Goal: Task Accomplishment & Management: Manage account settings

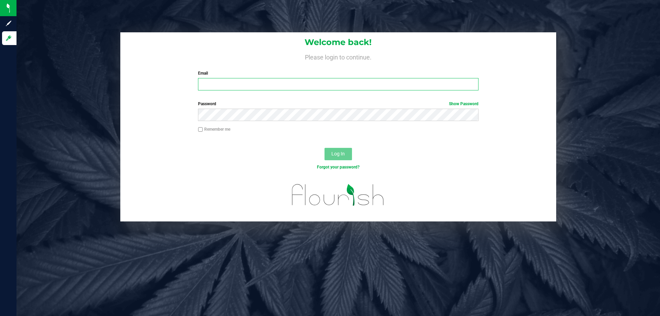
type input "[EMAIL_ADDRESS][DOMAIN_NAME]"
click at [342, 156] on span "Log In" at bounding box center [337, 153] width 13 height 5
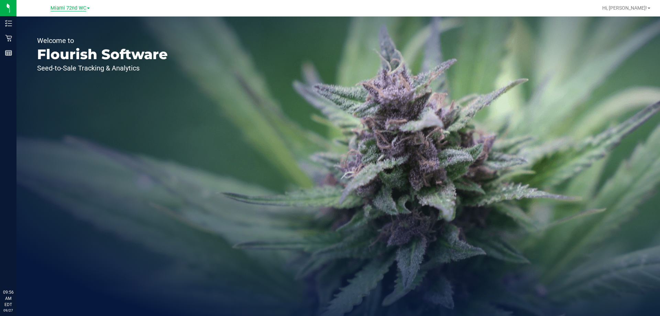
click at [64, 7] on span "Miami 72nd WC" at bounding box center [69, 8] width 36 height 6
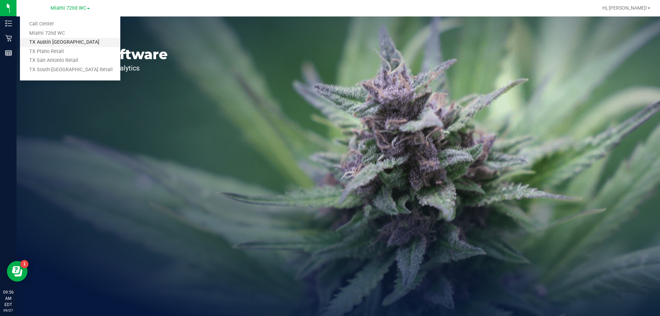
click at [67, 44] on link "TX Austin [GEOGRAPHIC_DATA]" at bounding box center [70, 42] width 100 height 9
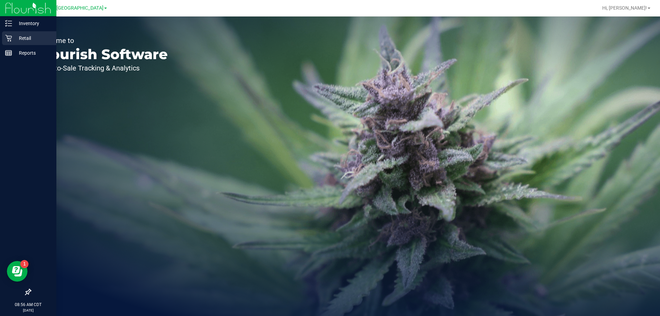
click at [34, 37] on p "Retail" at bounding box center [32, 38] width 41 height 8
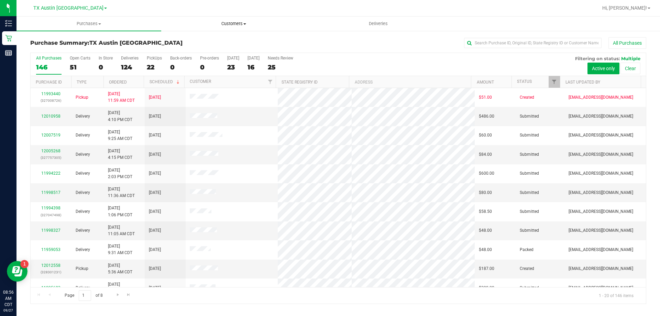
click at [237, 23] on span "Customers" at bounding box center [234, 24] width 144 height 6
click at [233, 43] on li "All customers" at bounding box center [233, 41] width 145 height 8
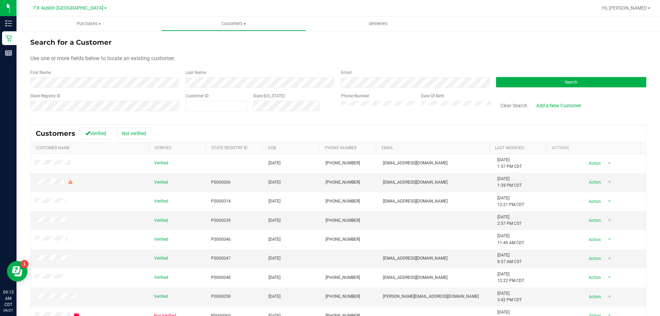
drag, startPoint x: 364, startPoint y: 75, endPoint x: 282, endPoint y: 14, distance: 101.7
click at [282, 14] on div at bounding box center [360, 7] width 475 height 13
click at [507, 85] on button "Search" at bounding box center [571, 82] width 150 height 10
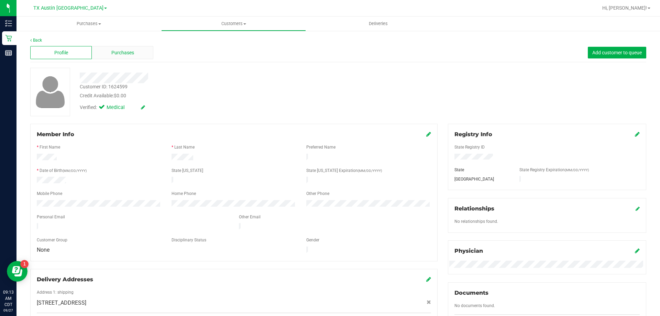
click at [126, 49] on span "Purchases" at bounding box center [122, 52] width 23 height 7
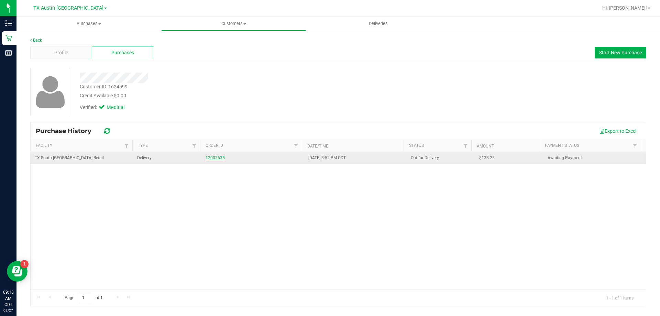
click at [209, 155] on link "12002635" at bounding box center [215, 157] width 19 height 5
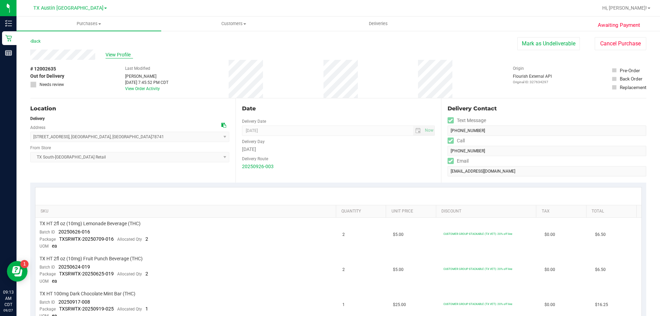
click at [114, 54] on span "View Profile" at bounding box center [119, 54] width 27 height 7
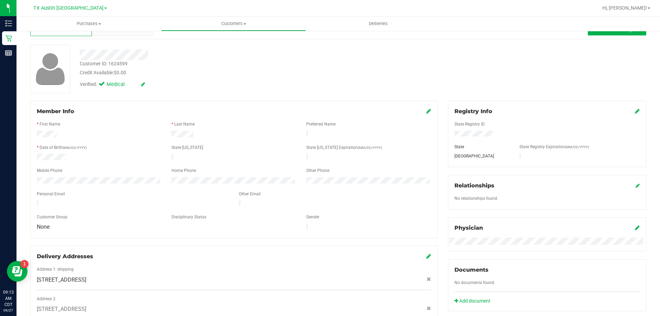
scroll to position [34, 0]
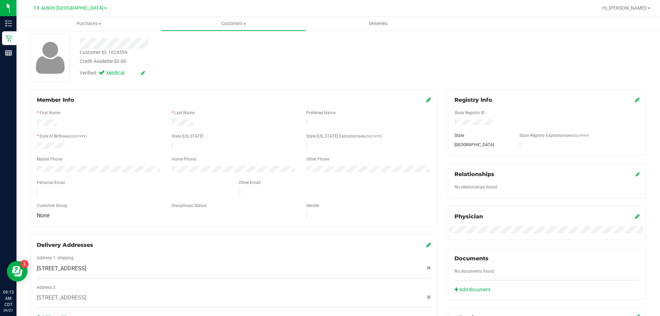
click at [426, 100] on icon at bounding box center [428, 99] width 5 height 5
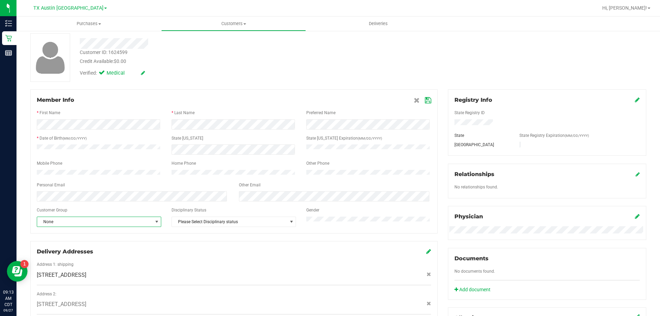
click at [51, 225] on span "None" at bounding box center [94, 222] width 115 height 10
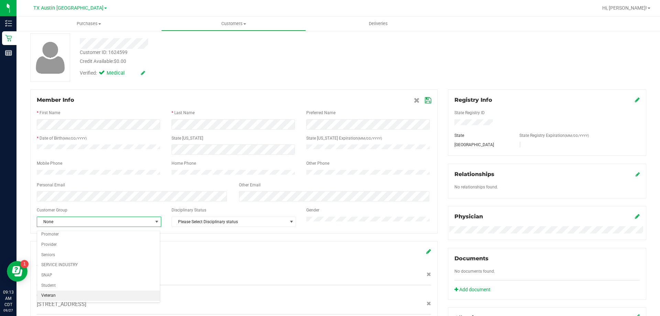
click at [63, 293] on li "Veteran" at bounding box center [98, 295] width 123 height 10
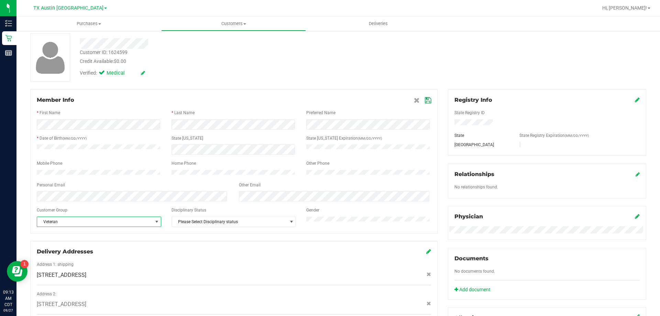
click at [427, 99] on icon at bounding box center [428, 100] width 6 height 5
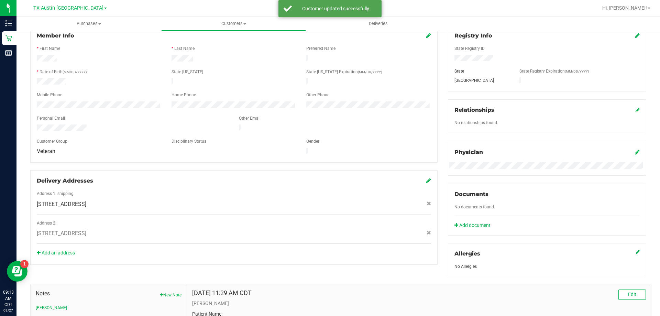
scroll to position [103, 0]
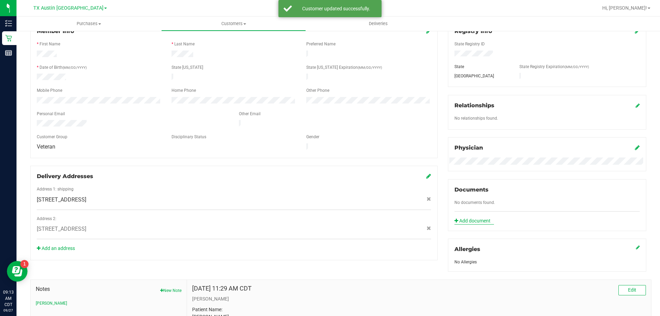
click at [473, 220] on link "Add document" at bounding box center [474, 220] width 40 height 7
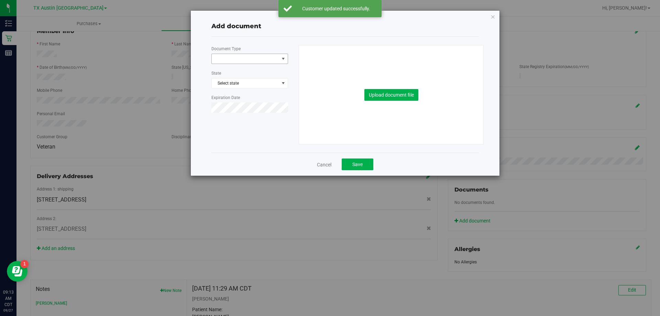
click at [262, 57] on span at bounding box center [245, 59] width 67 height 10
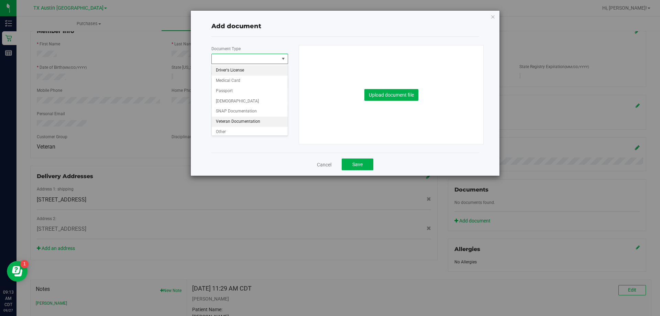
click at [233, 124] on li "Veteran Documentation" at bounding box center [250, 121] width 76 height 10
click at [390, 96] on button "Upload document file" at bounding box center [391, 95] width 54 height 12
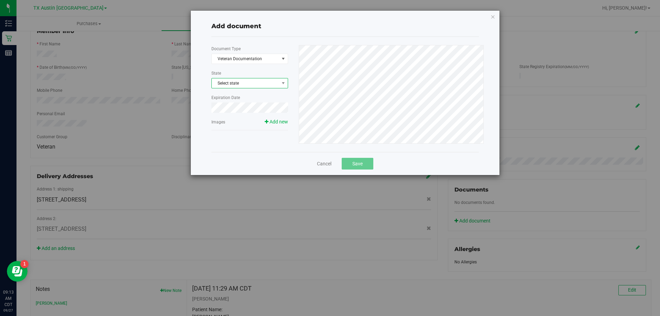
click at [242, 83] on span "Select state" at bounding box center [250, 83] width 76 height 10
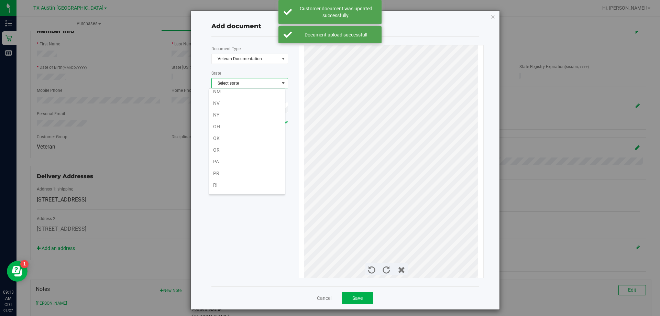
scroll to position [504, 0]
click at [234, 102] on li "[GEOGRAPHIC_DATA]" at bounding box center [247, 105] width 76 height 12
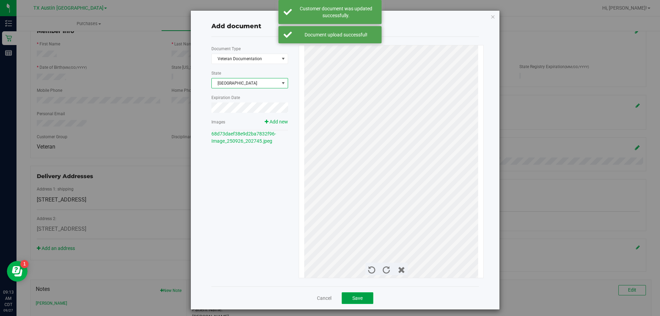
click at [357, 293] on button "Save" at bounding box center [358, 298] width 32 height 12
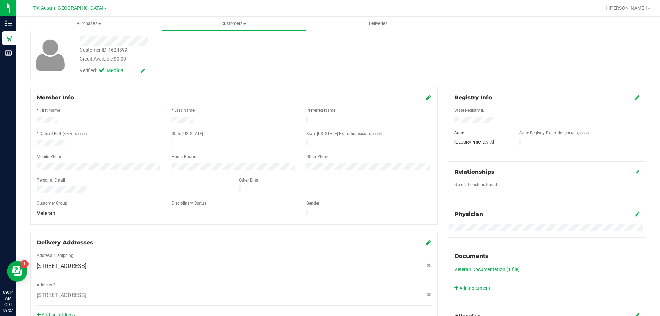
scroll to position [0, 0]
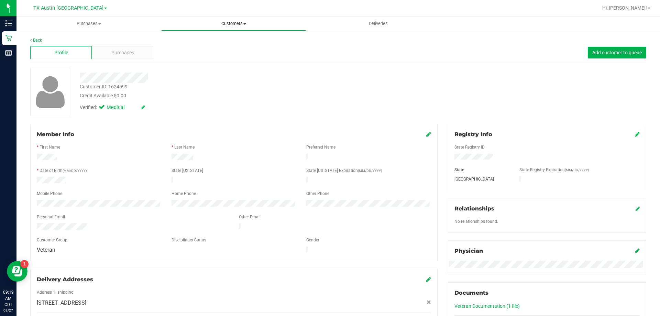
click at [235, 25] on span "Customers" at bounding box center [234, 24] width 144 height 6
click at [235, 40] on li "All customers" at bounding box center [233, 41] width 145 height 8
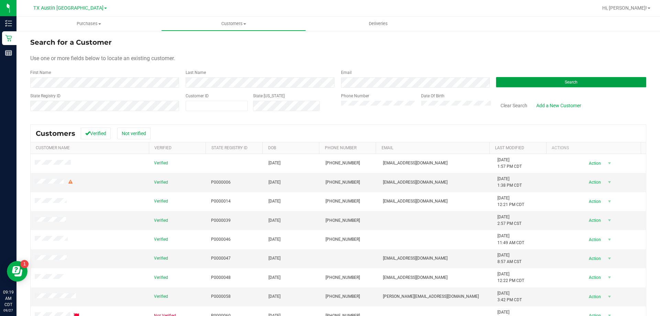
click at [536, 86] on button "Search" at bounding box center [571, 82] width 150 height 10
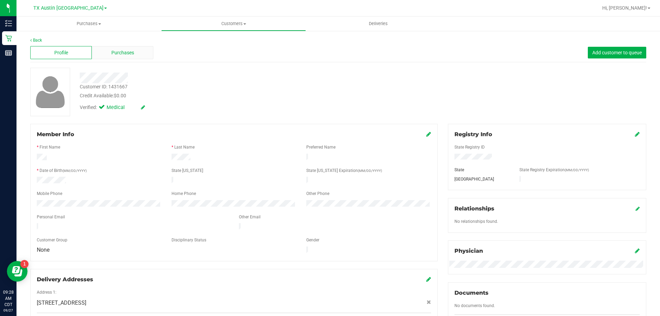
click at [121, 53] on span "Purchases" at bounding box center [122, 52] width 23 height 7
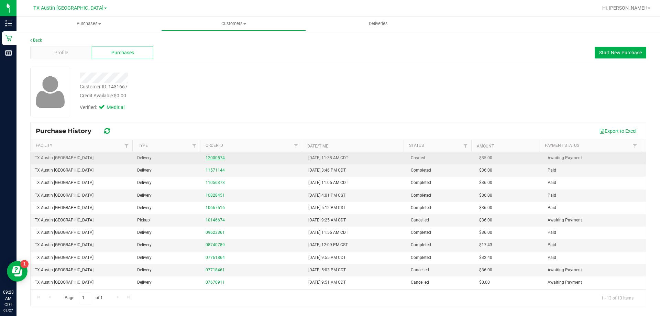
click at [212, 156] on link "12000574" at bounding box center [215, 157] width 19 height 5
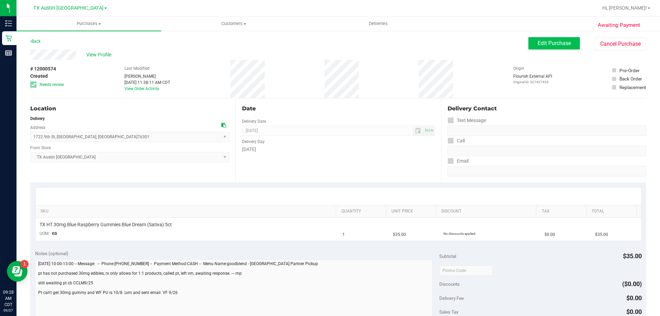
drag, startPoint x: 558, startPoint y: 33, endPoint x: 558, endPoint y: 38, distance: 5.2
click at [558, 34] on div "Awaiting Payment Back Edit Purchase Cancel Purchase View Profile # 12000574 Cre…" at bounding box center [337, 286] width 643 height 513
click at [557, 43] on span "Edit Purchase" at bounding box center [553, 43] width 33 height 7
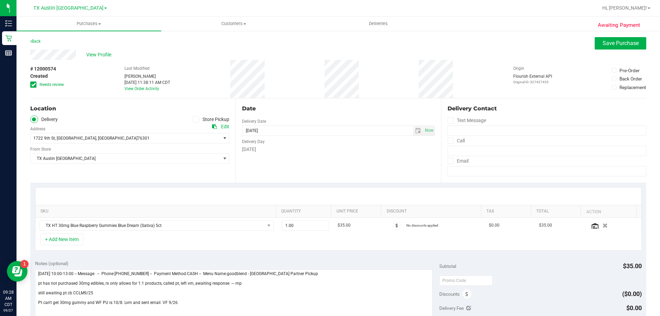
click at [34, 85] on icon at bounding box center [33, 85] width 4 height 0
click at [0, 0] on input "Needs review" at bounding box center [0, 0] width 0 height 0
click at [415, 133] on span "select" at bounding box center [417, 130] width 5 height 5
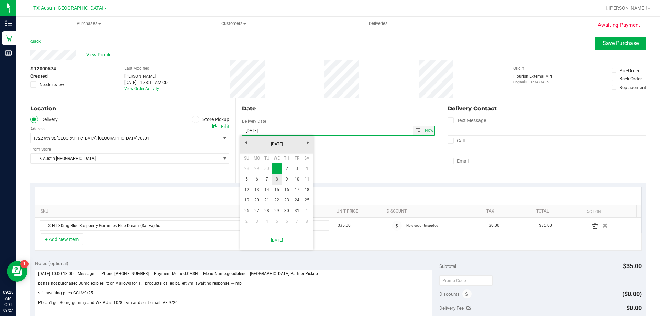
click at [277, 178] on link "8" at bounding box center [277, 179] width 10 height 11
type input "10/08/2025"
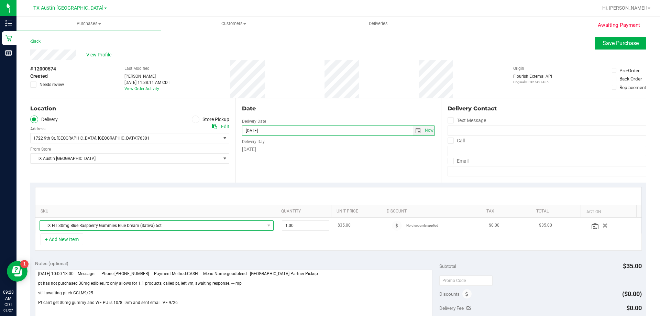
click at [196, 225] on span "TX HT 30mg Blue Raspberry Gummies Blue Dream (Sativa) 5ct" at bounding box center [152, 226] width 225 height 10
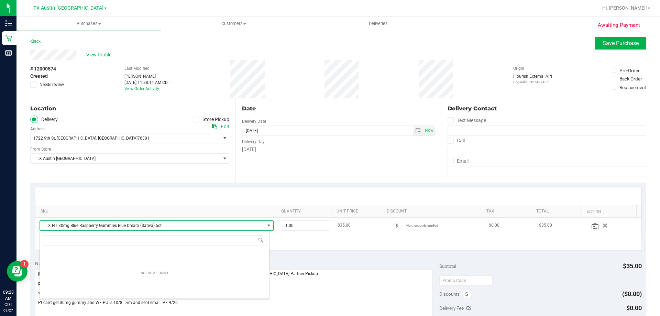
scroll to position [10, 228]
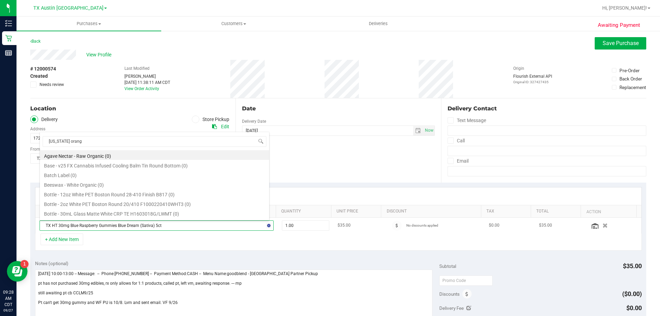
type input "texas orange"
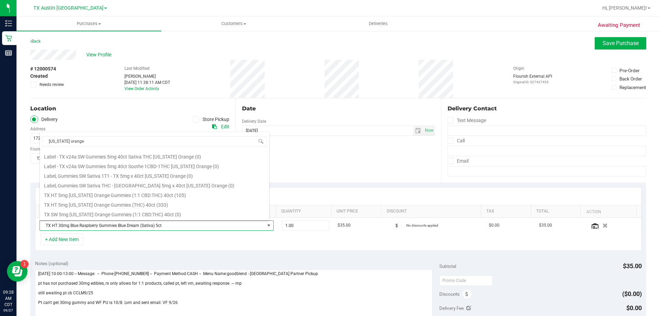
scroll to position [69, 0]
click at [142, 204] on li "TX HT 5mg Texas Orange Gummies (THC) 40ct (333)" at bounding box center [154, 202] width 229 height 10
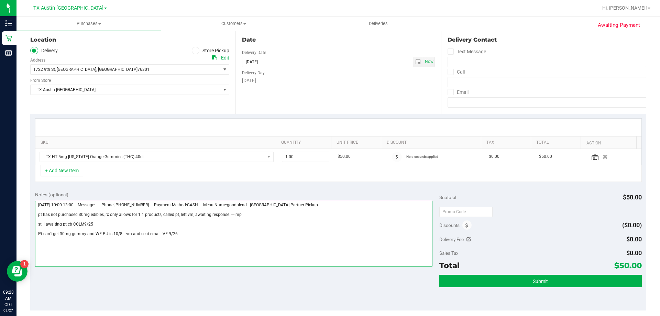
click at [182, 234] on textarea at bounding box center [234, 234] width 398 height 66
click at [37, 231] on textarea at bounding box center [234, 234] width 398 height 66
click at [37, 223] on textarea at bounding box center [234, 234] width 398 height 66
click at [37, 216] on textarea at bounding box center [234, 234] width 398 height 66
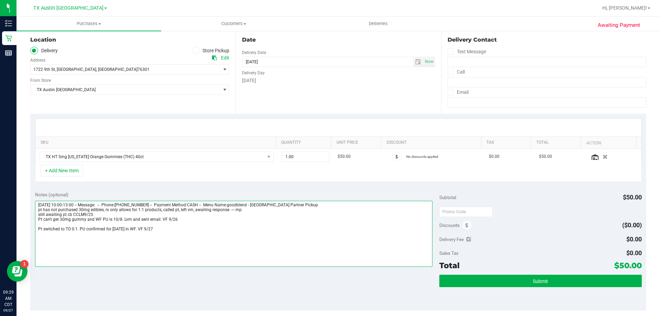
click at [37, 227] on textarea at bounding box center [234, 234] width 398 height 66
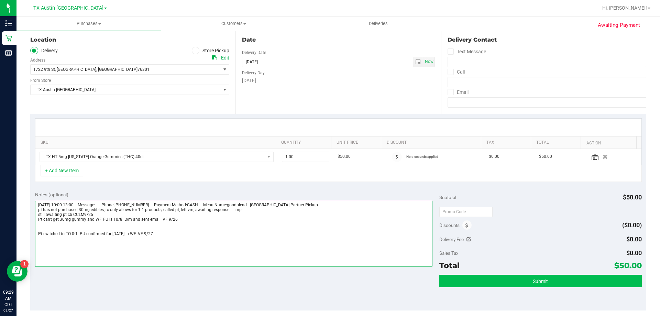
type textarea "Wednesday 10/01/2025 10:00-13:00 -- Message: -- Phone:9402854236 -- Payment Met…"
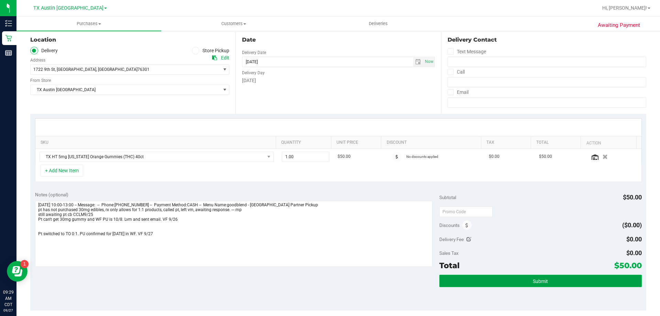
click at [509, 281] on button "Submit" at bounding box center [540, 281] width 202 height 12
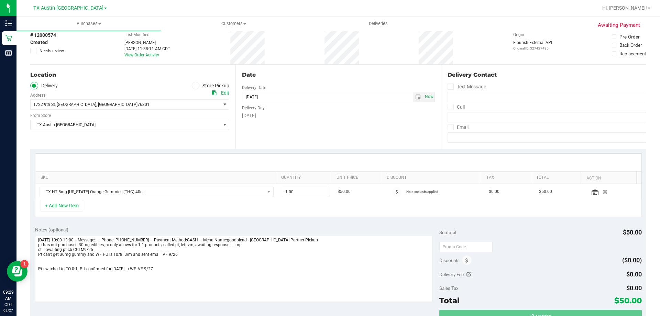
scroll to position [0, 0]
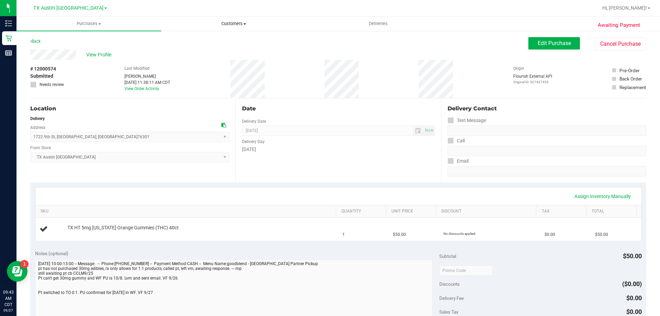
click at [235, 23] on span "Customers" at bounding box center [234, 24] width 144 height 6
click at [232, 41] on li "All customers" at bounding box center [233, 41] width 145 height 8
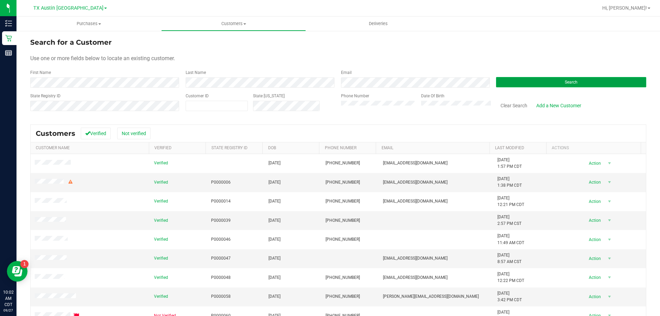
click at [556, 87] on button "Search" at bounding box center [571, 82] width 150 height 10
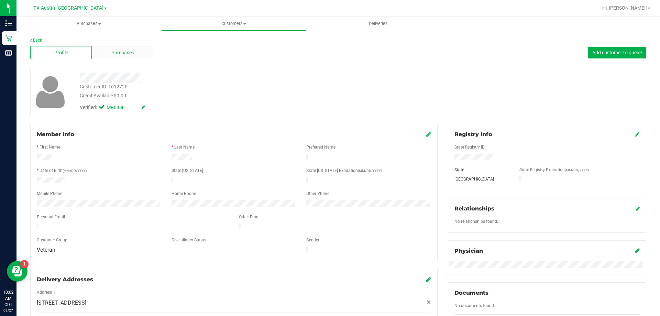
click at [125, 49] on span "Purchases" at bounding box center [122, 52] width 23 height 7
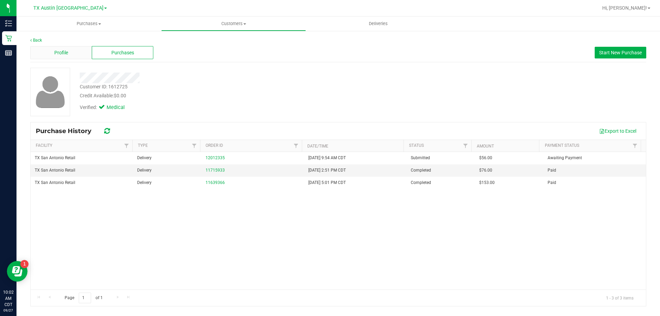
click at [71, 54] on div "Profile" at bounding box center [61, 52] width 62 height 13
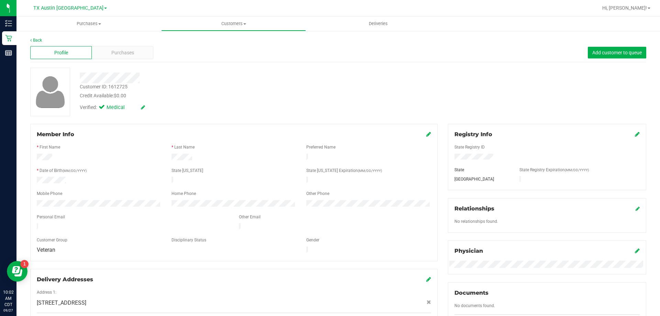
drag, startPoint x: 119, startPoint y: 69, endPoint x: 50, endPoint y: 196, distance: 144.9
click at [50, 198] on div at bounding box center [234, 199] width 394 height 2
click at [130, 45] on div "Profile Purchases Add customer to queue" at bounding box center [338, 52] width 616 height 19
click at [125, 55] on span "Purchases" at bounding box center [122, 52] width 23 height 7
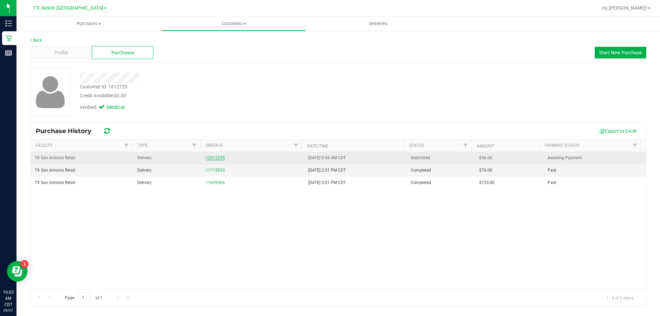
click at [220, 157] on link "12012335" at bounding box center [215, 157] width 19 height 5
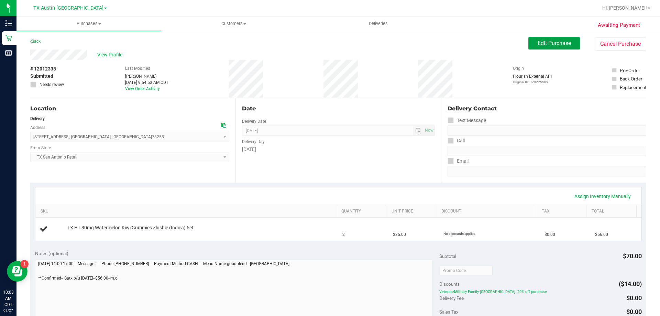
click at [552, 42] on span "Edit Purchase" at bounding box center [553, 43] width 33 height 7
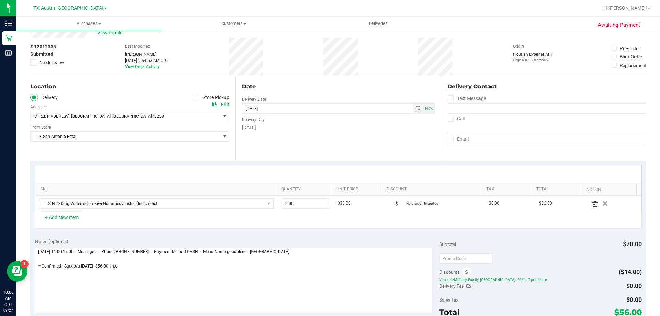
scroll to position [34, 0]
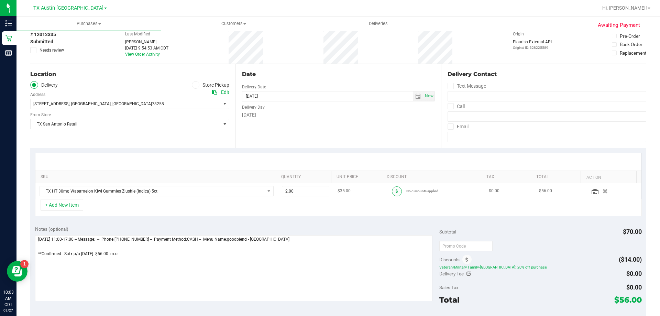
click at [396, 192] on icon at bounding box center [397, 191] width 2 height 4
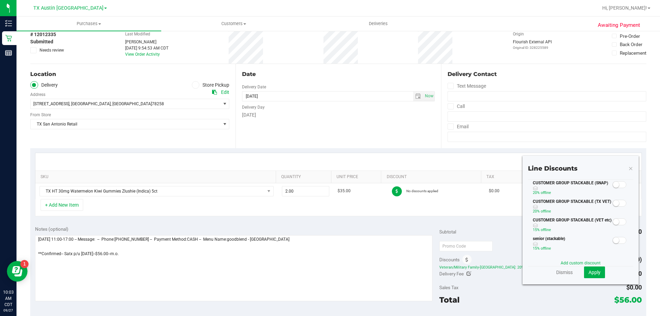
click at [615, 204] on span at bounding box center [619, 203] width 14 height 7
click at [589, 276] on button "Apply" at bounding box center [594, 272] width 21 height 12
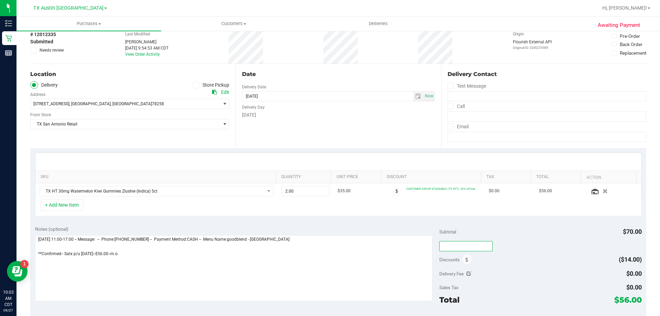
click at [457, 244] on input "text" at bounding box center [465, 246] width 53 height 10
type input "HAPPYDAY25"
click at [557, 241] on div "HAPPYDAY25" at bounding box center [540, 246] width 202 height 12
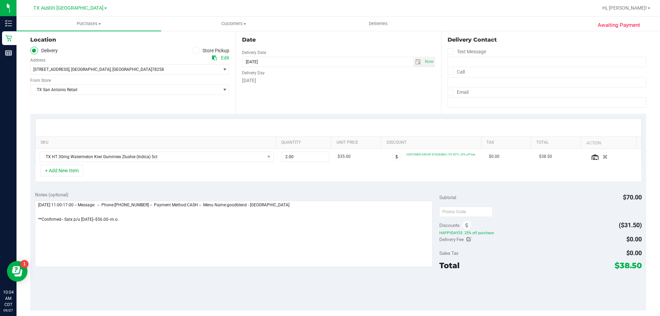
drag, startPoint x: 614, startPoint y: 265, endPoint x: 634, endPoint y: 264, distance: 19.9
click at [634, 264] on span "$38.50" at bounding box center [627, 265] width 27 height 10
click at [554, 258] on div "Sales Tax $0.00" at bounding box center [540, 253] width 202 height 12
click at [37, 219] on textarea at bounding box center [234, 234] width 398 height 66
click at [130, 217] on textarea at bounding box center [234, 234] width 398 height 66
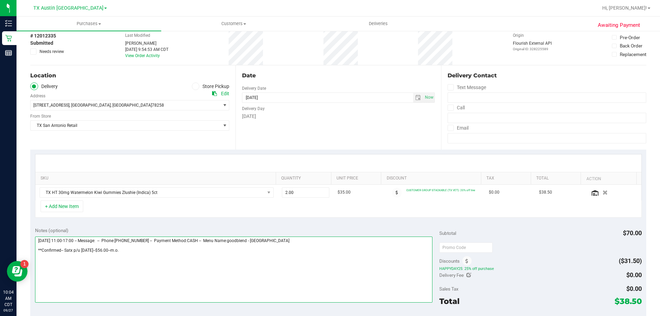
scroll to position [0, 0]
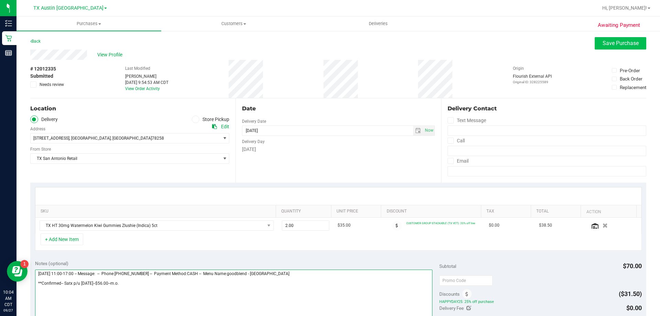
type textarea "Sunday 09/28/2025 11:00-17:00 -- Message: -- Phone:2108844599 -- Payment Method…"
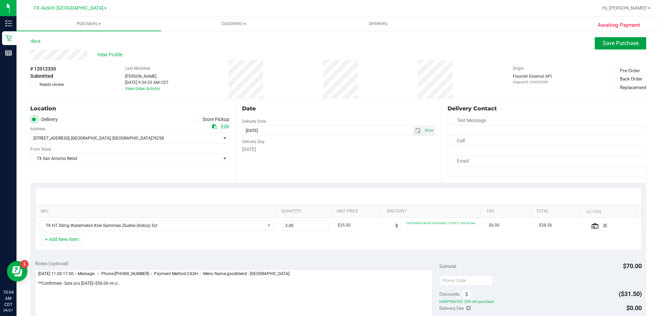
click at [624, 39] on button "Save Purchase" at bounding box center [621, 43] width 52 height 12
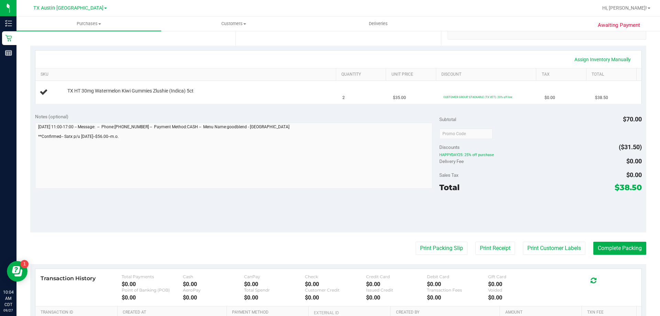
scroll to position [137, 0]
click at [244, 23] on span "Customers" at bounding box center [234, 24] width 144 height 6
click at [238, 41] on li "All customers" at bounding box center [233, 41] width 145 height 8
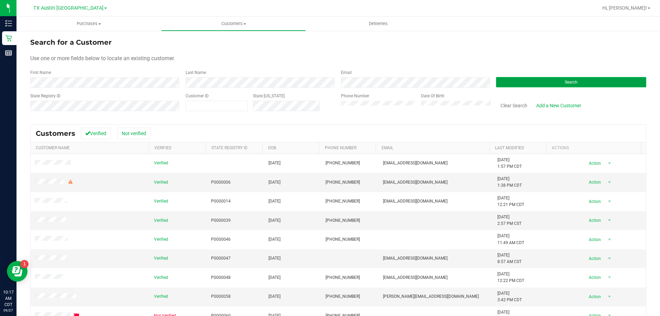
click at [513, 81] on button "Search" at bounding box center [571, 82] width 150 height 10
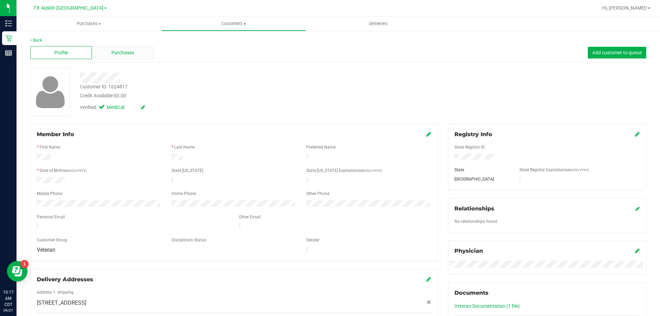
click at [142, 48] on div "Purchases" at bounding box center [123, 52] width 62 height 13
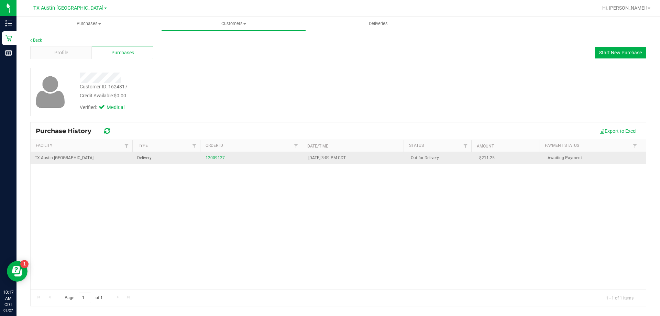
click at [216, 157] on link "12009127" at bounding box center [215, 157] width 19 height 5
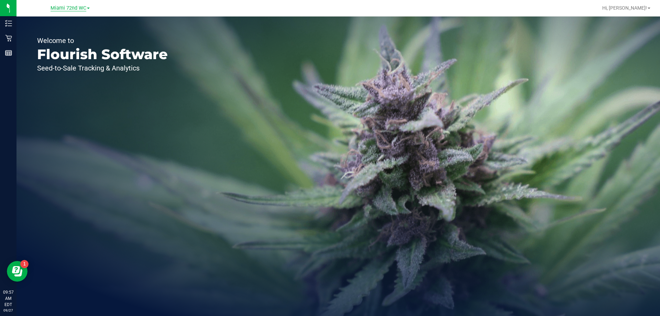
click at [78, 5] on span "Miami 72nd WC" at bounding box center [69, 8] width 36 height 6
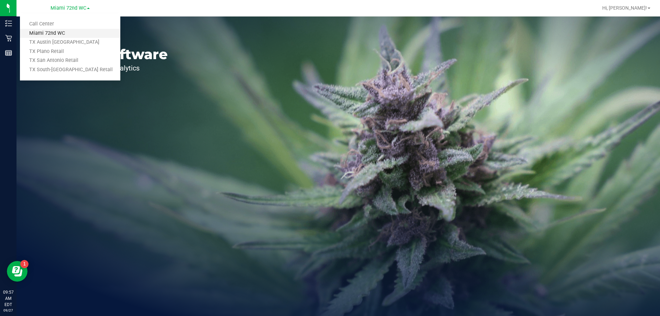
click at [72, 37] on link "Miami 72nd WC" at bounding box center [70, 33] width 100 height 9
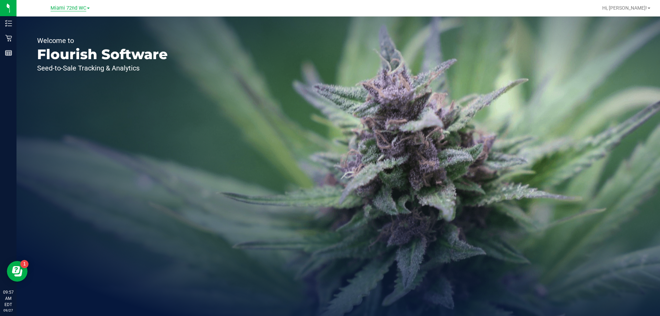
click at [65, 6] on span "Miami 72nd WC" at bounding box center [69, 8] width 36 height 6
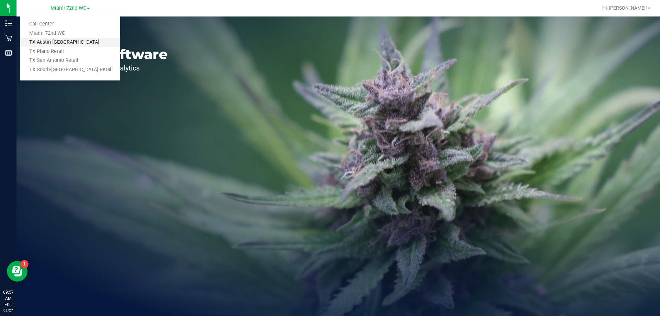
click at [54, 42] on link "TX Austin [GEOGRAPHIC_DATA]" at bounding box center [70, 42] width 100 height 9
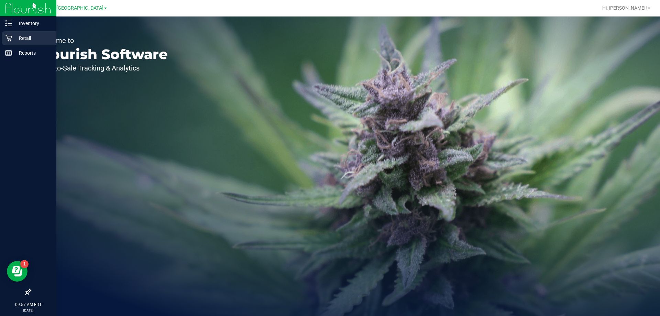
click at [11, 37] on icon at bounding box center [8, 38] width 7 height 7
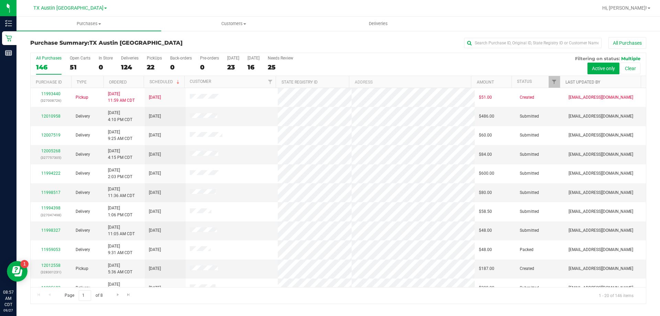
click at [577, 83] on link "Last Updated By" at bounding box center [582, 82] width 35 height 5
click at [554, 82] on span "Filter" at bounding box center [553, 81] width 5 height 5
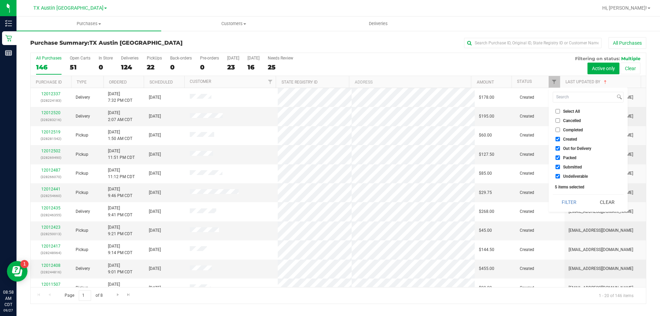
click at [558, 176] on input "Undeliverable" at bounding box center [557, 176] width 4 height 4
checkbox input "false"
click at [557, 168] on input "Submitted" at bounding box center [557, 167] width 4 height 4
checkbox input "false"
click at [558, 157] on input "Packed" at bounding box center [557, 157] width 4 height 4
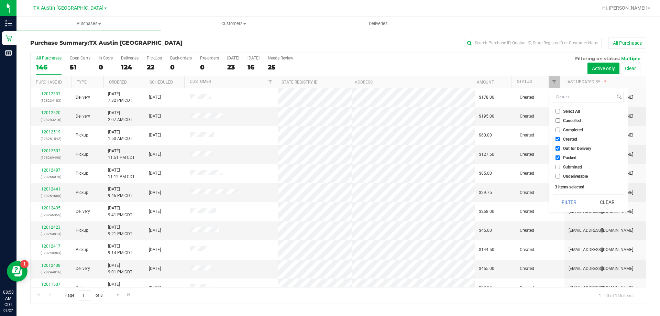
checkbox input "false"
click at [558, 149] on input "Out for Delivery" at bounding box center [557, 148] width 4 height 4
checkbox input "false"
click at [569, 200] on button "Filter" at bounding box center [569, 202] width 33 height 15
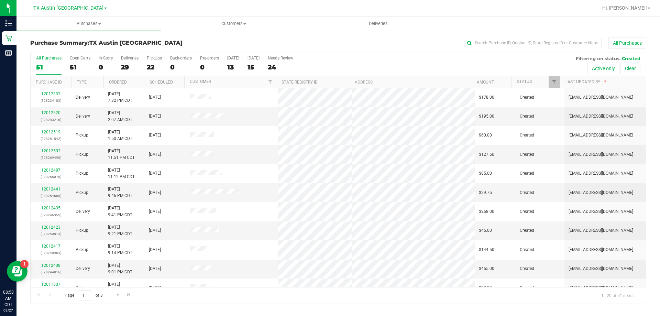
click at [281, 69] on div "24" at bounding box center [280, 67] width 25 height 8
click at [0, 0] on input "Needs Review 24" at bounding box center [0, 0] width 0 height 0
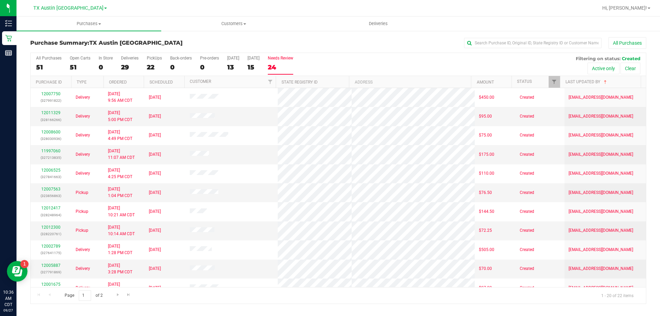
drag, startPoint x: 205, startPoint y: 184, endPoint x: 343, endPoint y: 46, distance: 194.6
click at [343, 46] on div "All Purchases" at bounding box center [440, 43] width 411 height 12
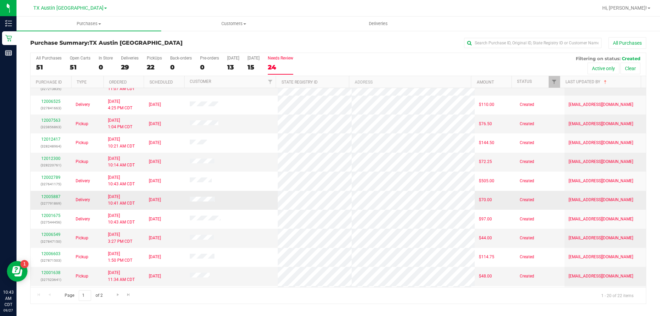
scroll to position [103, 0]
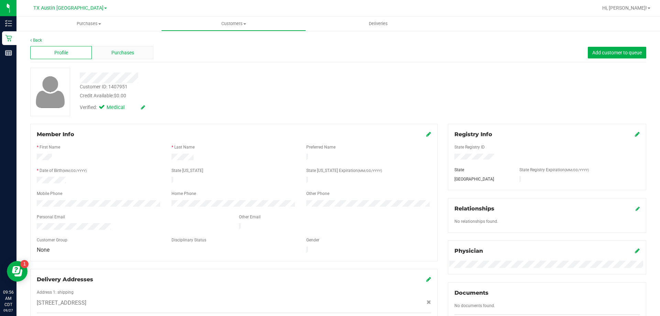
click at [139, 58] on div "Purchases" at bounding box center [123, 52] width 62 height 13
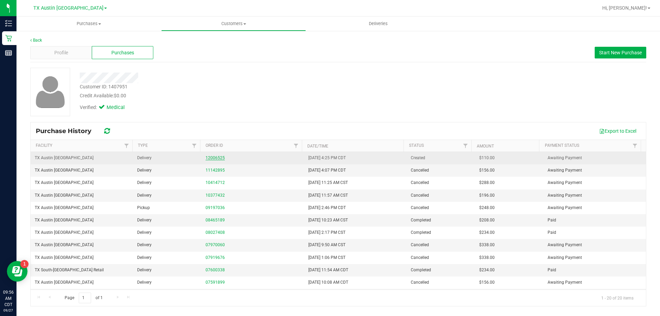
click at [210, 157] on link "12006525" at bounding box center [215, 157] width 19 height 5
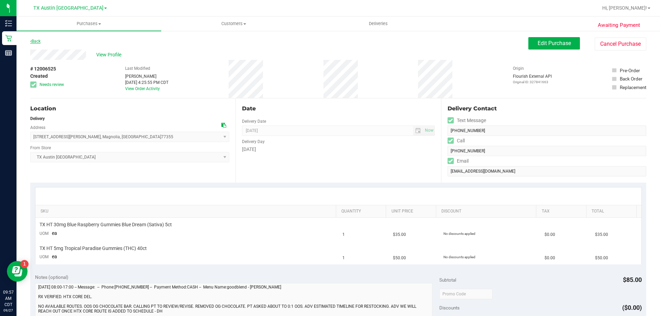
click at [31, 41] on icon at bounding box center [30, 41] width 1 height 4
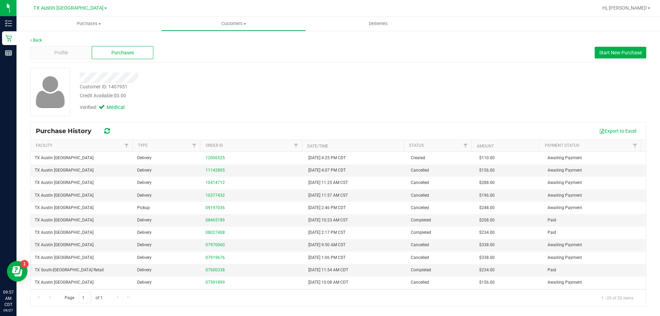
click at [69, 46] on div "Profile Purchases Start New Purchase" at bounding box center [338, 52] width 616 height 19
click at [69, 55] on div "Profile" at bounding box center [61, 52] width 62 height 13
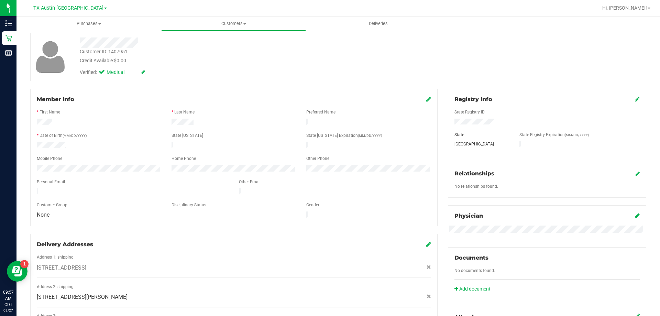
scroll to position [34, 0]
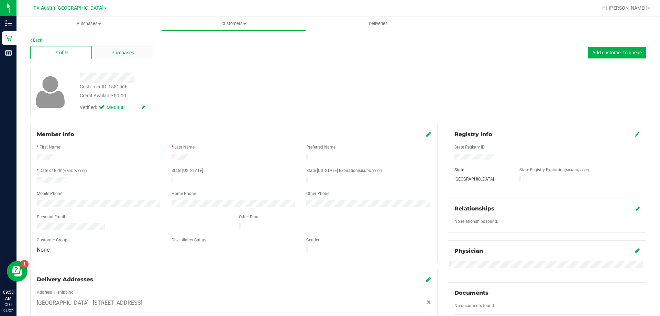
click at [139, 50] on div "Purchases" at bounding box center [123, 52] width 62 height 13
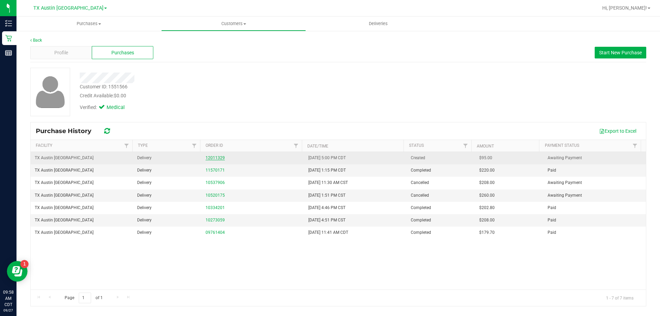
click at [218, 157] on link "12011329" at bounding box center [215, 157] width 19 height 5
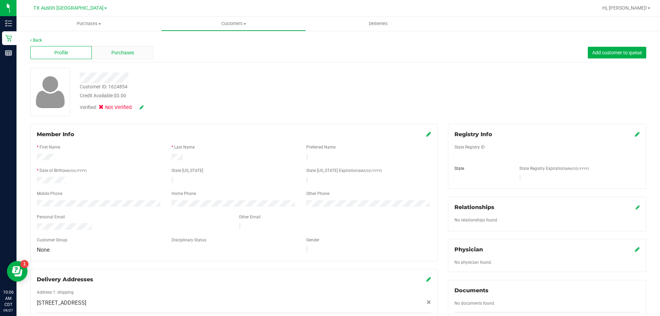
click at [127, 54] on span "Purchases" at bounding box center [122, 52] width 23 height 7
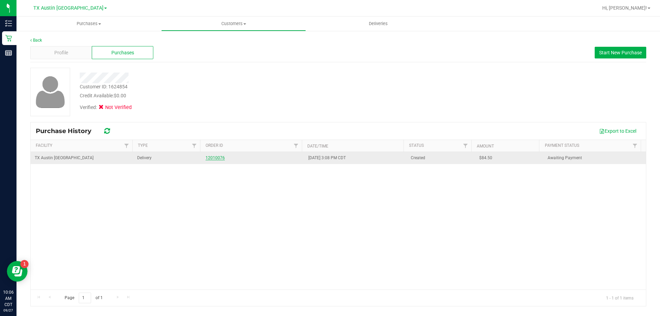
click at [209, 158] on link "12010076" at bounding box center [215, 157] width 19 height 5
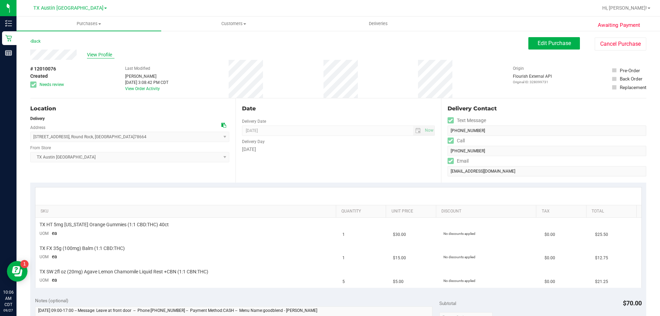
click at [99, 52] on span "View Profile" at bounding box center [100, 54] width 27 height 7
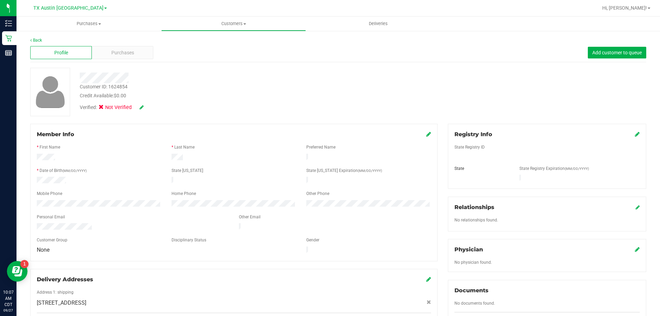
click at [635, 134] on icon at bounding box center [637, 133] width 5 height 5
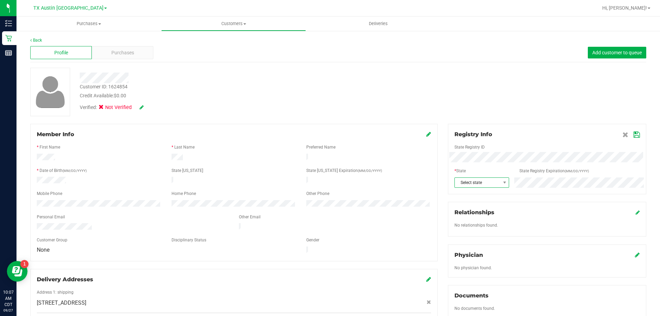
click at [493, 184] on span "Select state" at bounding box center [478, 183] width 46 height 10
click at [465, 264] on li "[GEOGRAPHIC_DATA]" at bounding box center [478, 262] width 54 height 12
click at [633, 136] on icon at bounding box center [636, 134] width 6 height 5
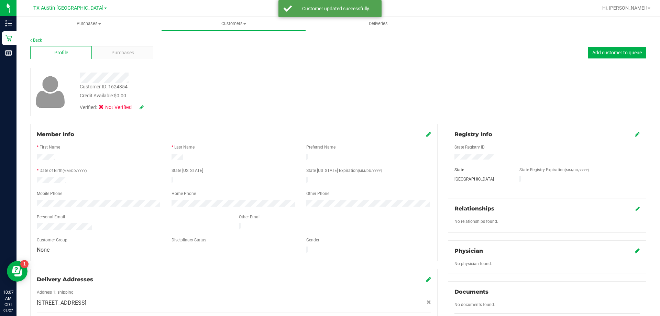
click at [143, 109] on icon at bounding box center [142, 107] width 4 height 5
click at [104, 108] on icon at bounding box center [103, 108] width 4 height 0
click at [0, 0] on input "Medical" at bounding box center [0, 0] width 0 height 0
click at [153, 108] on icon at bounding box center [150, 107] width 5 height 5
click at [635, 251] on icon at bounding box center [637, 250] width 5 height 5
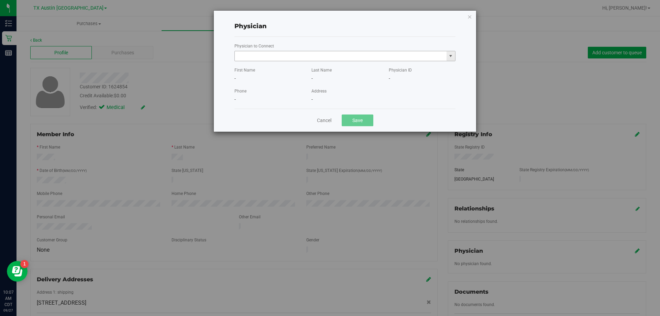
click at [260, 55] on input "text" at bounding box center [341, 56] width 212 height 10
click at [254, 79] on li "Louis Lux" at bounding box center [345, 78] width 220 height 10
type input "Louis Lux"
click at [355, 116] on button "Save" at bounding box center [358, 120] width 32 height 12
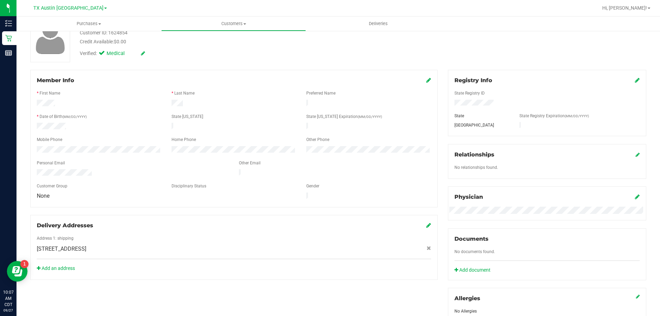
scroll to position [172, 0]
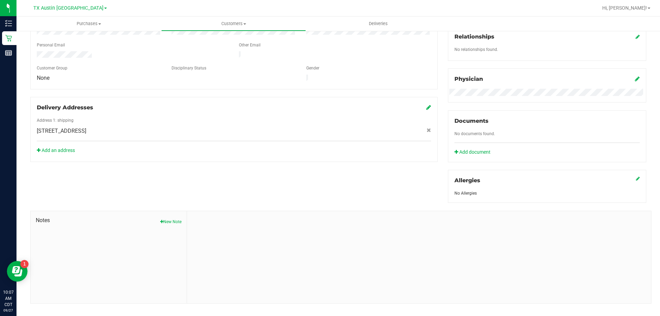
click at [165, 216] on span "Notes" at bounding box center [109, 220] width 146 height 8
drag, startPoint x: 166, startPoint y: 223, endPoint x: 181, endPoint y: 225, distance: 15.6
click at [166, 224] on button "New Note" at bounding box center [170, 222] width 21 height 6
click at [228, 240] on input "Note Title" at bounding box center [419, 239] width 454 height 10
type input "CURT"
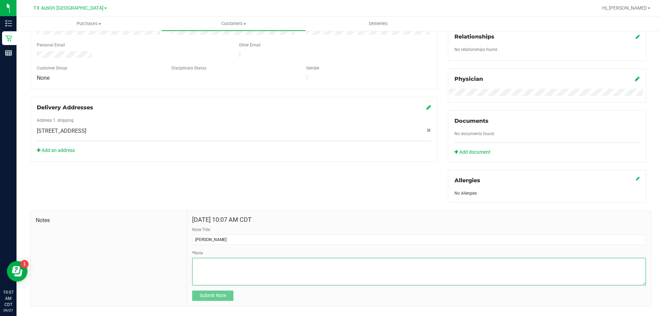
paste textarea "Patient Name: Rodney Nale Address: 510 ANDOVER COVE Round Rock, TX, 78664 Phone…"
type textarea "Patient Name: Rodney Nale Address: 510 ANDOVER COVE Round Rock, TX, 78664 Phone…"
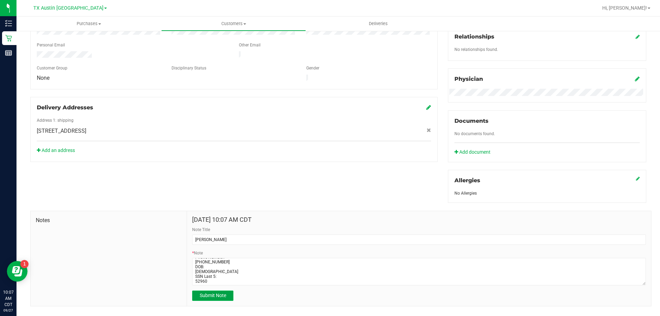
click at [209, 297] on span "Submit Note" at bounding box center [213, 294] width 26 height 5
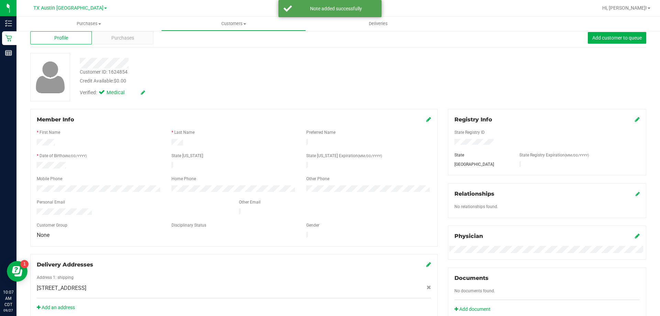
scroll to position [0, 0]
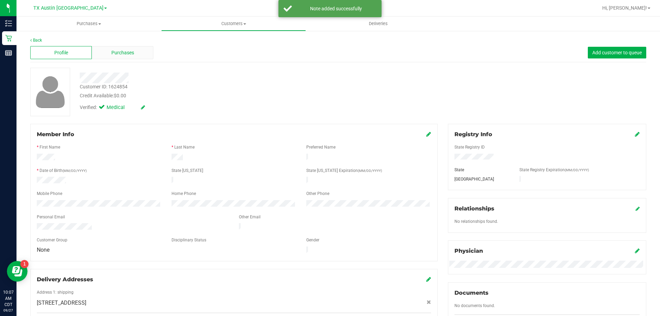
click at [128, 48] on div "Purchases" at bounding box center [123, 52] width 62 height 13
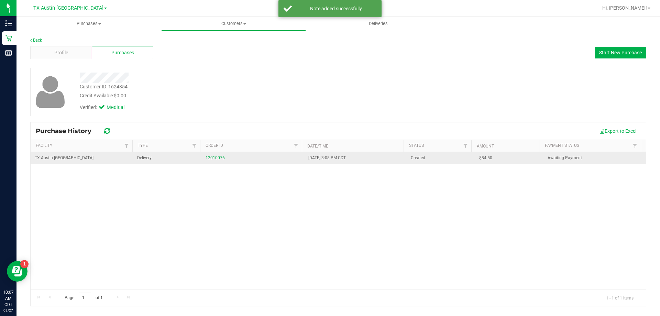
click at [225, 156] on div "12010076" at bounding box center [253, 158] width 94 height 7
click at [212, 158] on link "12010076" at bounding box center [215, 157] width 19 height 5
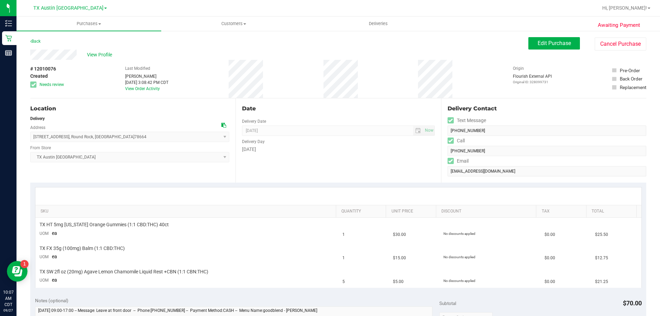
click at [221, 125] on icon at bounding box center [223, 125] width 5 height 5
click at [544, 42] on span "Edit Purchase" at bounding box center [553, 43] width 33 height 7
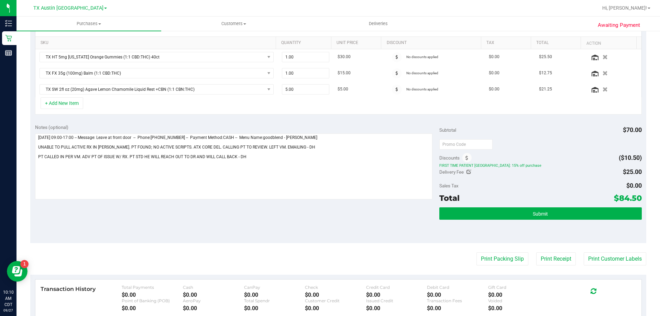
scroll to position [206, 0]
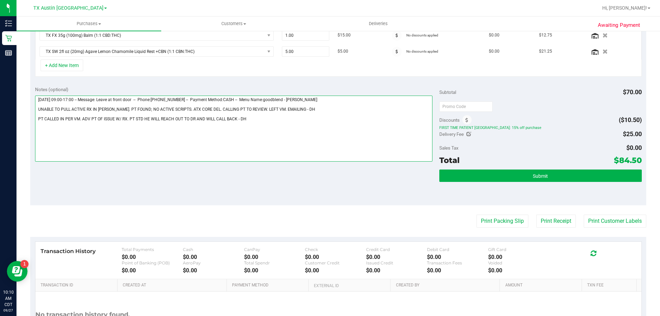
click at [256, 124] on textarea at bounding box center [234, 129] width 398 height 66
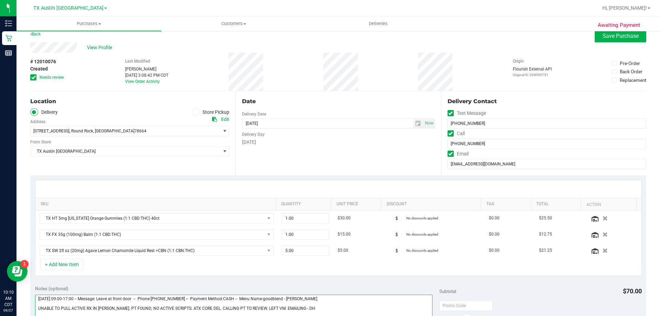
scroll to position [0, 0]
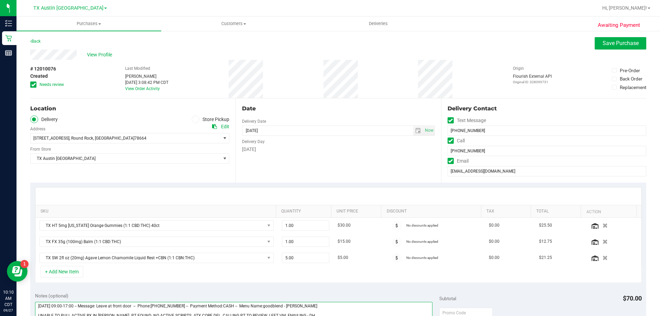
type textarea "Saturday 09/27/2025 09:00-17:00 -- Message: Leave at front door -- Phone:704458…"
click at [595, 44] on button "Save Purchase" at bounding box center [621, 43] width 52 height 12
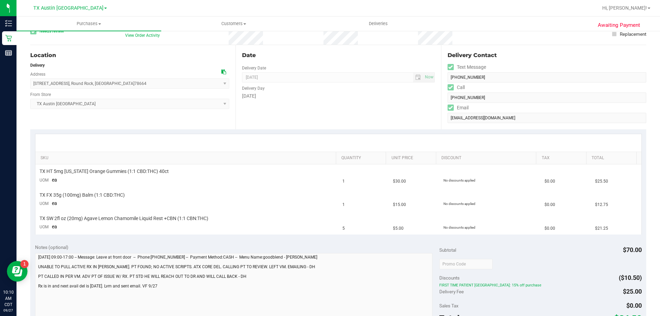
scroll to position [172, 0]
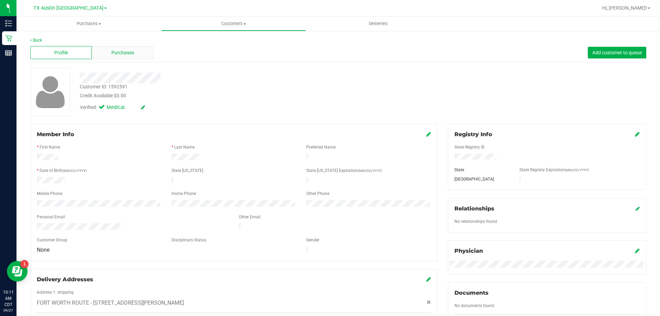
click at [124, 55] on span "Purchases" at bounding box center [122, 52] width 23 height 7
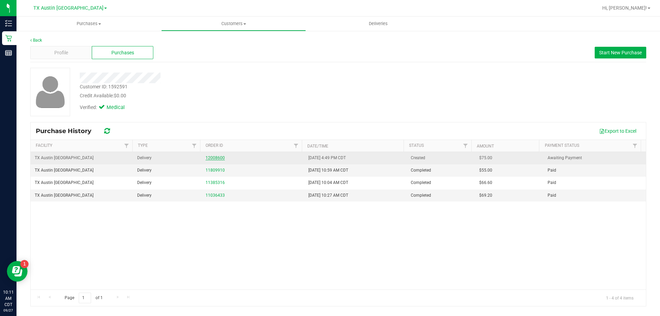
click at [219, 159] on link "12008600" at bounding box center [215, 157] width 19 height 5
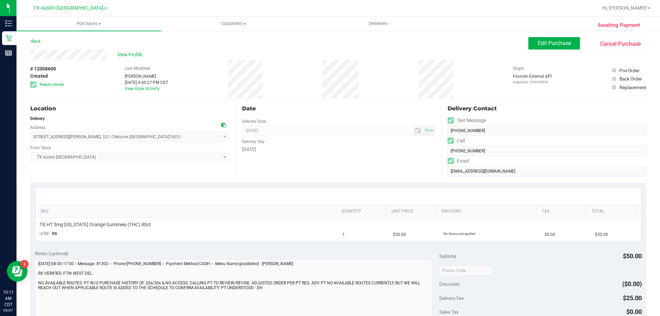
scroll to position [34, 0]
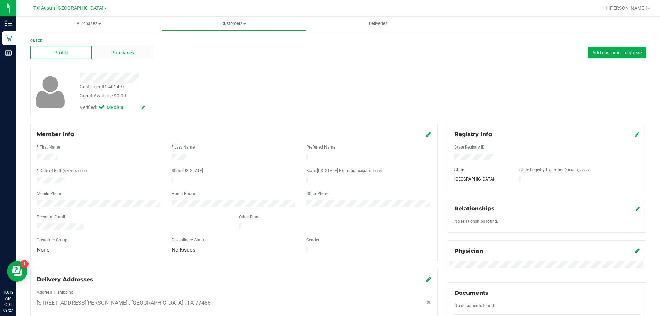
click at [128, 54] on span "Purchases" at bounding box center [122, 52] width 23 height 7
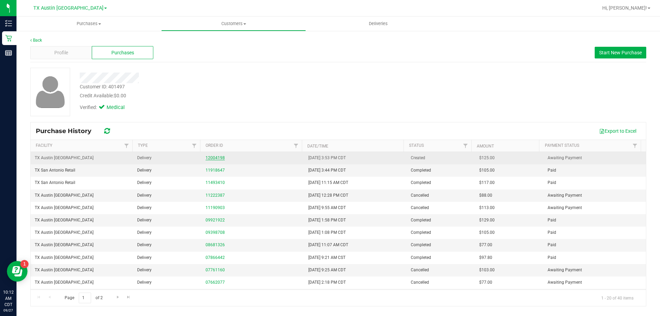
click at [207, 157] on link "12004198" at bounding box center [215, 157] width 19 height 5
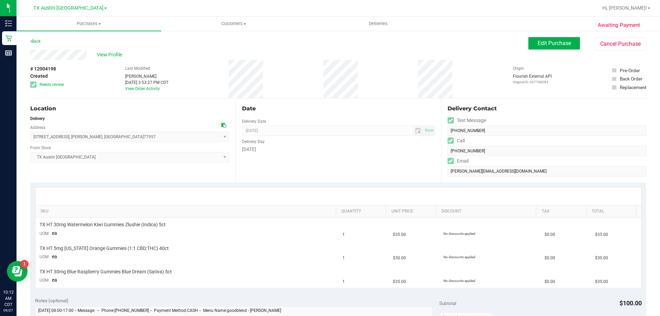
click at [96, 51] on div "View Profile" at bounding box center [279, 54] width 498 height 10
click at [102, 53] on span "View Profile" at bounding box center [110, 54] width 27 height 7
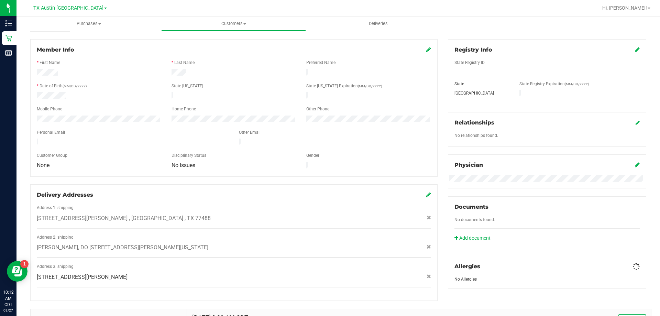
scroll to position [172, 0]
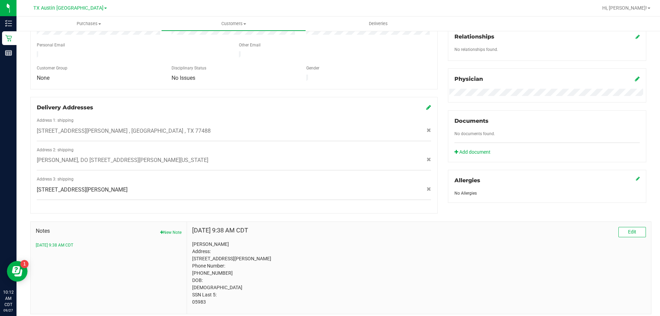
click at [197, 302] on p "[PERSON_NAME] Address: [STREET_ADDRESS][PERSON_NAME] Phone Number: [PHONE_NUMBE…" at bounding box center [419, 273] width 454 height 65
copy p "05983"
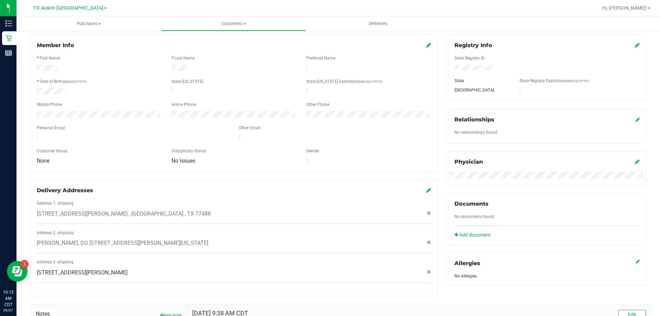
scroll to position [0, 0]
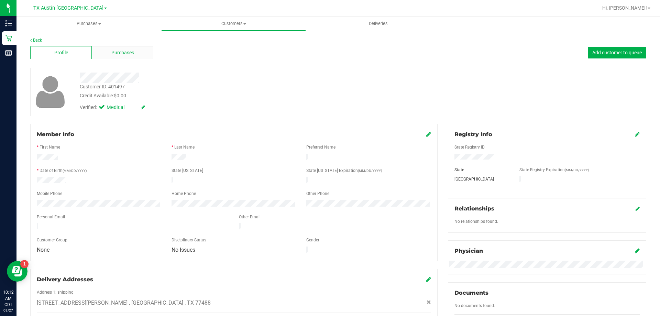
click at [128, 53] on span "Purchases" at bounding box center [122, 52] width 23 height 7
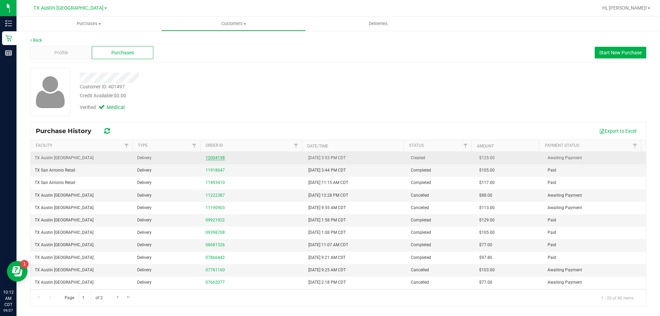
click at [218, 158] on link "12004198" at bounding box center [215, 157] width 19 height 5
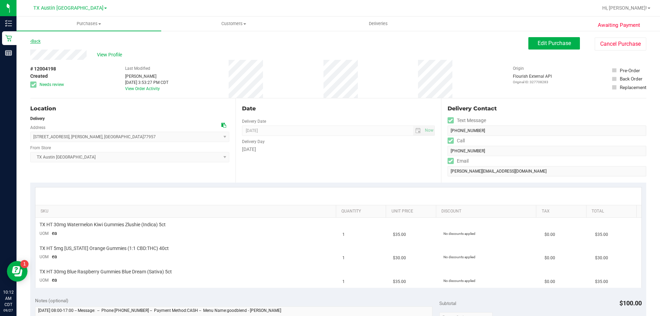
click at [36, 40] on link "Back" at bounding box center [35, 41] width 10 height 5
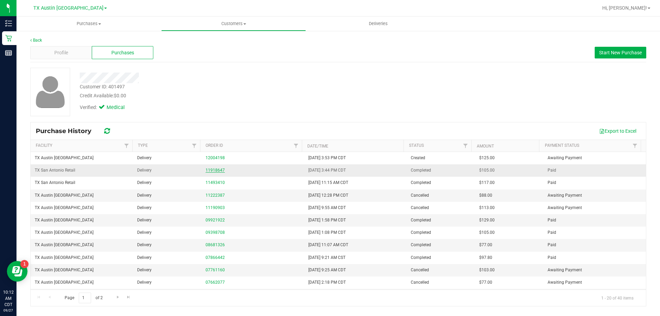
click at [219, 170] on link "11918647" at bounding box center [215, 170] width 19 height 5
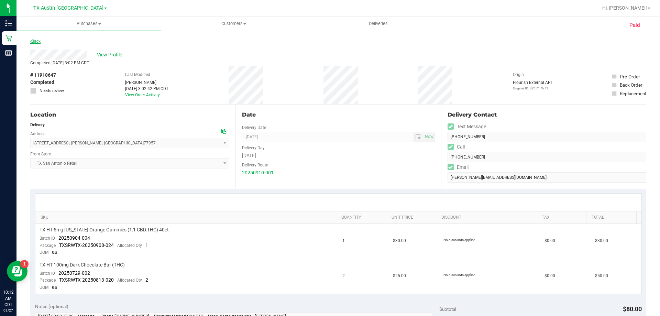
click at [39, 43] on link "Back" at bounding box center [35, 41] width 10 height 5
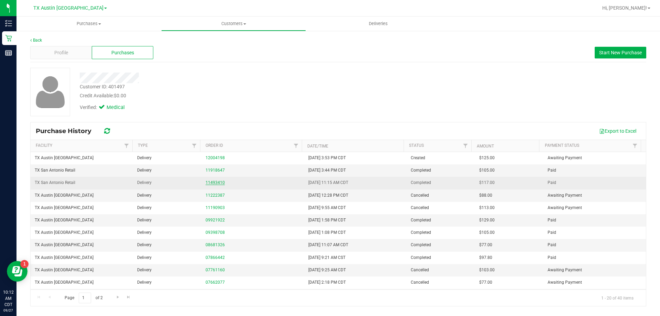
click at [220, 183] on link "11493410" at bounding box center [215, 182] width 19 height 5
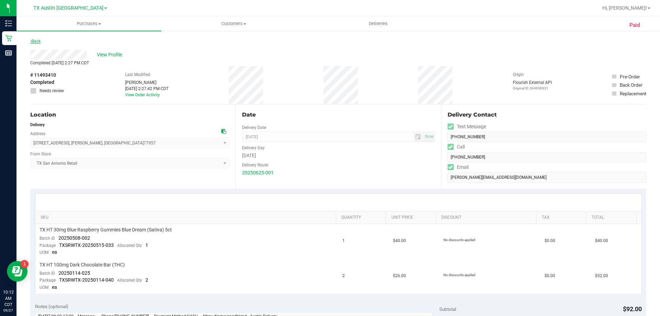
click at [38, 40] on link "Back" at bounding box center [35, 41] width 10 height 5
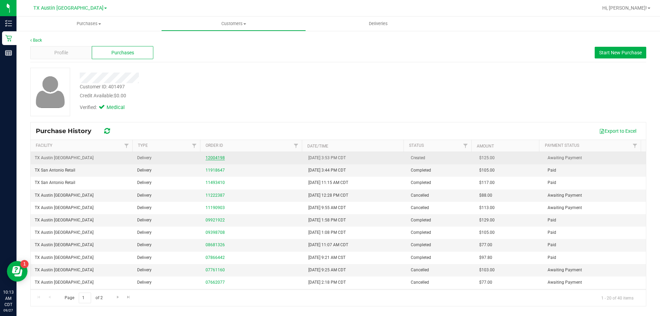
click at [216, 158] on link "12004198" at bounding box center [215, 157] width 19 height 5
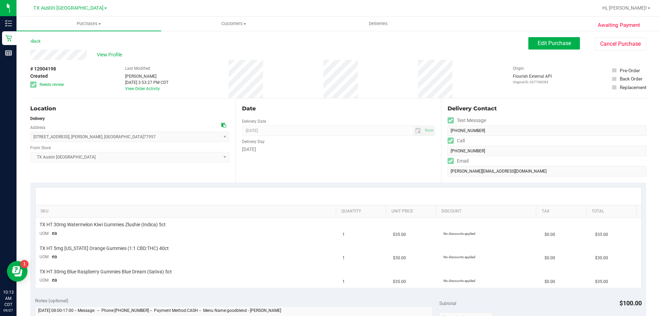
drag, startPoint x: 220, startPoint y: 125, endPoint x: 233, endPoint y: 106, distance: 23.4
click at [221, 124] on icon at bounding box center [223, 125] width 5 height 5
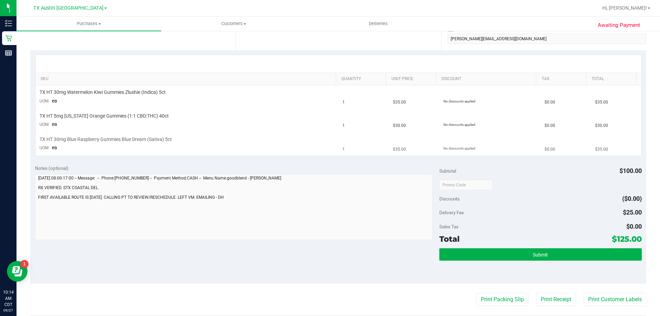
scroll to position [137, 0]
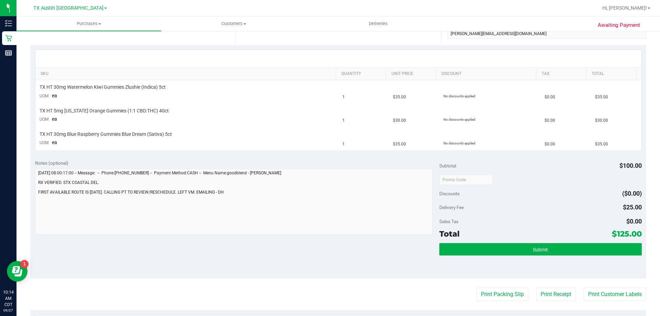
drag, startPoint x: 611, startPoint y: 235, endPoint x: 624, endPoint y: 233, distance: 13.5
click at [624, 233] on span "$125.00" at bounding box center [627, 234] width 30 height 10
click at [527, 207] on div "Delivery Fee $25.00" at bounding box center [540, 207] width 202 height 12
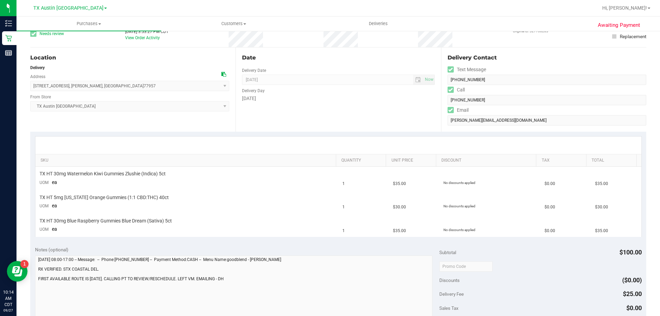
scroll to position [0, 0]
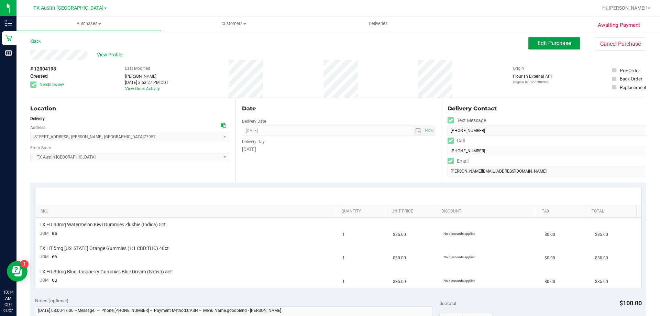
click at [551, 38] on button "Edit Purchase" at bounding box center [554, 43] width 52 height 12
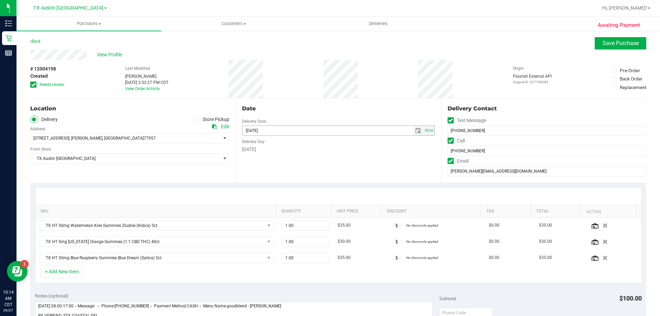
click at [415, 131] on span "select" at bounding box center [417, 130] width 5 height 5
click at [287, 211] on link "2" at bounding box center [287, 211] width 10 height 11
type input "10/02/2025"
click at [107, 159] on span "TX Austin [GEOGRAPHIC_DATA]" at bounding box center [126, 159] width 190 height 10
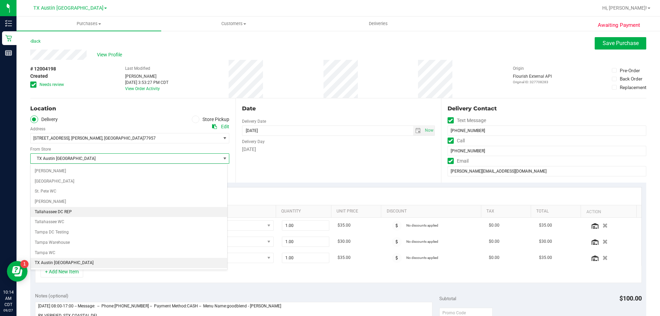
scroll to position [499, 0]
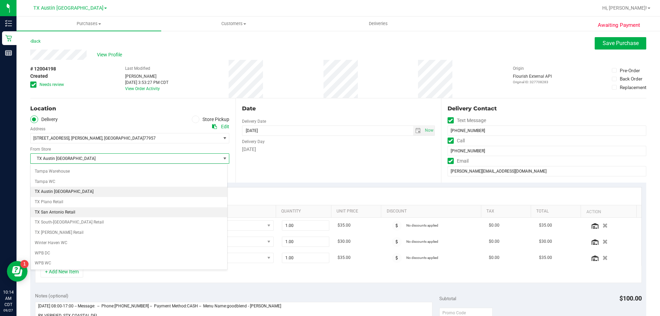
click at [94, 214] on li "TX San Antonio Retail" at bounding box center [129, 212] width 197 height 10
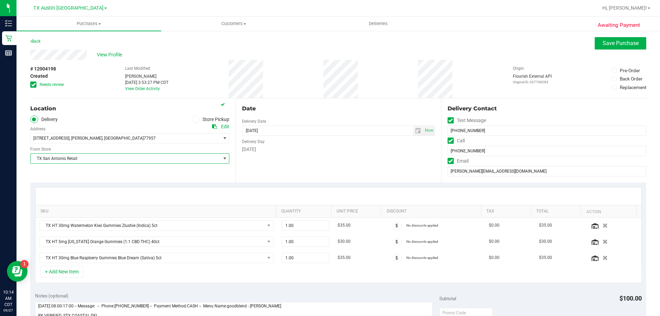
click at [33, 85] on icon at bounding box center [33, 85] width 4 height 0
click at [0, 0] on input "Needs review" at bounding box center [0, 0] width 0 height 0
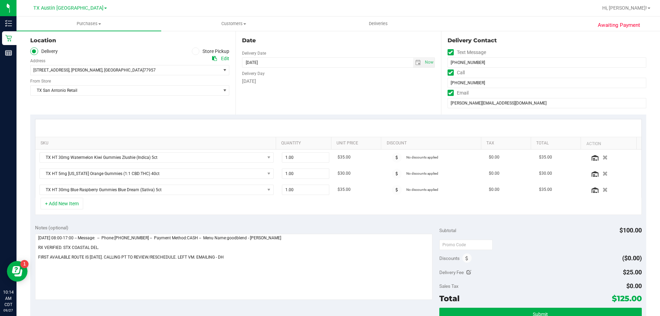
scroll to position [69, 0]
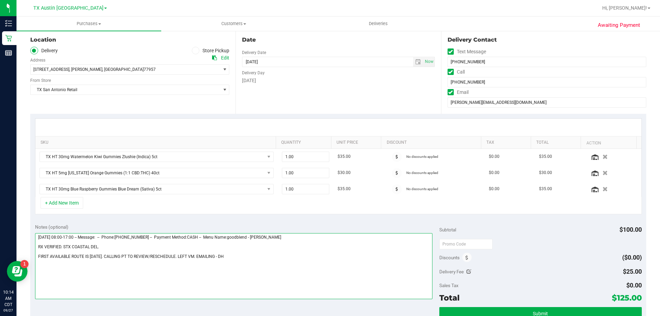
click at [243, 257] on textarea at bounding box center [234, 266] width 398 height 66
type textarea "Monday 09/29/2025 08:00-17:00 -- Message: -- Phone:3617814051 -- Payment Method…"
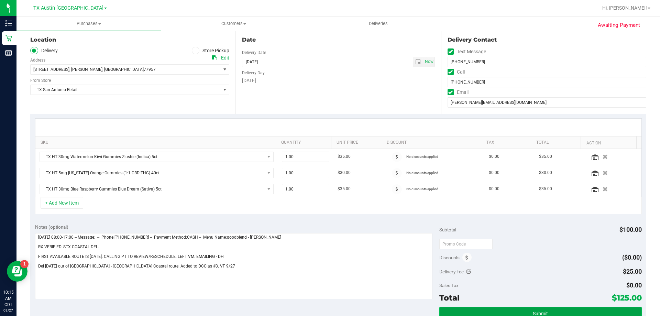
click at [510, 312] on button "Submit" at bounding box center [540, 313] width 202 height 12
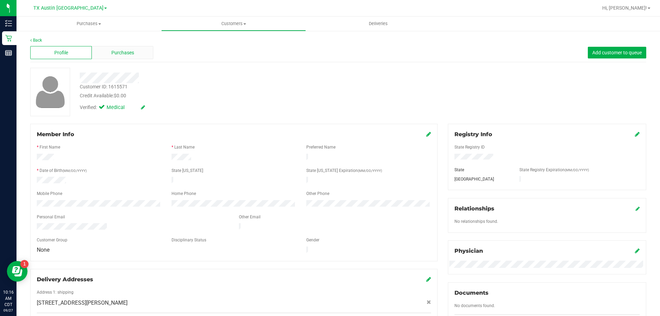
click at [103, 56] on div "Purchases" at bounding box center [123, 52] width 62 height 13
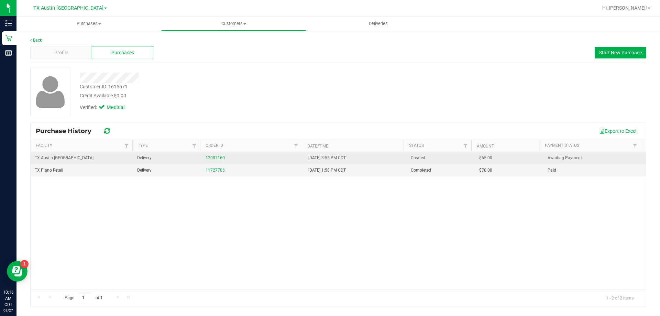
click at [208, 160] on link "12007160" at bounding box center [215, 157] width 19 height 5
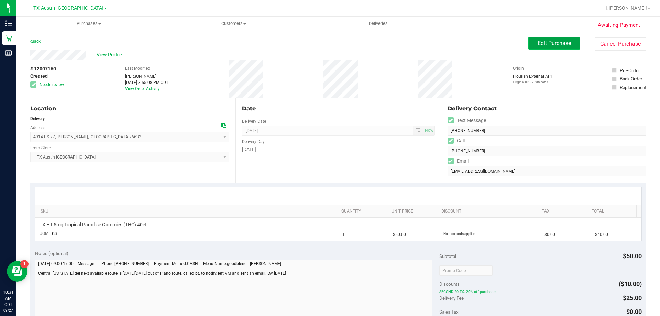
click at [558, 43] on span "Edit Purchase" at bounding box center [553, 43] width 33 height 7
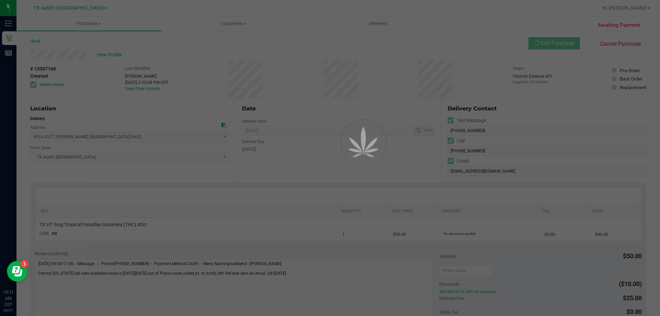
scroll to position [69, 0]
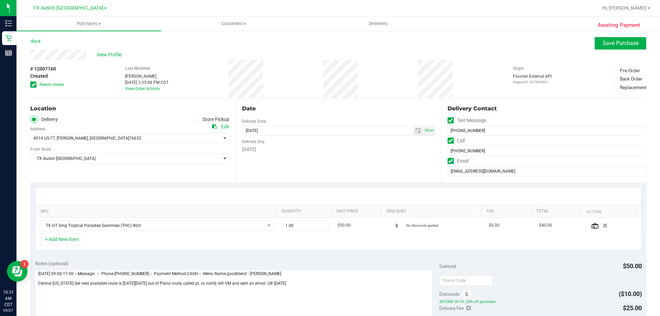
click at [32, 85] on icon at bounding box center [33, 85] width 4 height 0
click at [0, 0] on input "Needs review" at bounding box center [0, 0] width 0 height 0
click at [113, 157] on span "TX Austin [GEOGRAPHIC_DATA]" at bounding box center [126, 159] width 190 height 10
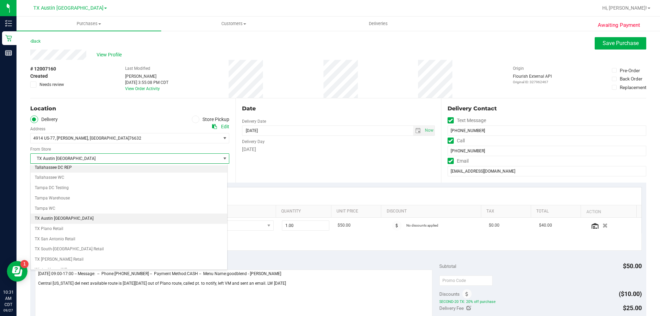
scroll to position [499, 0]
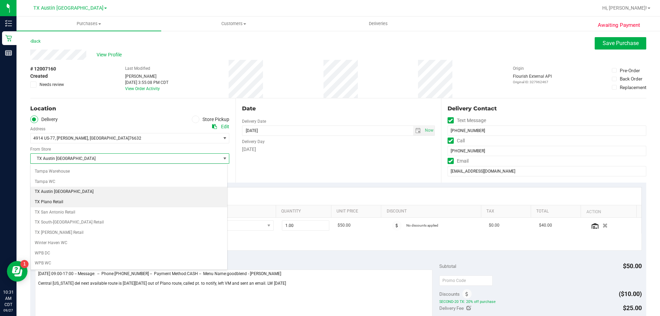
click at [95, 202] on li "TX Plano Retail" at bounding box center [129, 202] width 197 height 10
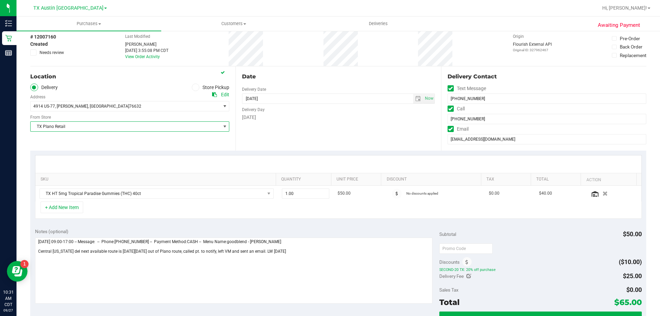
scroll to position [69, 0]
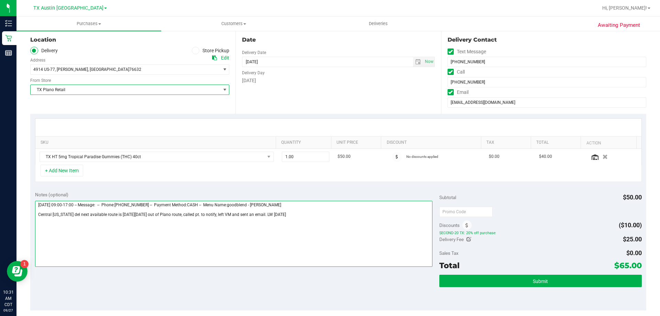
click at [324, 215] on textarea at bounding box center [234, 234] width 398 height 66
click at [299, 216] on textarea at bounding box center [234, 234] width 398 height 66
type textarea "Saturday 09/27/2025 09:00-17:00 -- Message: -- Phone:2544057282 -- Payment Meth…"
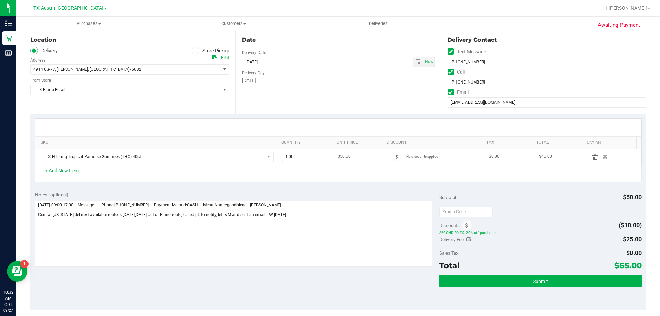
click at [303, 155] on span "1.00 1" at bounding box center [306, 157] width 48 height 10
type input "1"
click at [298, 175] on div "+ Add New Item" at bounding box center [338, 173] width 607 height 17
click at [305, 153] on span "1.00 1" at bounding box center [306, 157] width 48 height 10
type input "2"
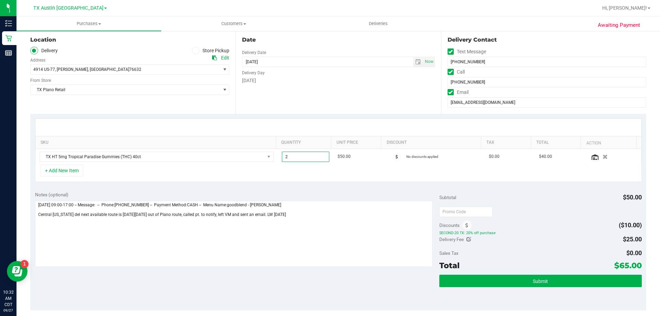
type input "2.00"
click at [318, 101] on div "Date Delivery Date 10/01/2025 Now 10/01/2025 08:00 AM Now Delivery Day Wednesday" at bounding box center [337, 72] width 205 height 84
click at [307, 214] on textarea at bounding box center [234, 234] width 398 height 66
click at [82, 223] on textarea at bounding box center [234, 234] width 398 height 66
click at [98, 223] on textarea at bounding box center [234, 234] width 398 height 66
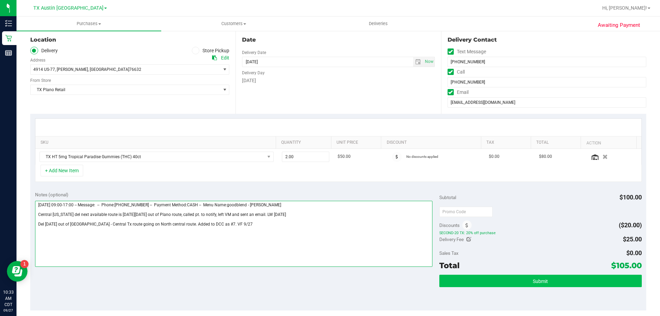
type textarea "Saturday 09/27/2025 09:00-17:00 -- Message: -- Phone:2544057282 -- Payment Meth…"
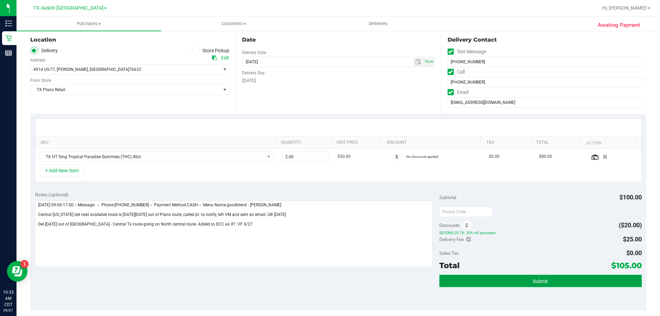
click at [533, 284] on span "Submit" at bounding box center [540, 280] width 15 height 5
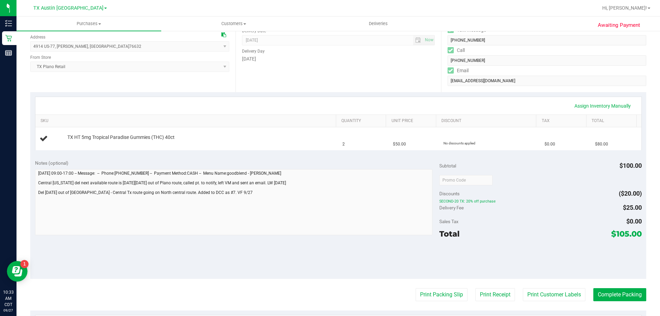
scroll to position [103, 0]
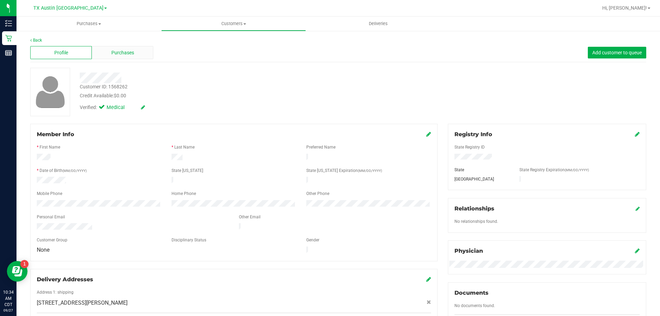
click at [114, 51] on span "Purchases" at bounding box center [122, 52] width 23 height 7
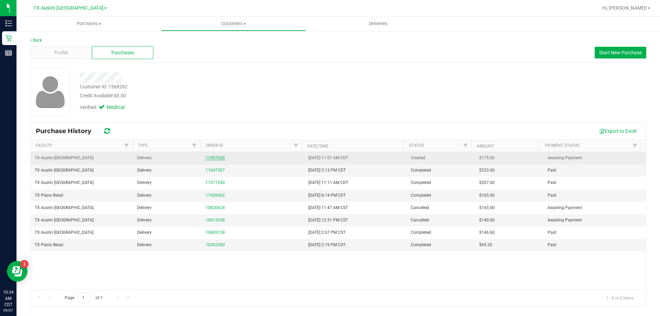
click at [216, 159] on link "11997060" at bounding box center [215, 157] width 19 height 5
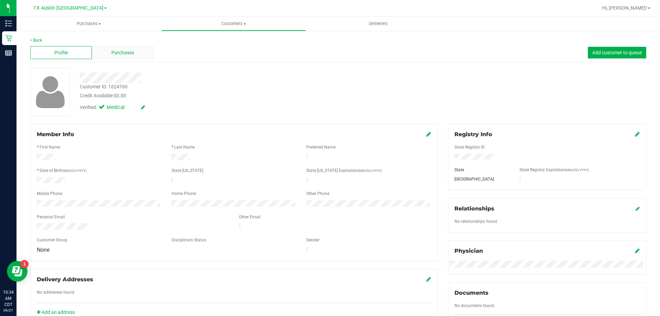
click at [133, 53] on span "Purchases" at bounding box center [122, 52] width 23 height 7
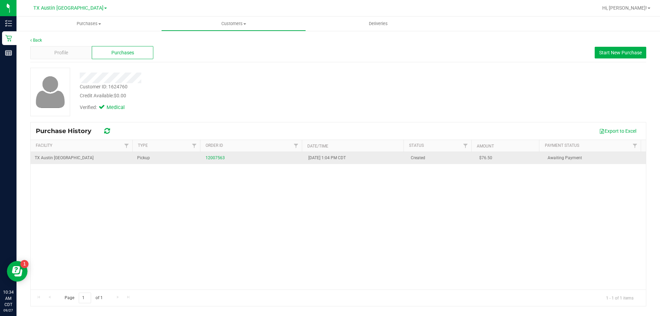
click at [217, 155] on div "12007563" at bounding box center [253, 158] width 94 height 7
click at [218, 157] on link "12007563" at bounding box center [215, 157] width 19 height 5
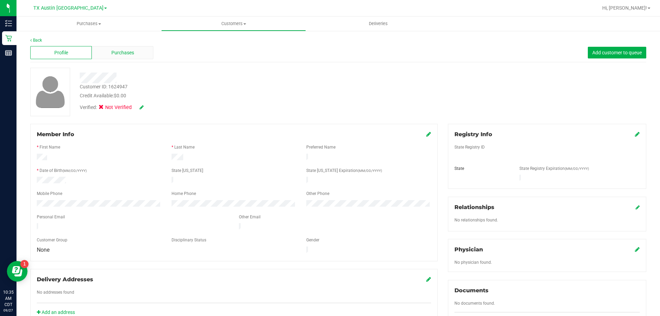
click at [132, 49] on span "Purchases" at bounding box center [122, 52] width 23 height 7
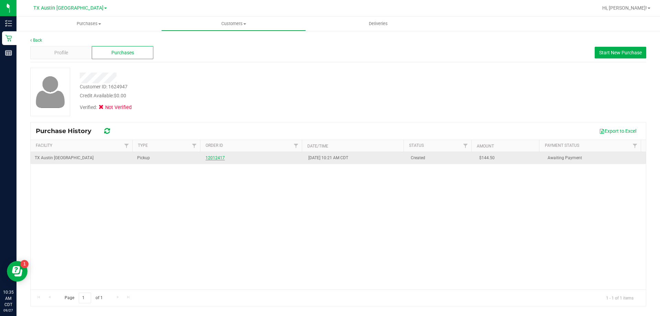
click at [211, 156] on link "12012417" at bounding box center [215, 157] width 19 height 5
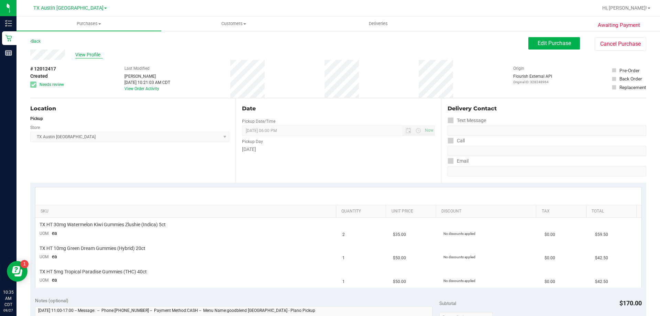
click at [91, 54] on span "View Profile" at bounding box center [88, 54] width 27 height 7
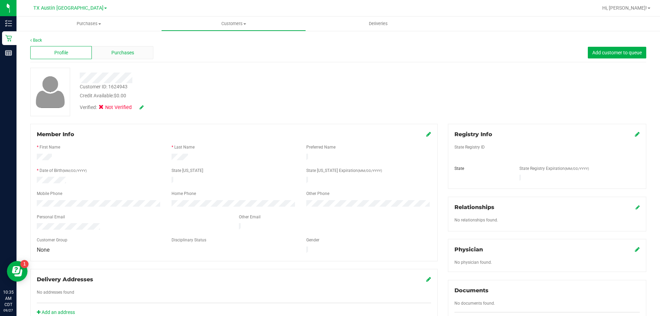
click at [143, 55] on div "Purchases" at bounding box center [123, 52] width 62 height 13
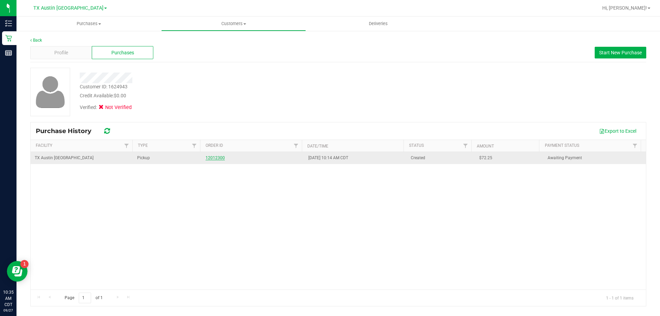
click at [219, 158] on link "12012300" at bounding box center [215, 157] width 19 height 5
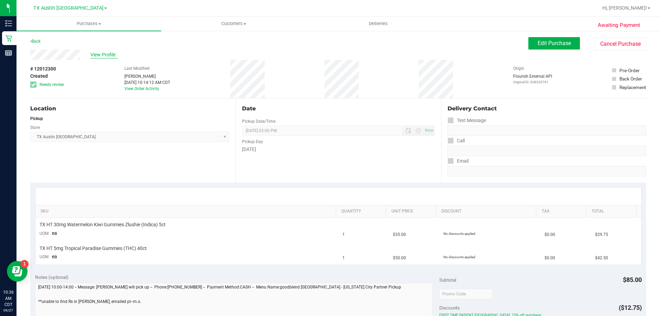
click at [96, 53] on span "View Profile" at bounding box center [103, 54] width 27 height 7
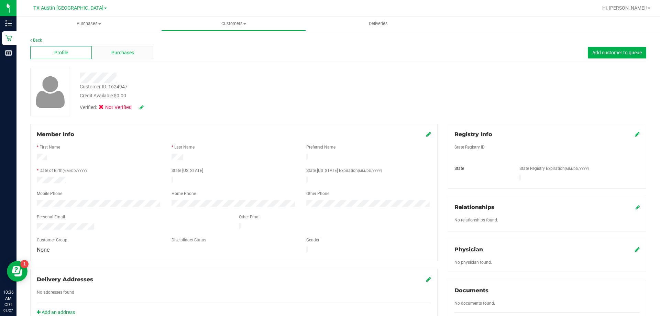
click at [110, 53] on div "Purchases" at bounding box center [123, 52] width 62 height 13
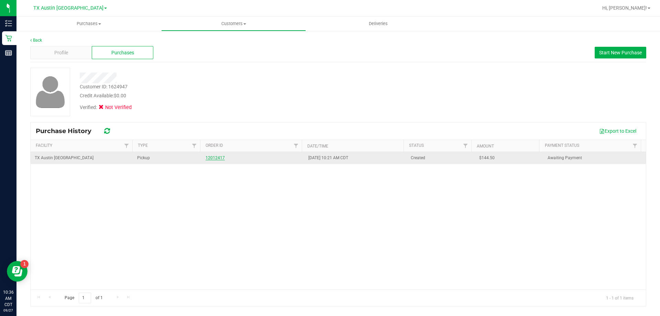
click at [207, 157] on link "12012417" at bounding box center [215, 157] width 19 height 5
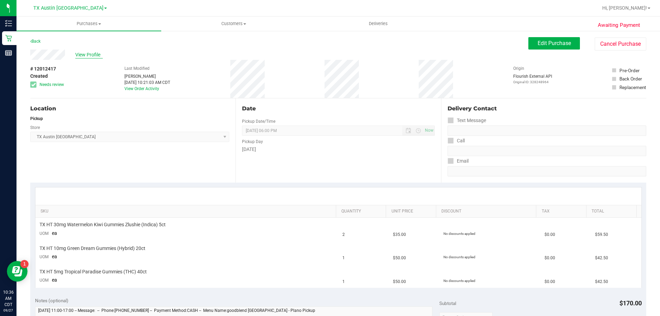
click at [89, 56] on span "View Profile" at bounding box center [88, 54] width 27 height 7
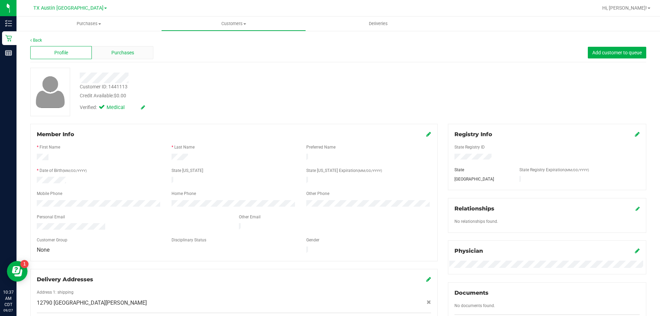
click at [120, 52] on span "Purchases" at bounding box center [122, 52] width 23 height 7
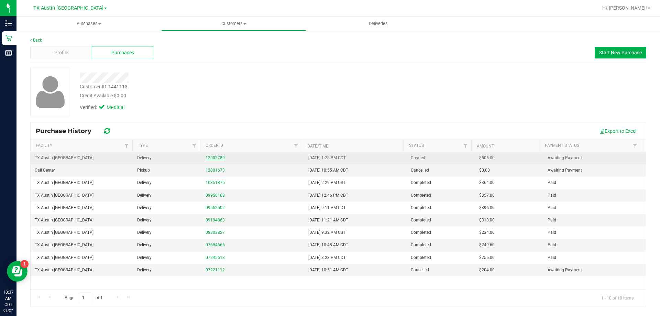
click at [215, 158] on link "12002789" at bounding box center [215, 157] width 19 height 5
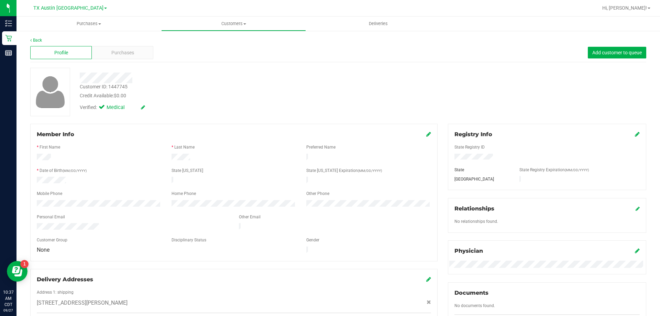
click at [121, 43] on div "Back" at bounding box center [338, 40] width 616 height 6
click at [124, 57] on div "Purchases" at bounding box center [123, 52] width 62 height 13
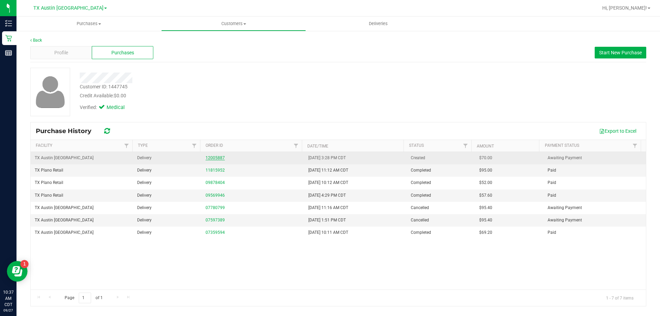
click at [221, 156] on link "12005887" at bounding box center [215, 157] width 19 height 5
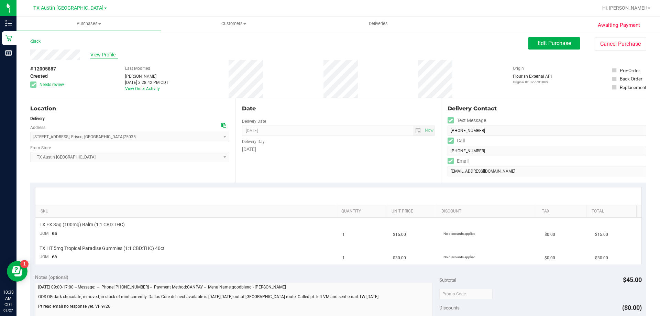
click at [97, 53] on span "View Profile" at bounding box center [103, 54] width 27 height 7
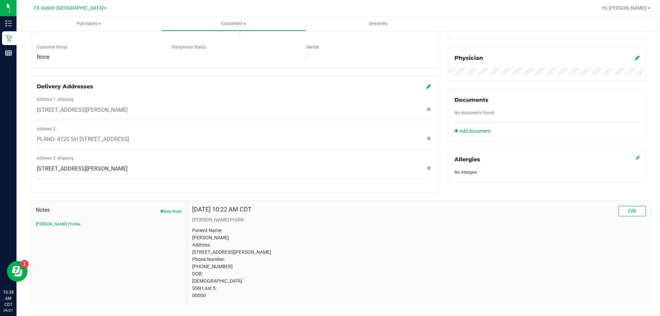
scroll to position [204, 0]
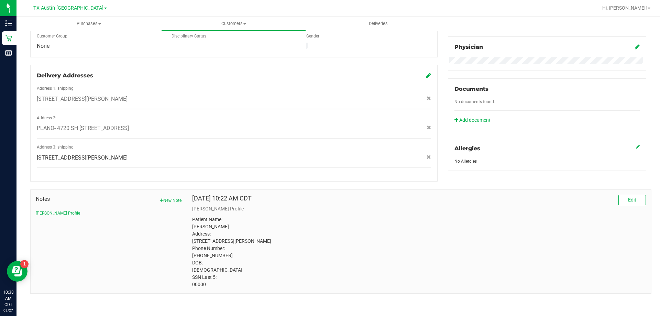
click at [199, 283] on p "Patient Name: Shara Raquel Nichols Address: 10013 Hope Dr Apt 15208 Rowlett, TX…" at bounding box center [419, 252] width 454 height 72
copy p "00000"
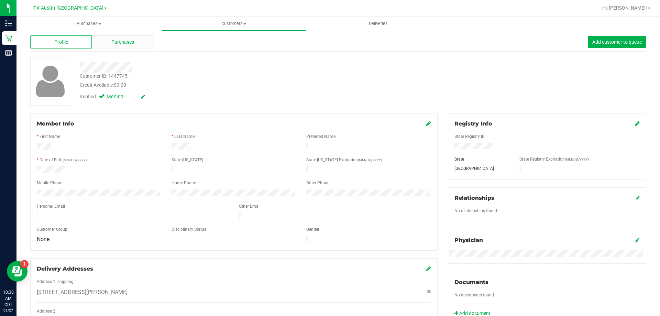
scroll to position [0, 0]
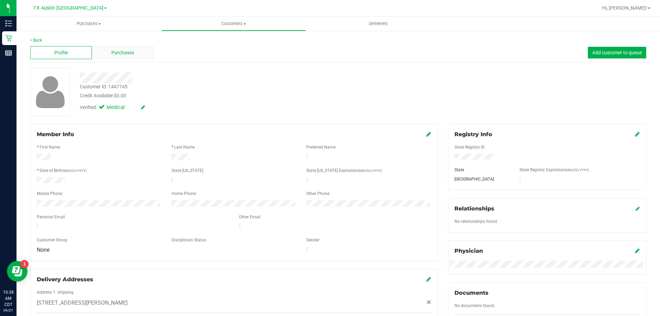
click at [126, 47] on div "Purchases" at bounding box center [123, 52] width 62 height 13
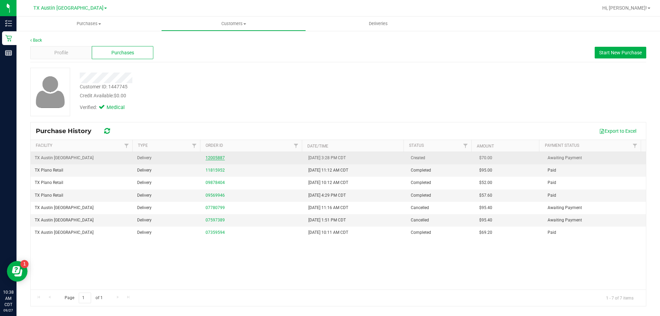
click at [219, 157] on link "12005887" at bounding box center [215, 157] width 19 height 5
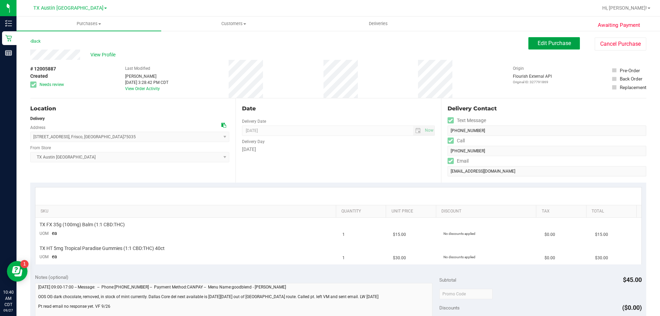
click at [552, 42] on span "Edit Purchase" at bounding box center [553, 43] width 33 height 7
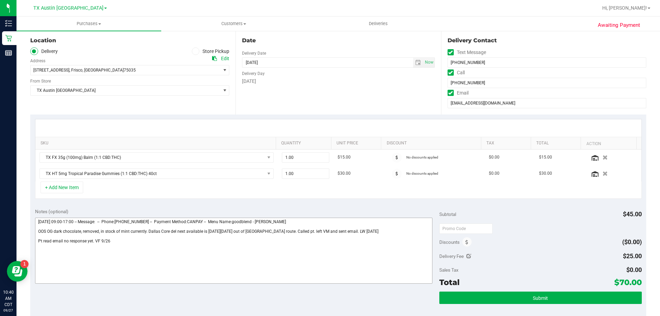
scroll to position [69, 0]
click at [120, 243] on textarea at bounding box center [234, 250] width 398 height 66
paste textarea "Lvm and sent email offering Del for Sun 9/28 and let pt know we ran out of stoc…"
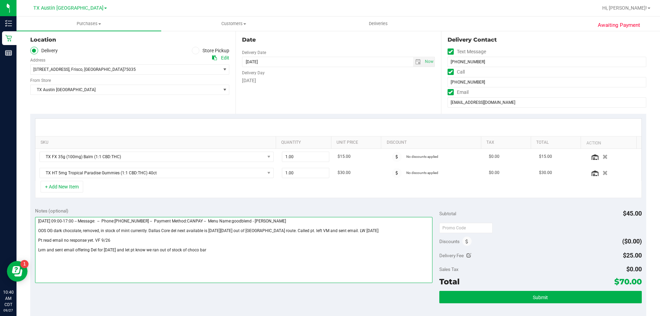
click at [222, 248] on textarea at bounding box center [234, 250] width 398 height 66
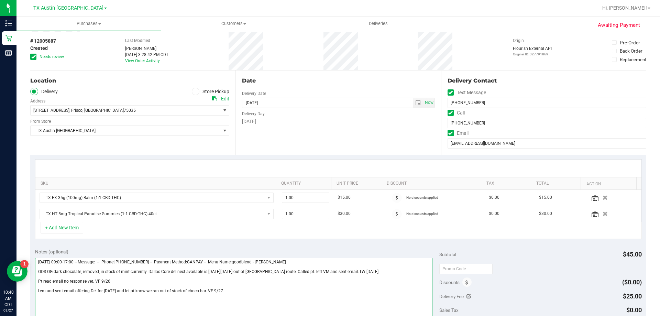
scroll to position [0, 0]
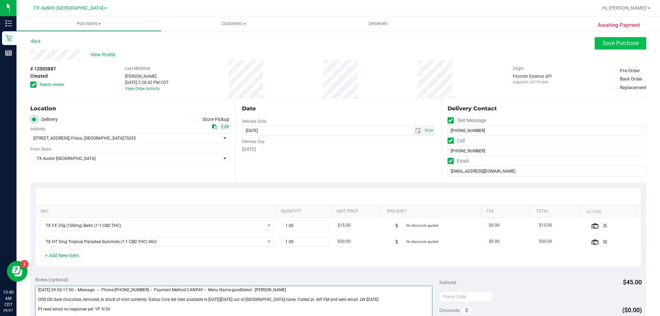
type textarea "Saturday 09/27/2025 09:00-17:00 -- Message: -- Phone:9454261984 -- Payment Meth…"
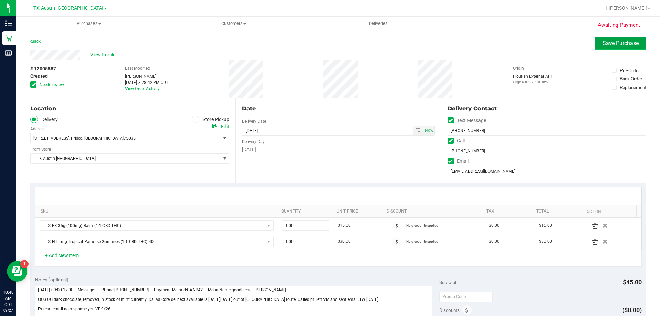
click at [632, 48] on button "Save Purchase" at bounding box center [621, 43] width 52 height 12
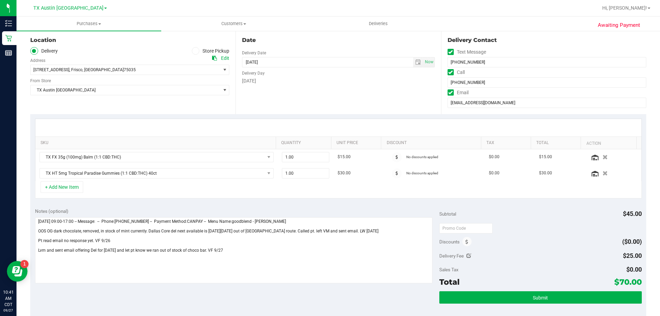
scroll to position [69, 0]
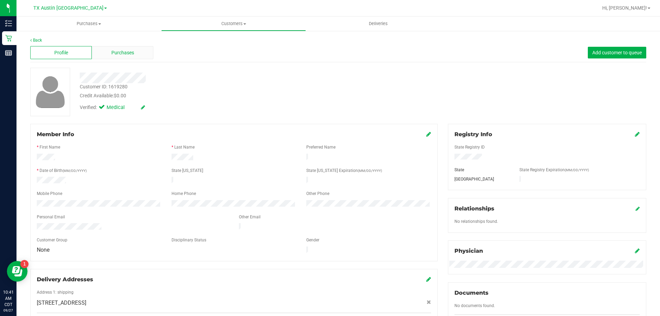
click at [113, 53] on span "Purchases" at bounding box center [122, 52] width 23 height 7
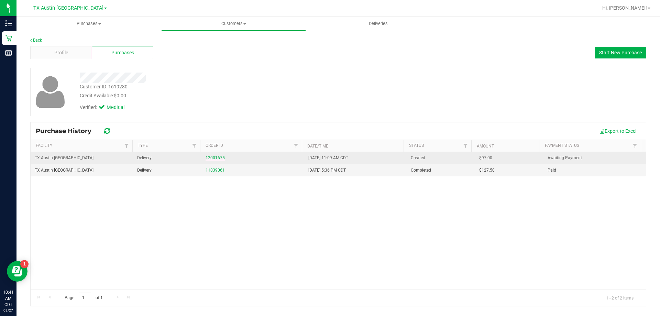
click at [218, 158] on link "12001675" at bounding box center [215, 157] width 19 height 5
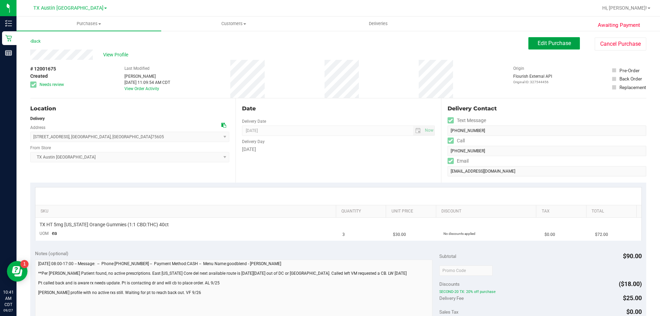
click at [543, 46] on button "Edit Purchase" at bounding box center [554, 43] width 52 height 12
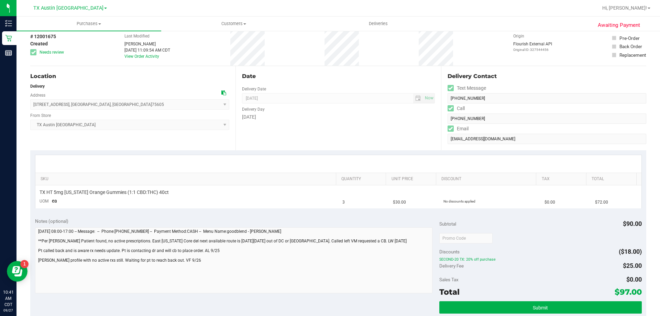
scroll to position [69, 0]
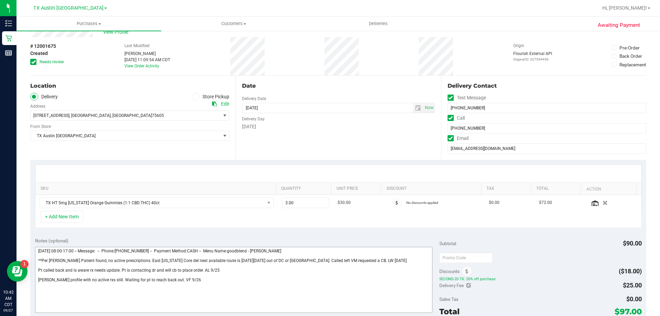
scroll to position [34, 0]
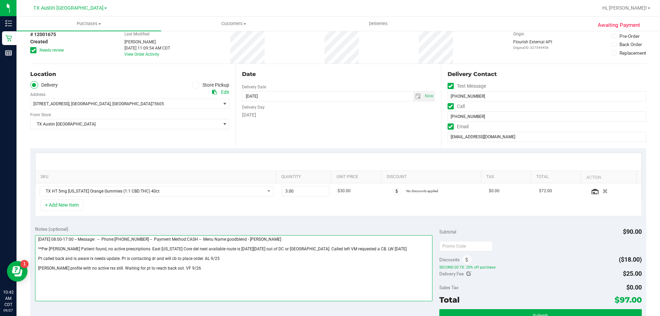
click at [36, 256] on textarea at bounding box center [234, 268] width 398 height 66
click at [36, 263] on textarea at bounding box center [234, 268] width 398 height 66
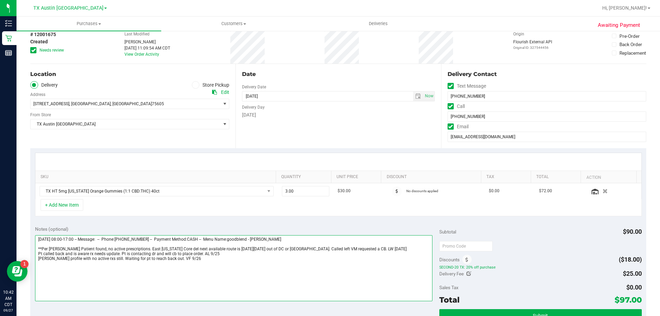
click at [177, 260] on textarea at bounding box center [234, 268] width 398 height 66
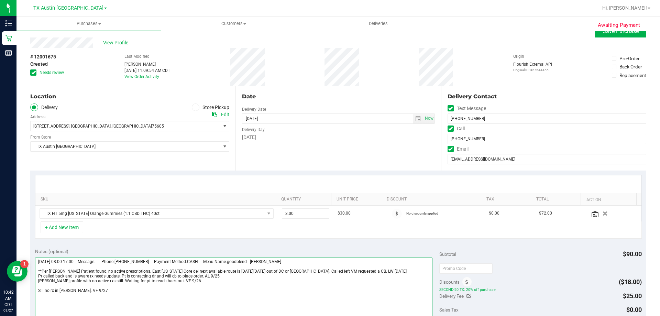
scroll to position [0, 0]
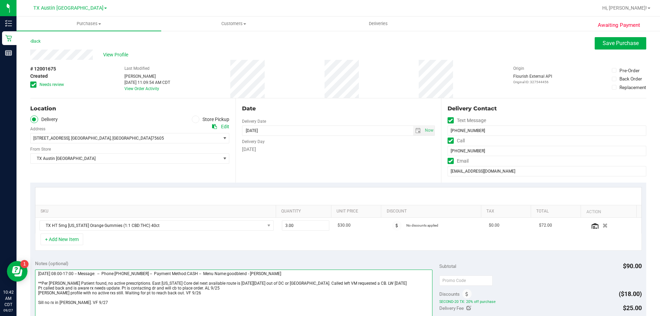
type textarea "Friday 09/26/2025 08:00-17:00 -- Message: -- Phone:9034071743 -- Payment Method…"
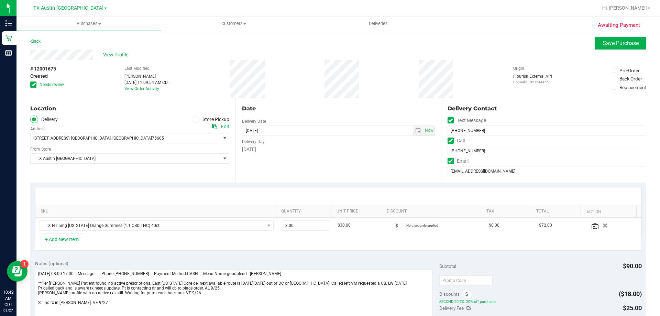
click at [610, 31] on ul "Purchases Summary of purchases Fulfillment All purchases Customers All customer…" at bounding box center [346, 23] width 660 height 15
click at [608, 45] on span "Save Purchase" at bounding box center [620, 43] width 36 height 7
click at [417, 129] on span "select" at bounding box center [417, 130] width 5 height 5
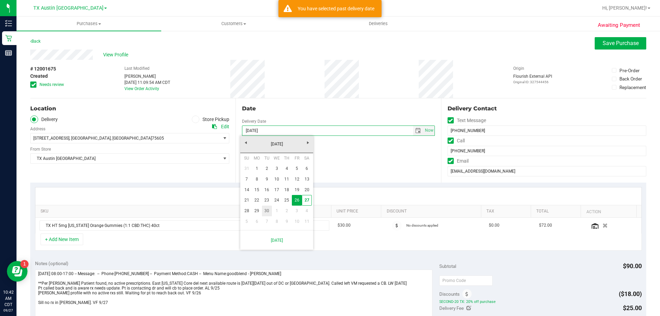
click at [269, 212] on link "30" at bounding box center [267, 211] width 10 height 11
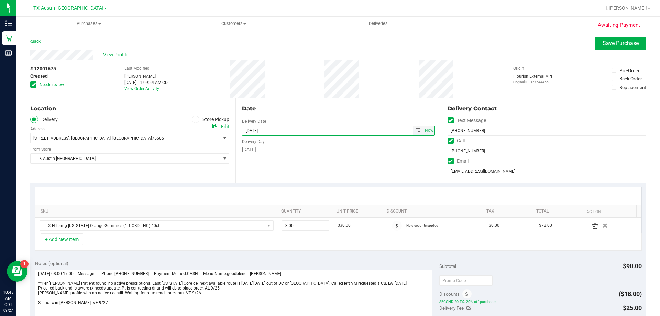
click at [415, 128] on span "select" at bounding box center [417, 130] width 5 height 5
click at [288, 213] on link "2" at bounding box center [287, 211] width 10 height 11
type input "10/02/2025"
click at [602, 45] on span "Save Purchase" at bounding box center [620, 43] width 36 height 7
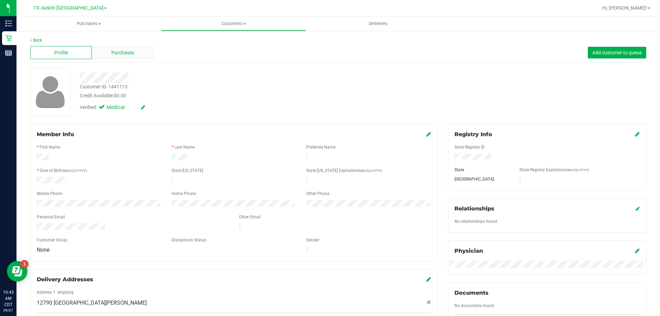
click at [120, 55] on span "Purchases" at bounding box center [122, 52] width 23 height 7
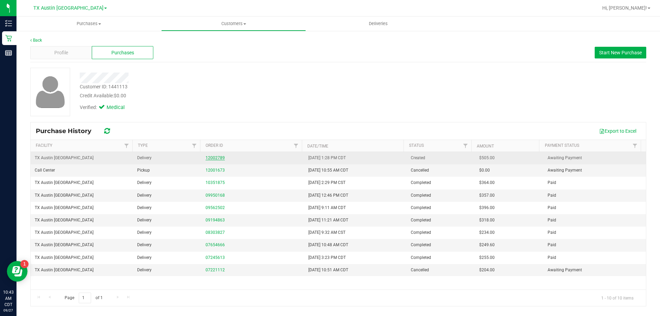
click at [214, 155] on link "12002789" at bounding box center [215, 157] width 19 height 5
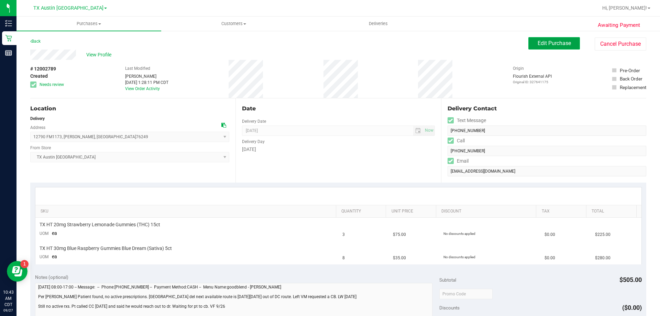
click at [550, 43] on span "Edit Purchase" at bounding box center [553, 43] width 33 height 7
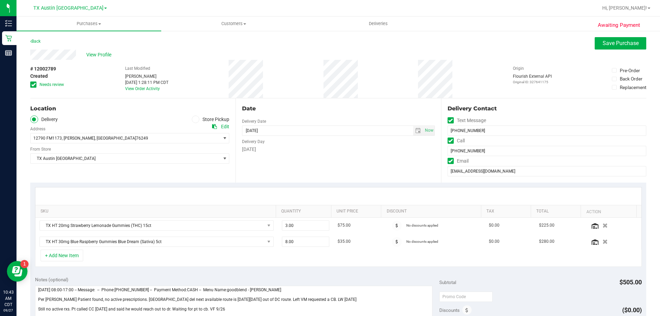
scroll to position [69, 0]
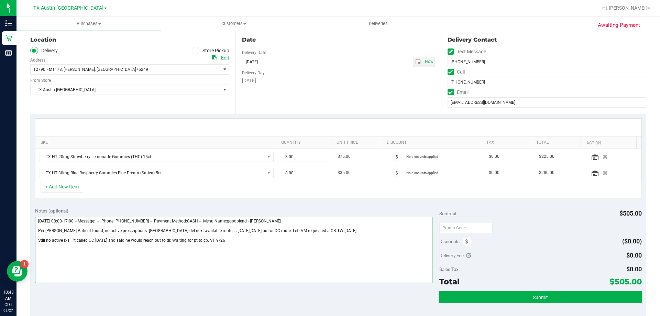
click at [241, 240] on textarea at bounding box center [234, 250] width 398 height 66
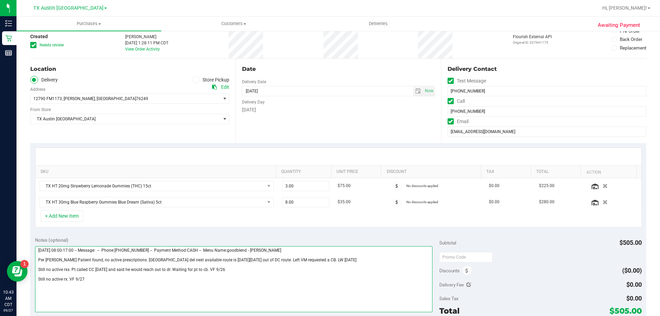
scroll to position [0, 0]
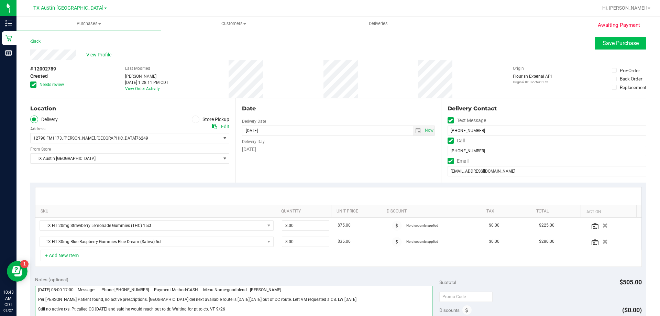
type textarea "Friday 09/26/2025 08:00-17:00 -- Message: -- Phone:9403908442 -- Payment Method…"
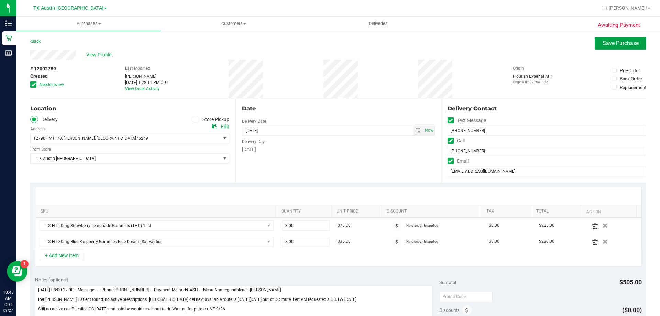
click at [610, 46] on span "Save Purchase" at bounding box center [620, 43] width 36 height 7
click at [415, 132] on span "select" at bounding box center [417, 130] width 5 height 5
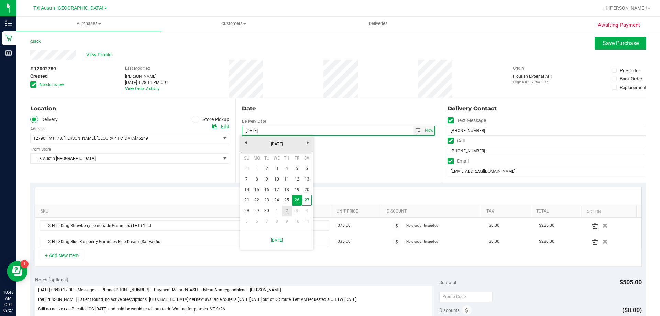
click at [288, 210] on link "2" at bounding box center [287, 211] width 10 height 11
type input "10/02/2025"
click at [607, 48] on button "Save Purchase" at bounding box center [621, 43] width 52 height 12
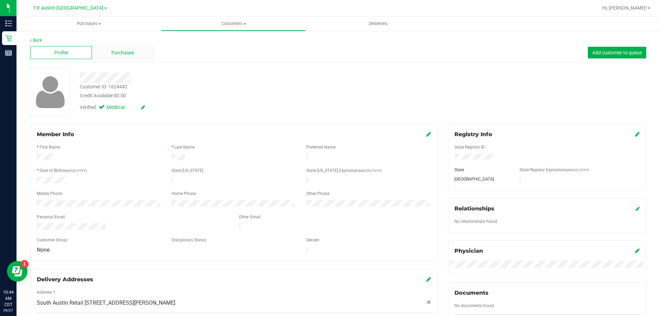
click at [134, 48] on div "Purchases" at bounding box center [123, 52] width 62 height 13
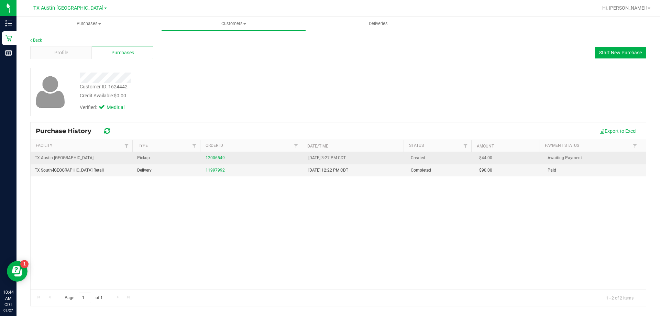
click at [215, 158] on link "12006549" at bounding box center [215, 157] width 19 height 5
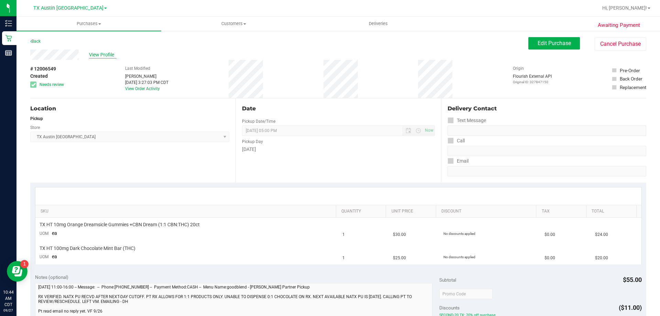
click at [98, 53] on span "View Profile" at bounding box center [102, 54] width 27 height 7
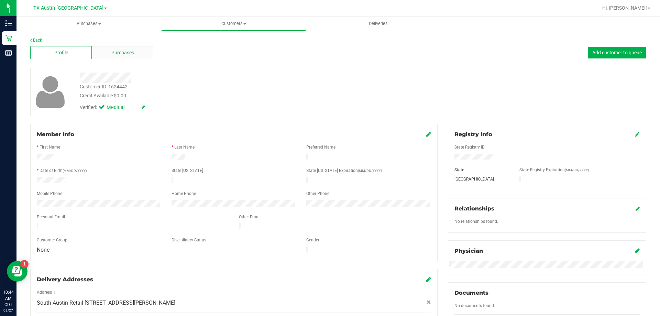
click at [110, 55] on div "Purchases" at bounding box center [123, 52] width 62 height 13
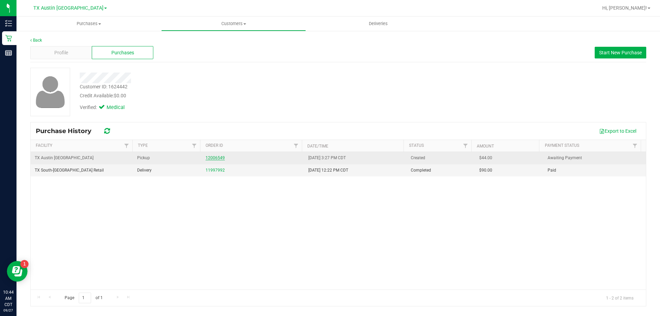
click at [210, 159] on link "12006549" at bounding box center [215, 157] width 19 height 5
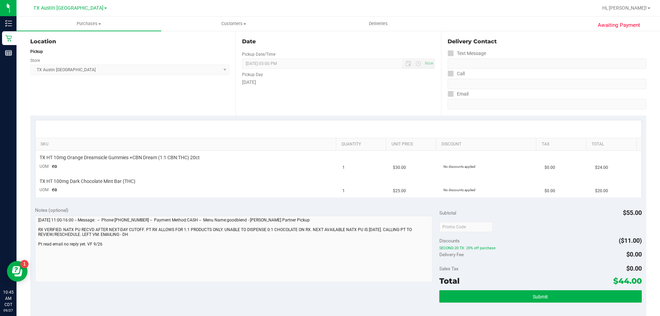
scroll to position [69, 0]
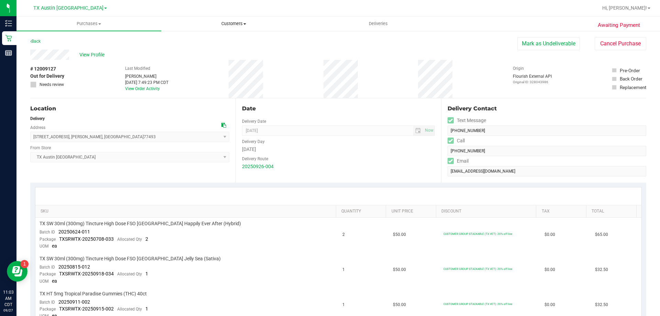
click at [227, 26] on span "Customers" at bounding box center [234, 24] width 144 height 6
click at [227, 43] on li "All customers" at bounding box center [233, 41] width 145 height 8
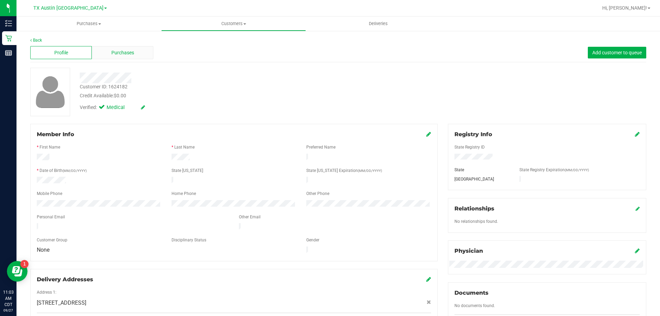
click at [144, 56] on div "Purchases" at bounding box center [123, 52] width 62 height 13
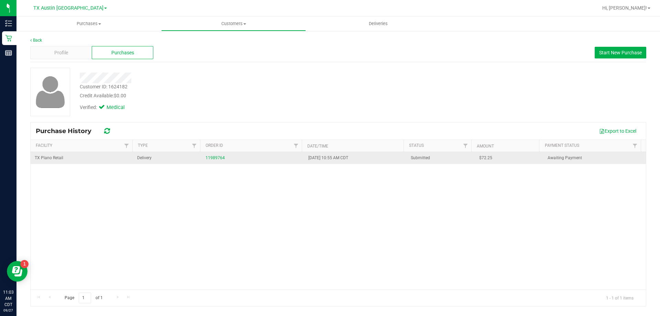
click at [211, 152] on td "11989764" at bounding box center [252, 158] width 102 height 12
click at [212, 157] on link "11989764" at bounding box center [215, 157] width 19 height 5
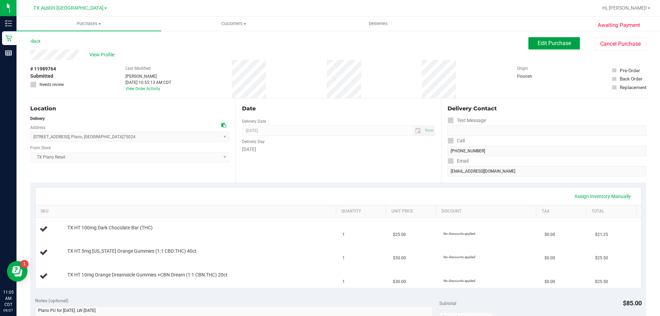
click at [567, 39] on button "Edit Purchase" at bounding box center [554, 43] width 52 height 12
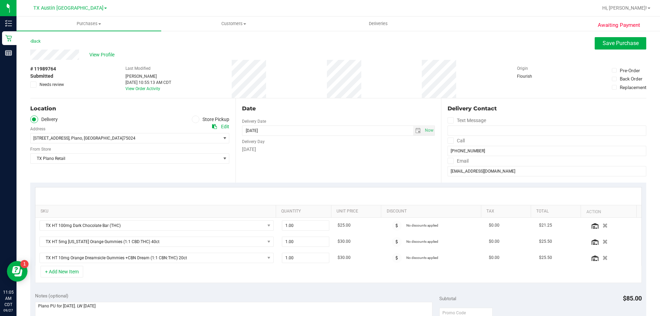
click at [448, 141] on icon at bounding box center [450, 141] width 4 height 0
click at [0, 0] on input "Call" at bounding box center [0, 0] width 0 height 0
click at [450, 158] on span at bounding box center [450, 161] width 6 height 6
click at [0, 0] on input "Email" at bounding box center [0, 0] width 0 height 0
click at [596, 44] on button "Save Purchase" at bounding box center [621, 43] width 52 height 12
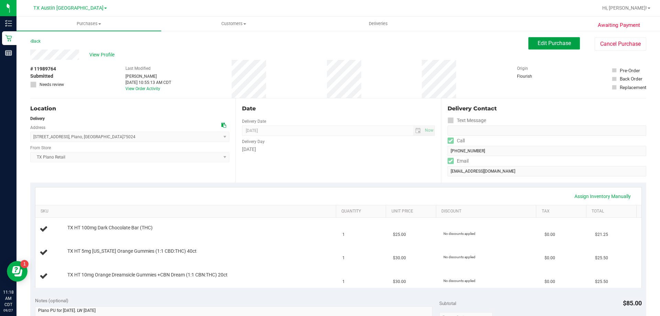
click at [532, 41] on button "Edit Purchase" at bounding box center [554, 43] width 52 height 12
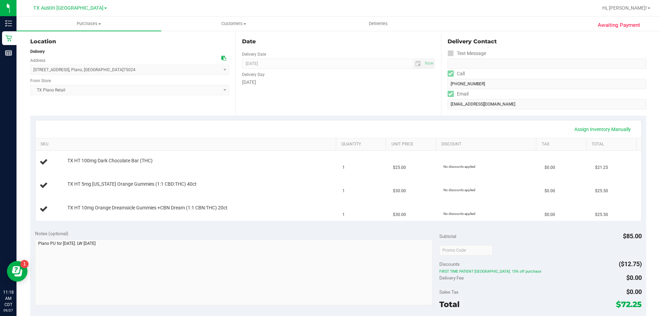
scroll to position [69, 0]
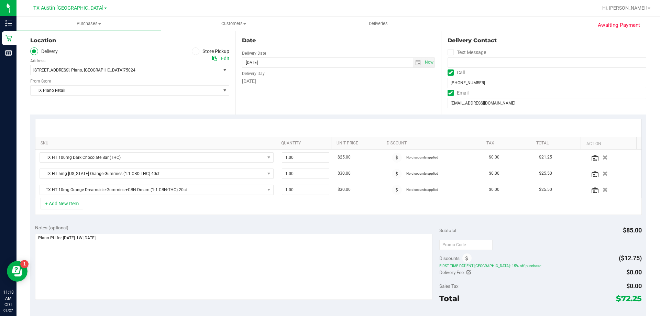
scroll to position [69, 0]
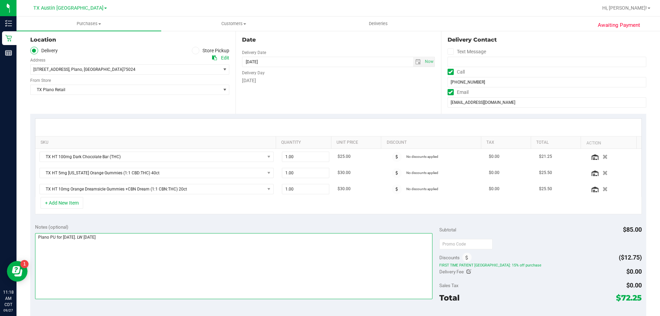
click at [132, 236] on textarea at bounding box center [234, 266] width 398 height 66
type textarea "Plano PU for Sunday 9/28/25. LW 9/22/25 Pt switched OOS Dark Choco for Mint. VF…"
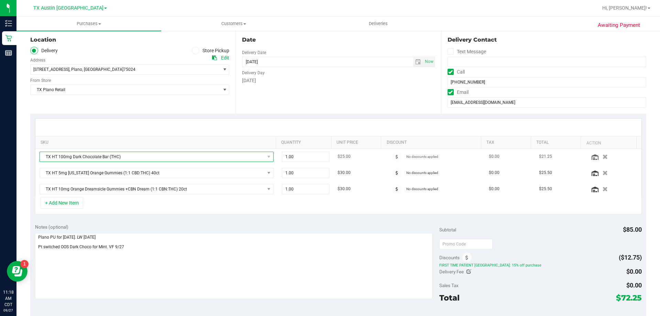
click at [144, 154] on span "TX HT 100mg Dark Chocolate Bar (THC)" at bounding box center [152, 157] width 225 height 10
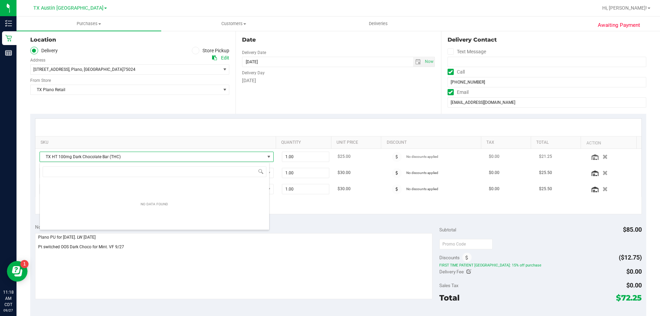
scroll to position [10, 230]
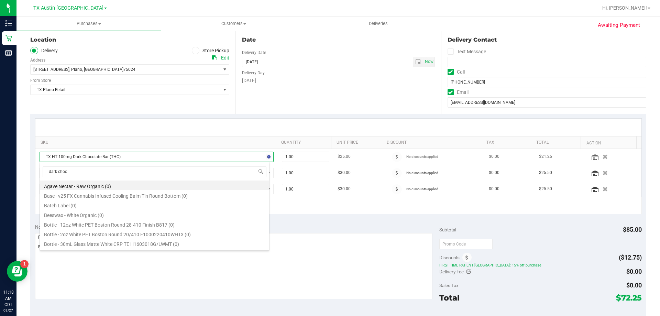
type input "dark choco"
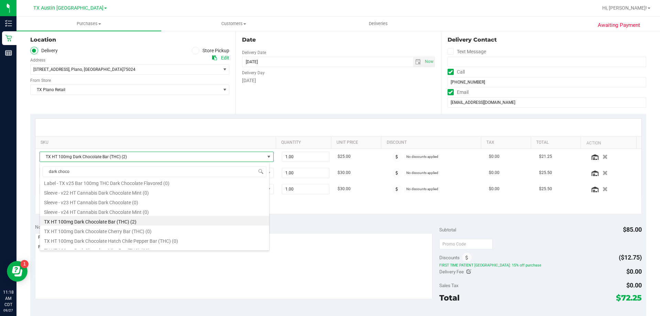
scroll to position [100, 0]
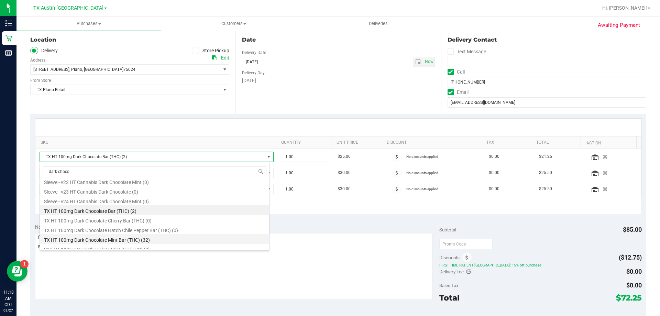
click at [130, 238] on li "TX HT 100mg Dark Chocolate Mint Bar (THC) (32)" at bounding box center [154, 239] width 229 height 10
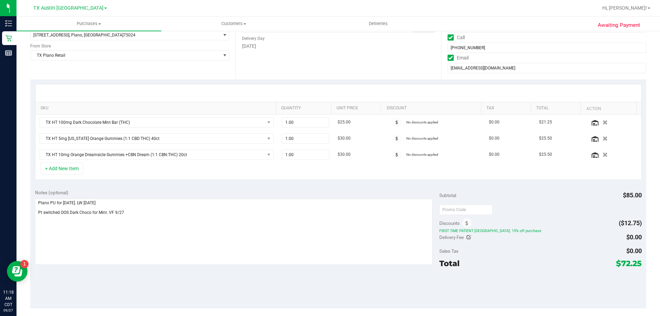
scroll to position [0, 0]
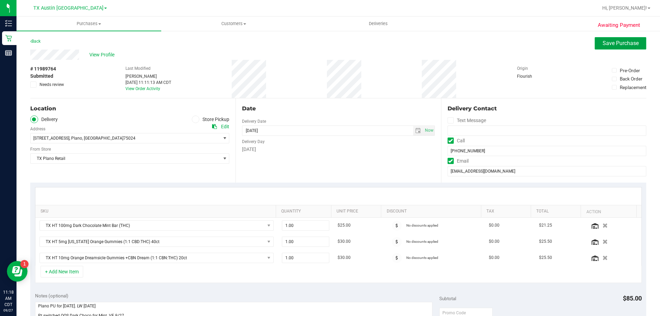
click at [622, 43] on span "Save Purchase" at bounding box center [620, 43] width 36 height 7
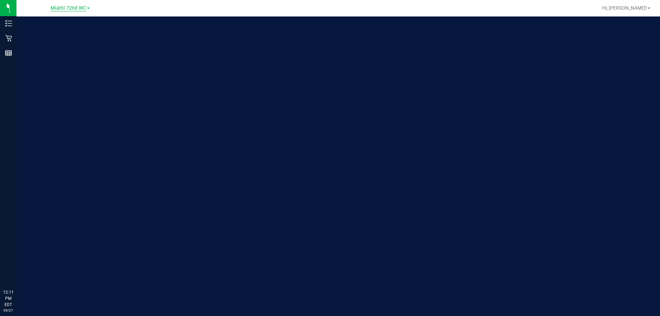
click at [85, 6] on span "Miami 72nd WC" at bounding box center [69, 8] width 36 height 6
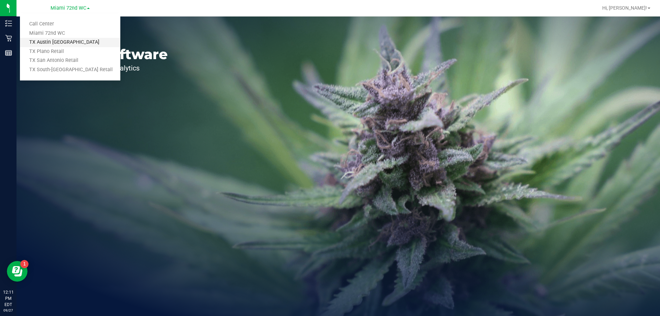
click at [80, 42] on link "TX Austin [GEOGRAPHIC_DATA]" at bounding box center [70, 42] width 100 height 9
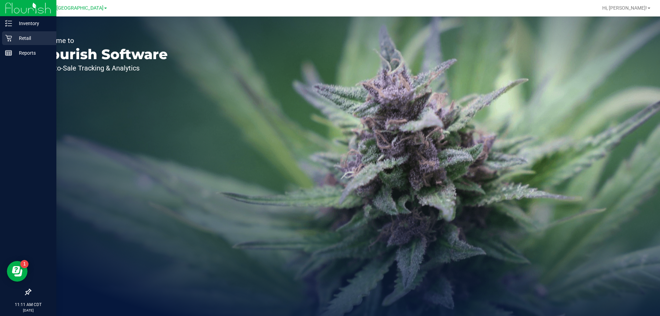
click at [14, 39] on p "Retail" at bounding box center [32, 38] width 41 height 8
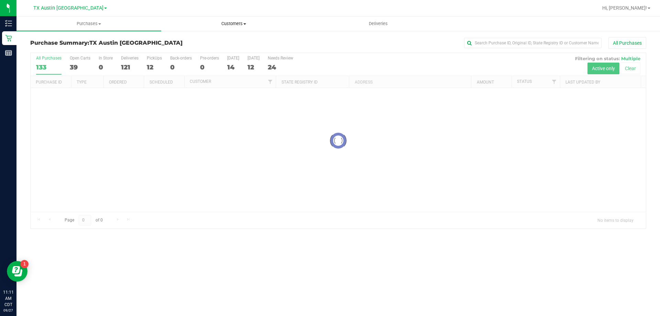
click at [227, 23] on span "Customers" at bounding box center [234, 24] width 144 height 6
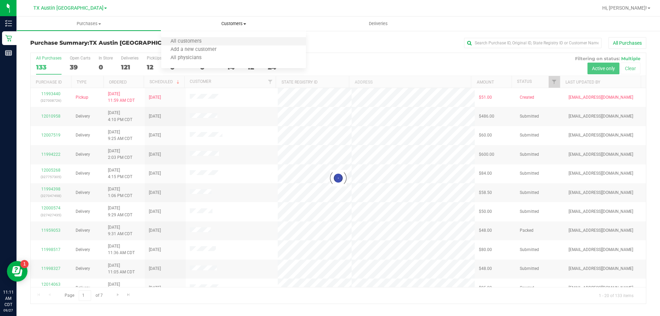
click at [226, 38] on li "All customers" at bounding box center [233, 41] width 145 height 8
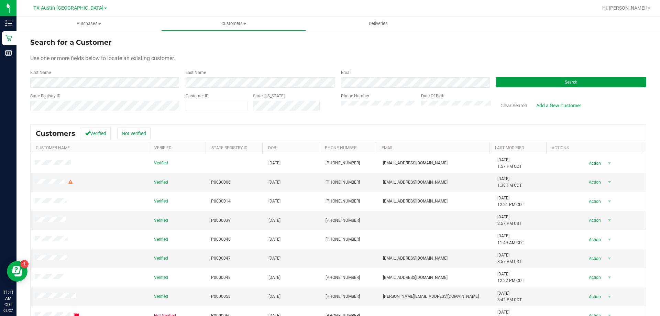
click at [526, 79] on button "Search" at bounding box center [571, 82] width 150 height 10
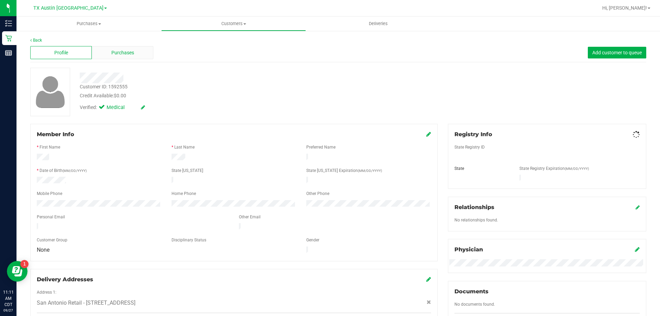
click at [107, 47] on div "Purchases" at bounding box center [123, 52] width 62 height 13
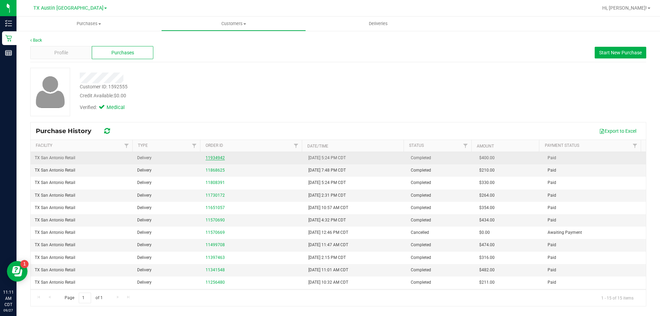
click at [219, 157] on link "11934942" at bounding box center [215, 157] width 19 height 5
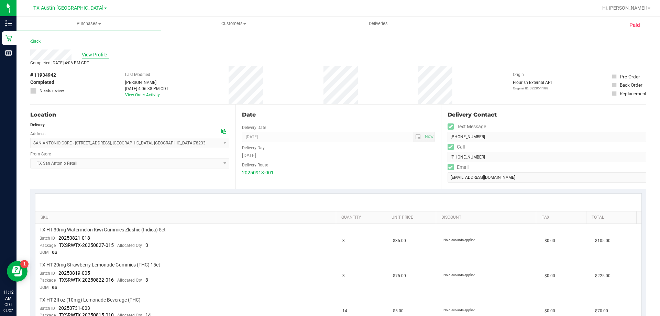
click at [97, 55] on span "View Profile" at bounding box center [95, 54] width 27 height 7
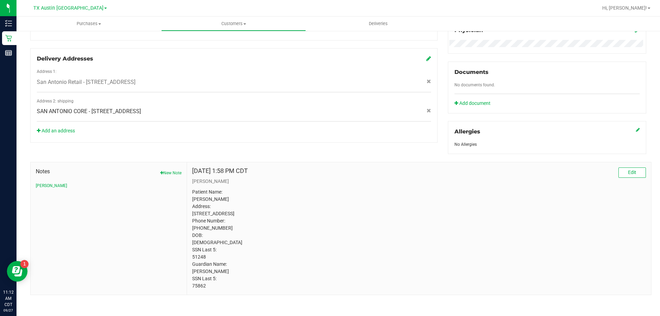
scroll to position [229, 0]
drag, startPoint x: 92, startPoint y: 96, endPoint x: 199, endPoint y: 100, distance: 107.3
click at [141, 106] on span "SAN ANTONIO CORE - 5510 Eaglewood St , San Antonio , TX 78233" at bounding box center [89, 110] width 104 height 8
copy span "5510 Eaglewood St , San Antonio , TX 78233"
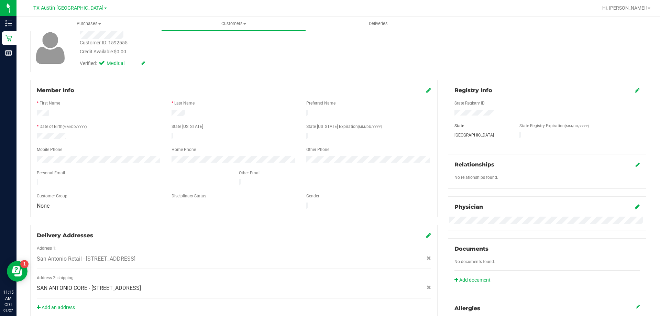
scroll to position [0, 0]
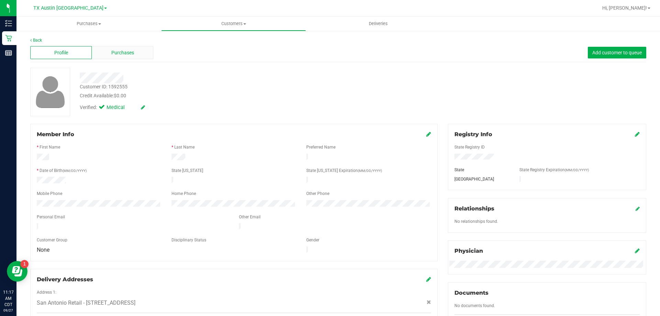
click at [135, 52] on div "Purchases" at bounding box center [123, 52] width 62 height 13
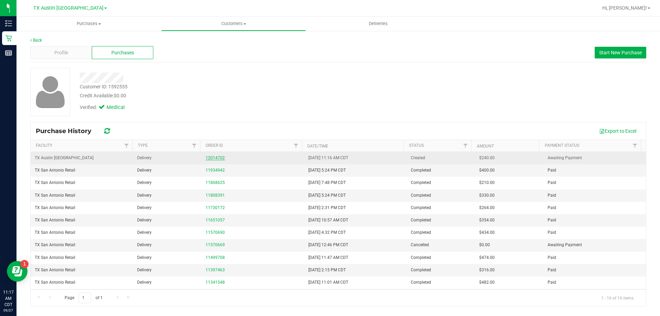
click at [211, 158] on link "12014702" at bounding box center [215, 157] width 19 height 5
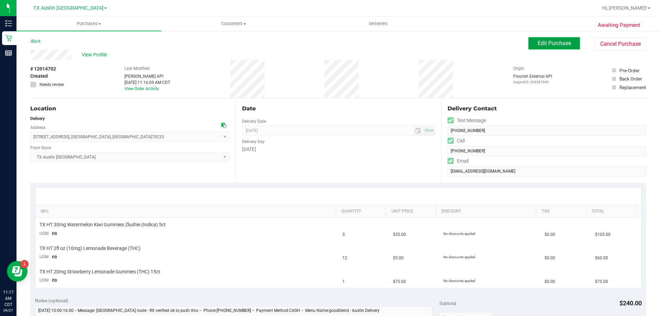
click at [535, 38] on button "Edit Purchase" at bounding box center [554, 43] width 52 height 12
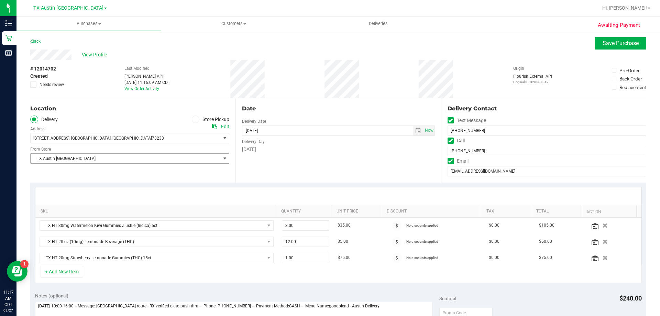
click at [119, 159] on span "TX Austin [GEOGRAPHIC_DATA]" at bounding box center [126, 159] width 190 height 10
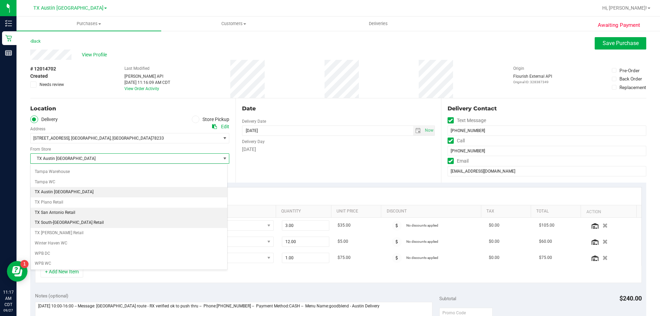
scroll to position [499, 0]
click at [67, 210] on li "TX San Antonio Retail" at bounding box center [129, 212] width 197 height 10
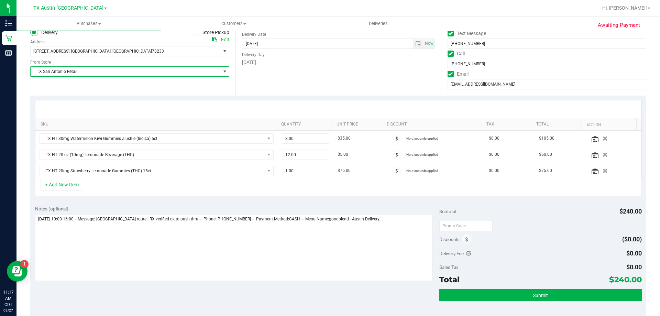
scroll to position [103, 0]
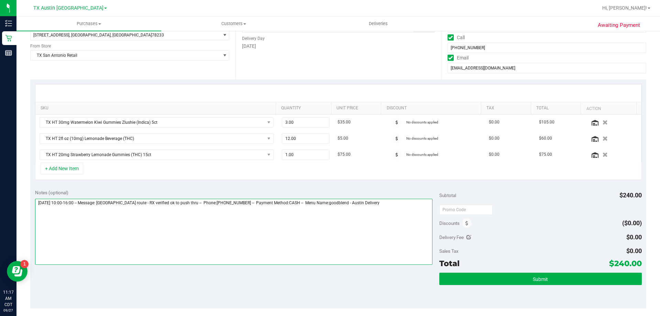
click at [375, 204] on textarea at bounding box center [234, 232] width 398 height 66
click at [166, 212] on textarea at bounding box center [234, 232] width 398 height 66
click at [185, 214] on textarea at bounding box center [234, 232] width 398 height 66
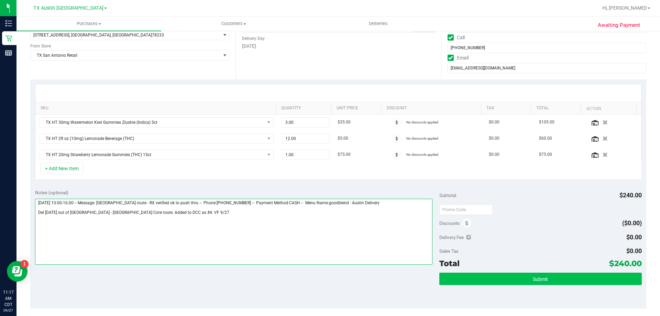
type textarea "Sunday 09/28/2025 10:00-16:00 -- Message: San An route - RX verified ok to push…"
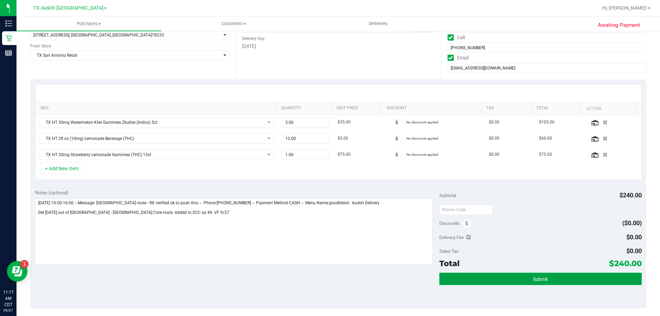
click at [463, 281] on button "Submit" at bounding box center [540, 279] width 202 height 12
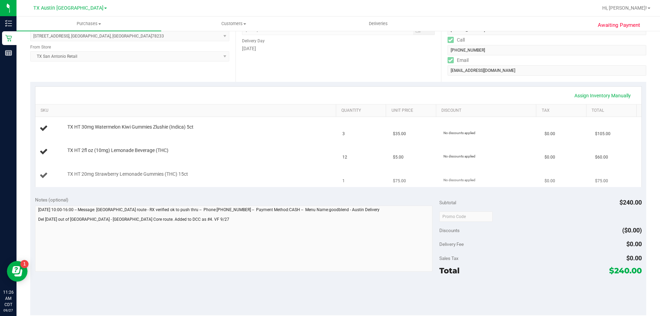
scroll to position [103, 0]
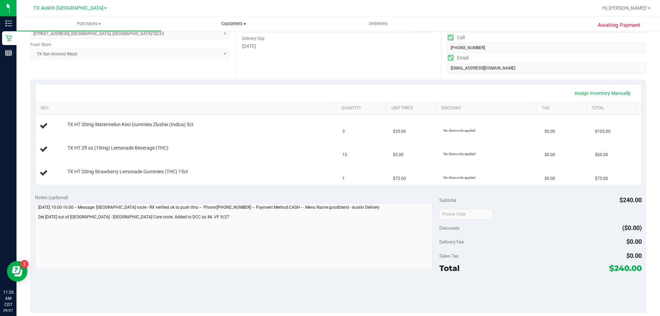
click at [245, 19] on uib-tab-heading "Customers All customers Add a new customer All physicians" at bounding box center [234, 24] width 144 height 14
click at [237, 41] on li "All customers" at bounding box center [233, 41] width 145 height 8
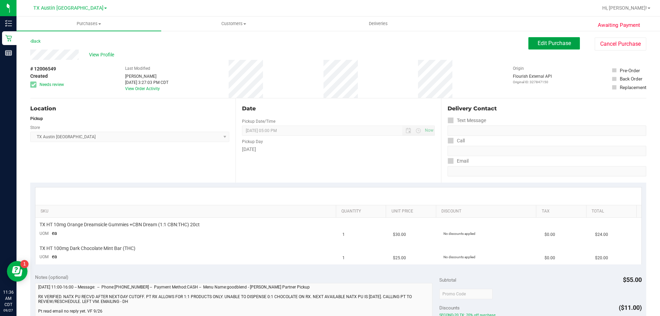
click at [561, 44] on span "Edit Purchase" at bounding box center [553, 43] width 33 height 7
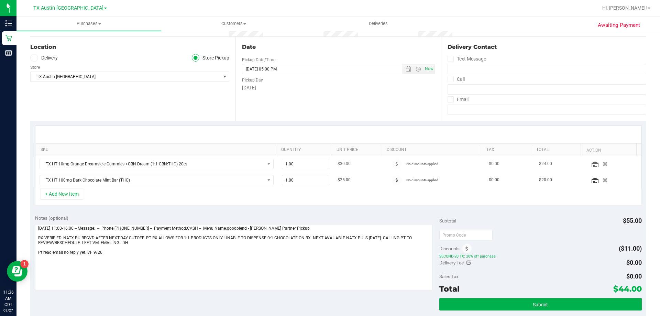
scroll to position [103, 0]
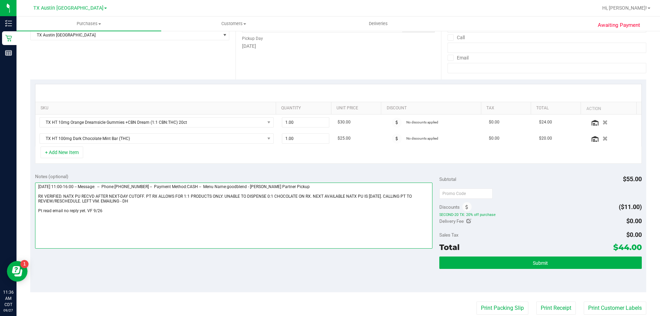
click at [129, 211] on textarea at bounding box center [234, 215] width 398 height 66
paste textarea "Lvm and sent email offering South Austin PU bc it's sooner and explained rx is …"
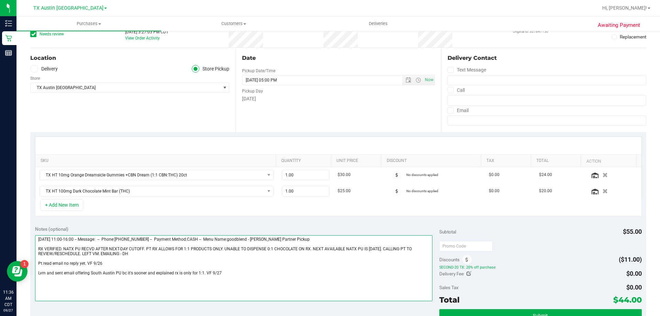
scroll to position [0, 0]
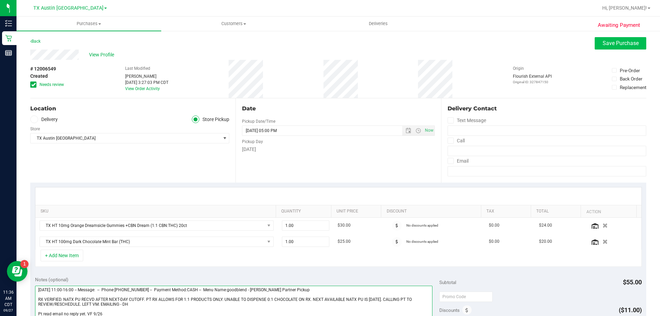
type textarea "[DATE] 11:00-16:00 -- Message: -- Phone:[PHONE_NUMBER] -- Payment Method:CASH -…"
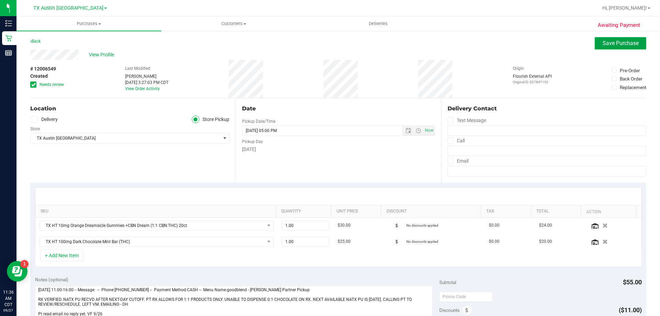
click at [602, 44] on span "Save Purchase" at bounding box center [620, 43] width 36 height 7
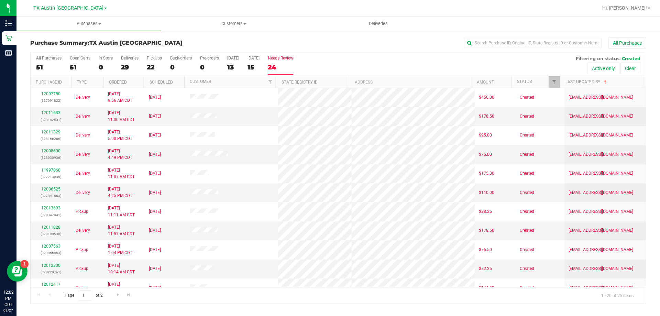
drag, startPoint x: 218, startPoint y: 154, endPoint x: 368, endPoint y: 54, distance: 180.6
click at [368, 54] on div "All Purchases 51 Open Carts 51 In Store 0 Deliveries 29 PickUps 22 Back-orders …" at bounding box center [338, 55] width 615 height 5
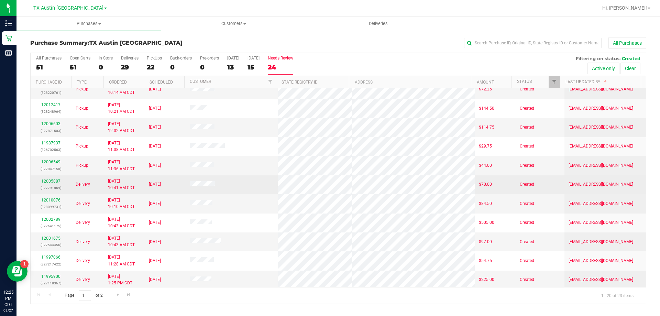
scroll to position [181, 0]
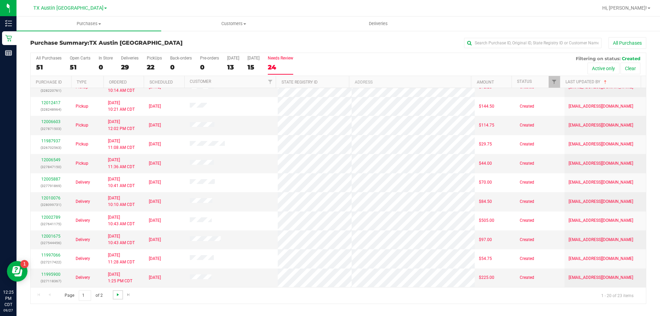
click at [118, 293] on span "Go to the next page" at bounding box center [117, 294] width 5 height 5
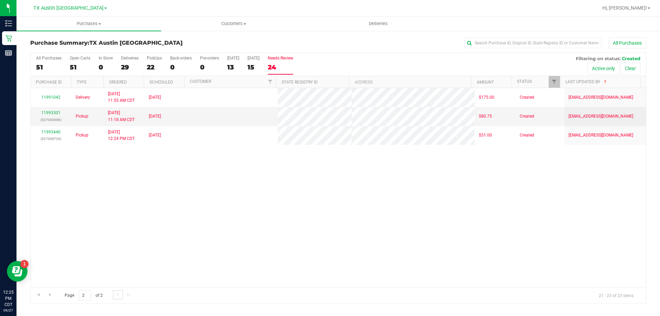
scroll to position [0, 0]
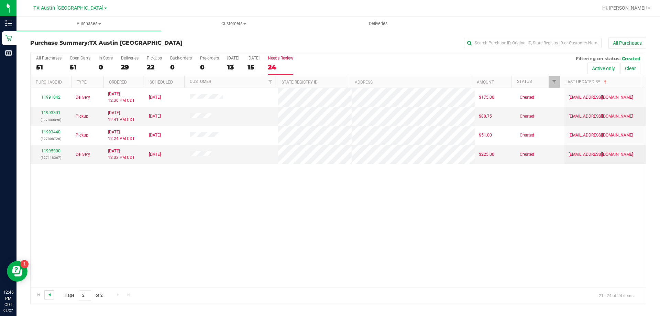
click at [49, 296] on span "Go to the previous page" at bounding box center [49, 294] width 5 height 5
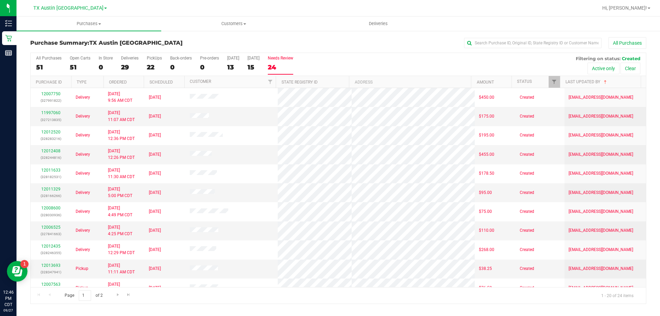
click at [279, 69] on div "24" at bounding box center [280, 67] width 25 height 8
click at [0, 0] on input "Needs Review 24" at bounding box center [0, 0] width 0 height 0
click at [282, 64] on div "24" at bounding box center [280, 67] width 25 height 8
click at [0, 0] on input "Needs Review 24" at bounding box center [0, 0] width 0 height 0
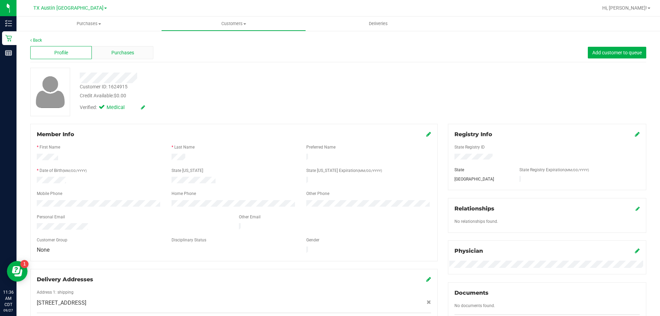
click at [136, 49] on div "Purchases" at bounding box center [123, 52] width 62 height 13
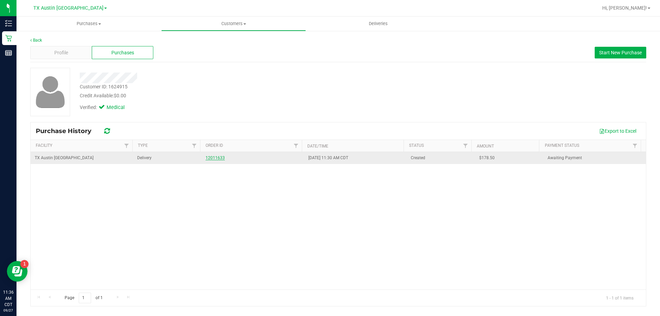
click at [206, 157] on link "12011633" at bounding box center [215, 157] width 19 height 5
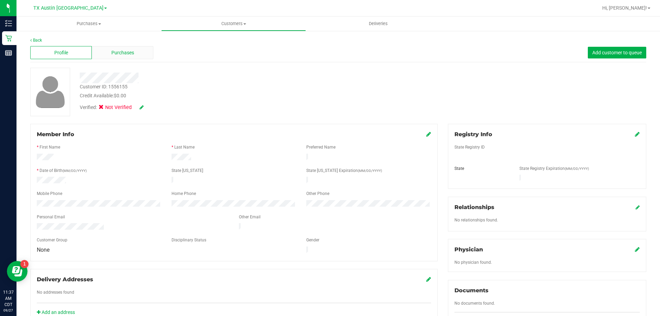
click at [132, 51] on span "Purchases" at bounding box center [122, 52] width 23 height 7
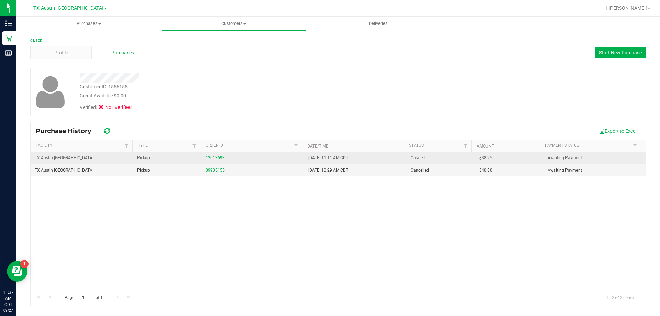
click at [214, 159] on link "12013693" at bounding box center [215, 157] width 19 height 5
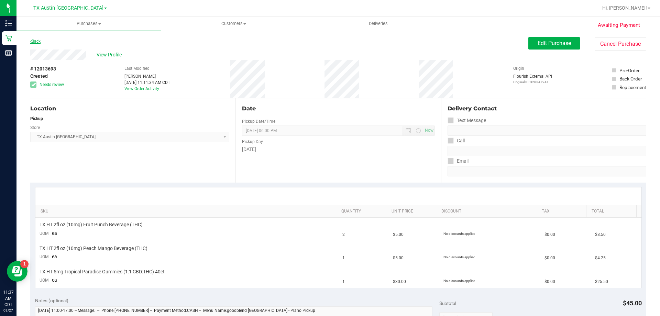
click at [39, 40] on link "Back" at bounding box center [35, 41] width 10 height 5
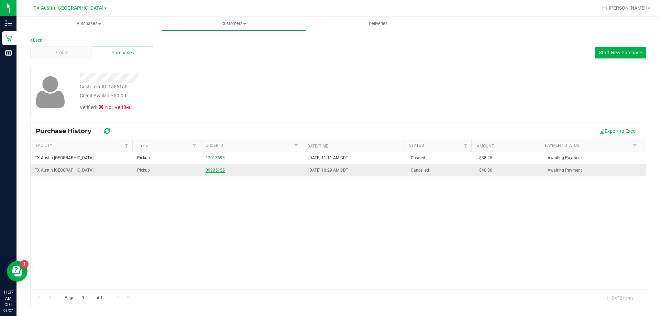
click at [207, 170] on link "09905155" at bounding box center [215, 170] width 19 height 5
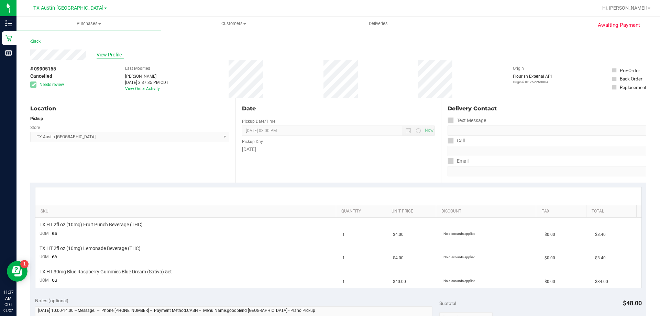
click at [101, 56] on span "View Profile" at bounding box center [110, 54] width 27 height 7
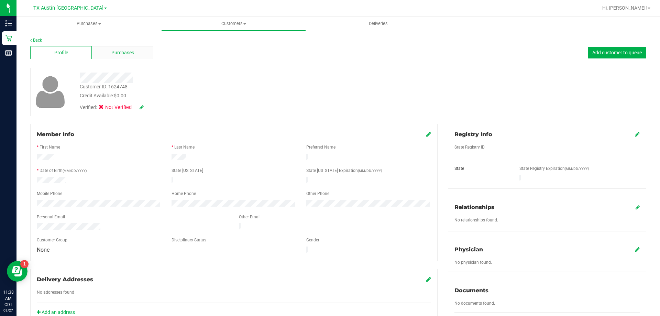
click at [131, 50] on span "Purchases" at bounding box center [122, 52] width 23 height 7
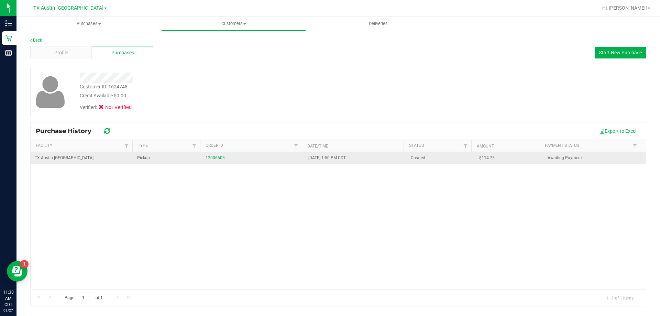
click at [216, 156] on link "12006603" at bounding box center [215, 157] width 19 height 5
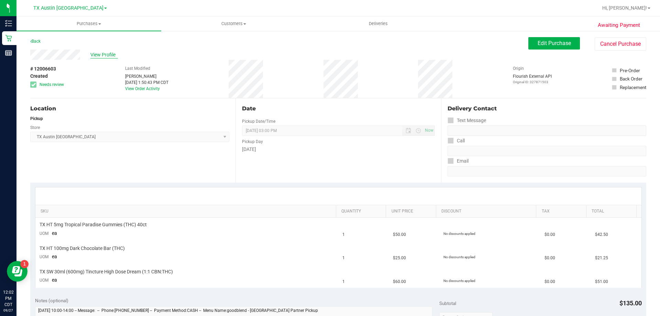
click at [107, 51] on span "View Profile" at bounding box center [103, 54] width 27 height 7
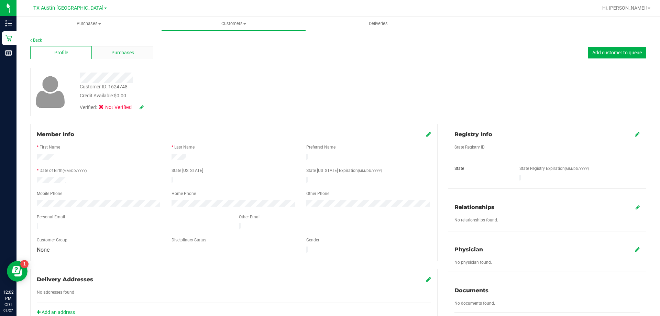
click at [126, 52] on span "Purchases" at bounding box center [122, 52] width 23 height 7
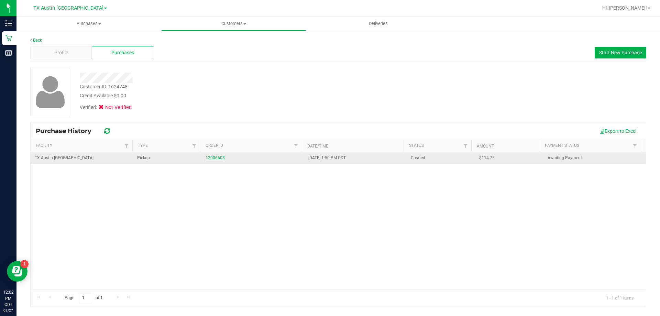
click at [214, 157] on link "12006603" at bounding box center [215, 157] width 19 height 5
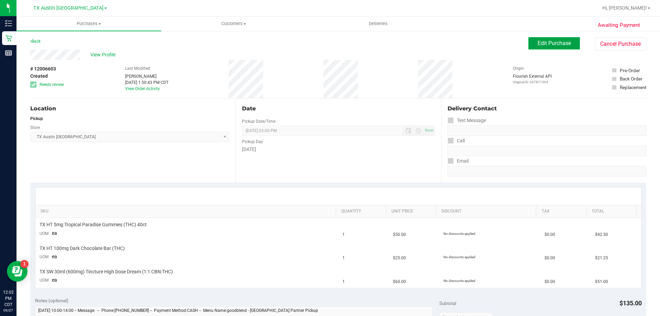
click at [555, 44] on span "Edit Purchase" at bounding box center [553, 43] width 33 height 7
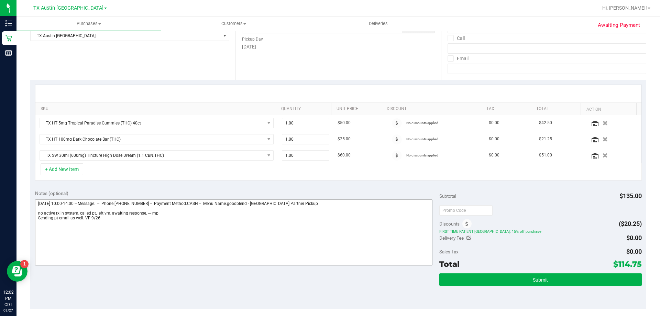
scroll to position [103, 0]
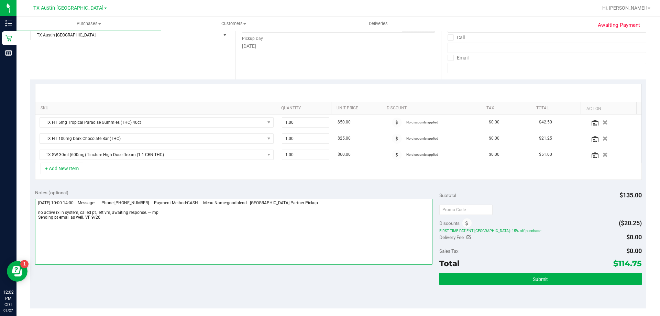
click at [104, 215] on textarea at bounding box center [234, 232] width 398 height 66
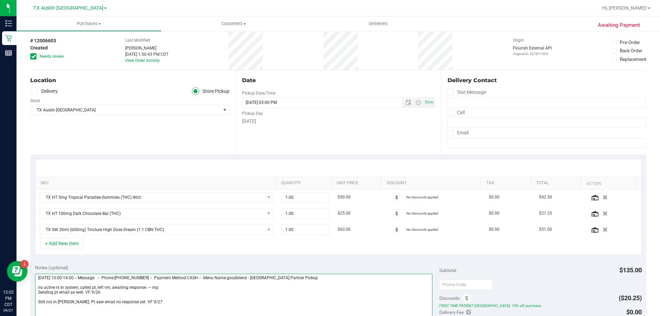
scroll to position [0, 0]
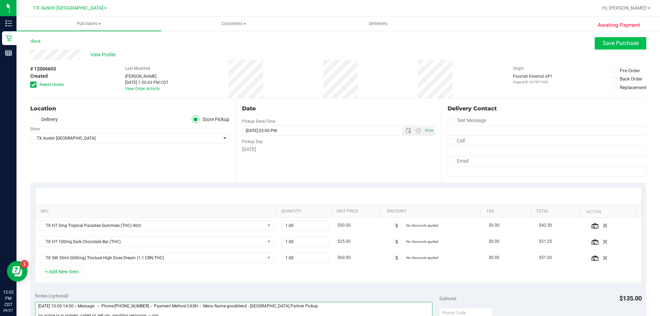
type textarea "Monday 09/29/2025 10:00-14:00 -- Message: -- Phone:8325611369 -- Payment Method…"
click at [623, 41] on span "Save Purchase" at bounding box center [620, 43] width 36 height 7
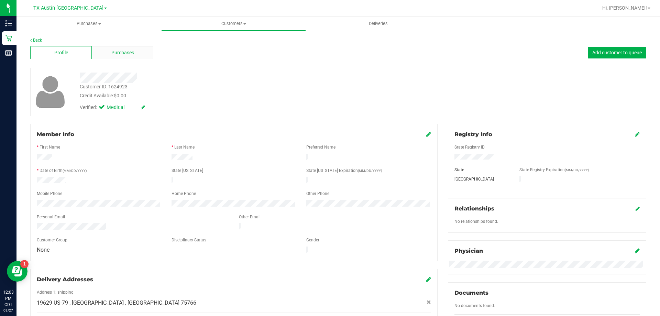
click at [132, 53] on span "Purchases" at bounding box center [122, 52] width 23 height 7
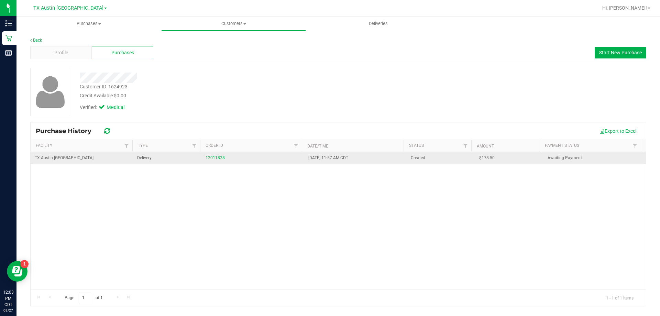
click at [212, 153] on td "12011828" at bounding box center [252, 158] width 102 height 12
click at [212, 160] on div "12011828" at bounding box center [253, 158] width 94 height 7
click at [213, 158] on link "12011828" at bounding box center [215, 157] width 19 height 5
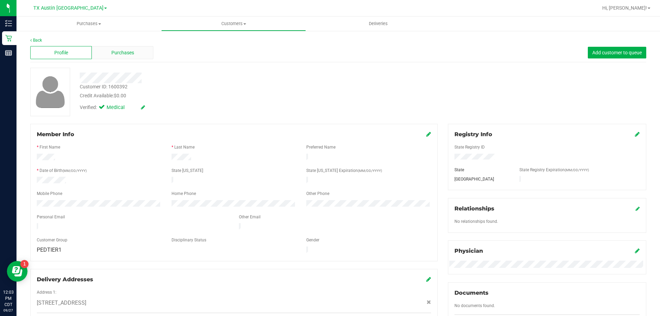
click at [106, 54] on div "Purchases" at bounding box center [123, 52] width 62 height 13
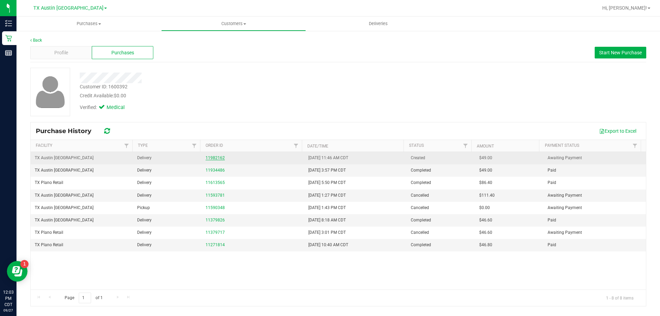
click at [217, 157] on link "11982162" at bounding box center [215, 157] width 19 height 5
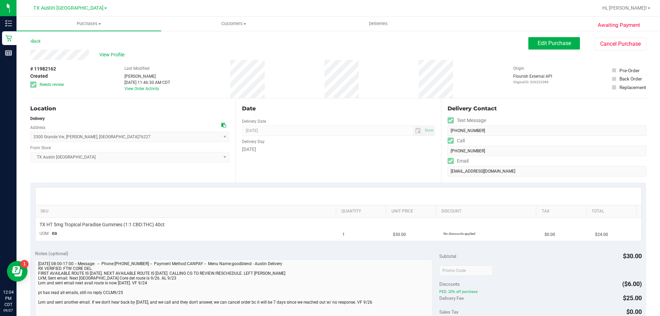
click at [221, 125] on icon at bounding box center [223, 125] width 5 height 5
click at [120, 52] on span "View Profile" at bounding box center [112, 54] width 27 height 7
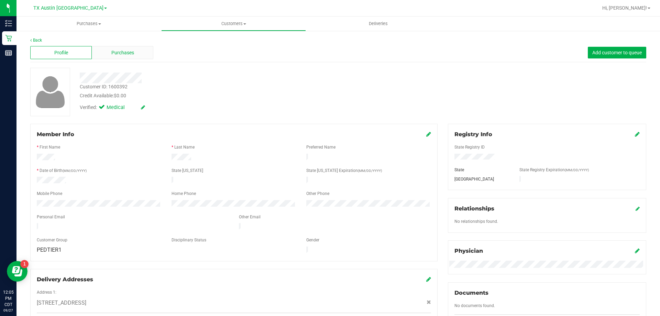
click at [125, 55] on span "Purchases" at bounding box center [122, 52] width 23 height 7
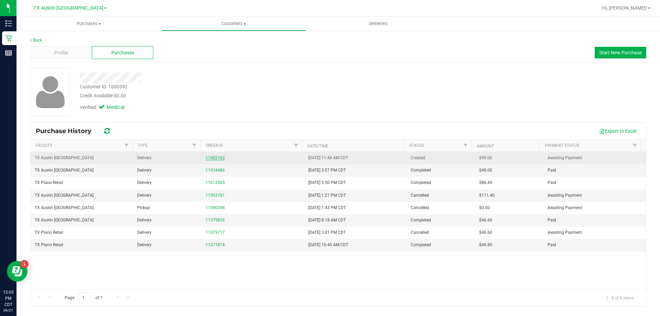
click at [219, 159] on link "11982162" at bounding box center [215, 157] width 19 height 5
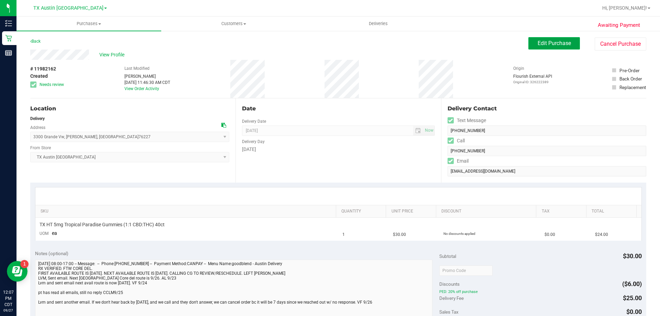
click at [545, 44] on span "Edit Purchase" at bounding box center [553, 43] width 33 height 7
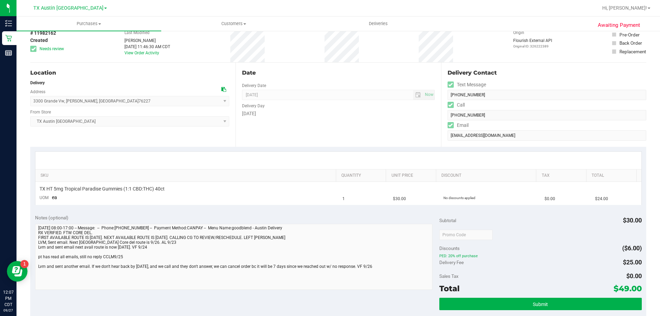
scroll to position [172, 0]
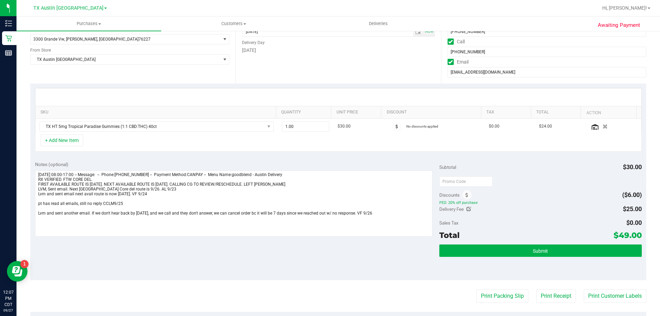
scroll to position [103, 0]
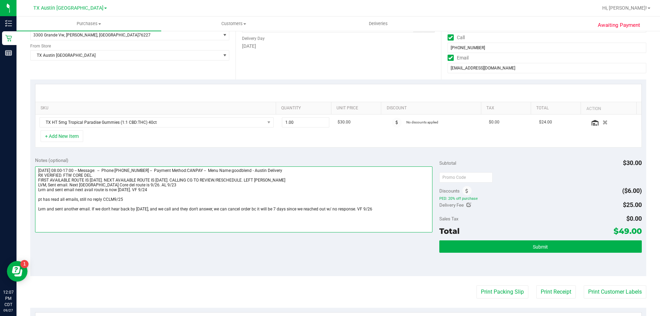
click at [377, 207] on textarea at bounding box center [234, 199] width 398 height 66
paste textarea "I was leaving a vm but halfway thru the call ended. Sending email to pt adv tha…"
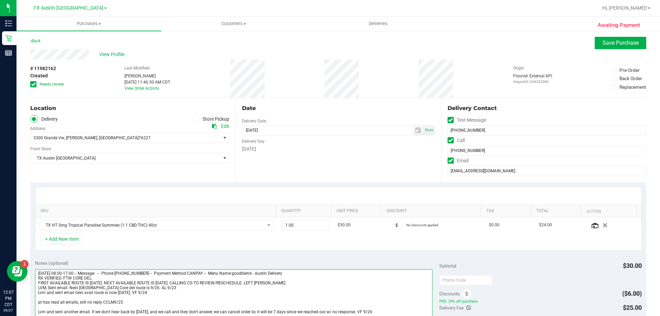
scroll to position [0, 0]
type textarea "Monday 09/22/2025 08:00-17:00 -- Message: -- Phone:2144713332 -- Payment Method…"
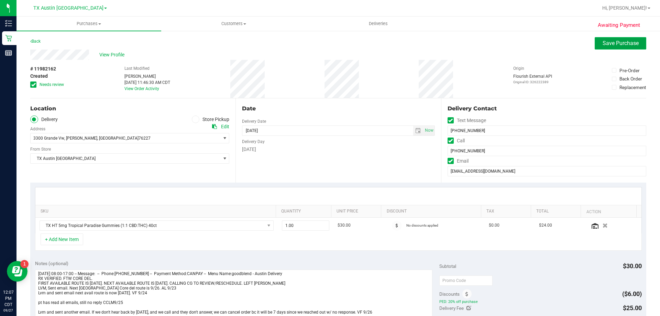
click at [607, 42] on span "Save Purchase" at bounding box center [620, 43] width 36 height 7
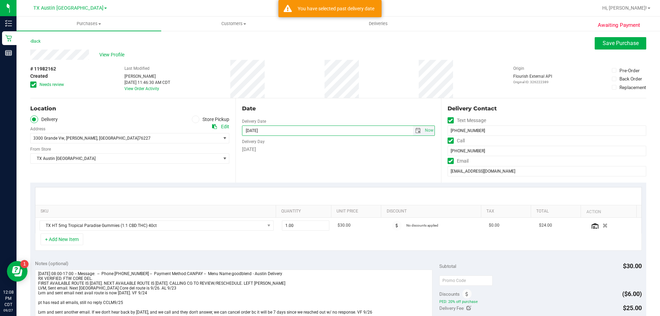
click at [315, 130] on input "09/26/2025" at bounding box center [327, 131] width 171 height 10
click at [418, 132] on span "select" at bounding box center [418, 131] width 10 height 10
click at [255, 210] on link "29" at bounding box center [257, 211] width 10 height 11
type input "09/29/2025"
click at [613, 40] on button "Save Purchase" at bounding box center [621, 43] width 52 height 12
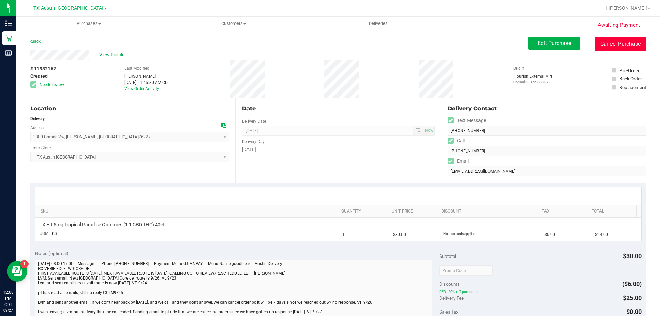
click at [603, 45] on button "Cancel Purchase" at bounding box center [621, 43] width 52 height 13
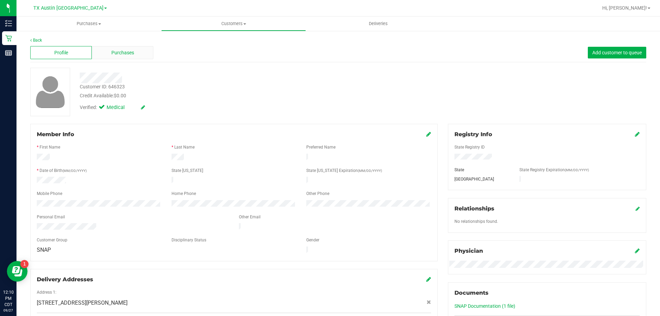
click at [138, 54] on div "Purchases" at bounding box center [123, 52] width 62 height 13
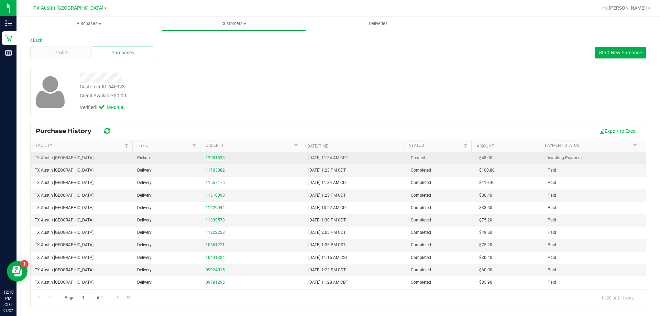
click at [213, 157] on link "12001638" at bounding box center [215, 157] width 19 height 5
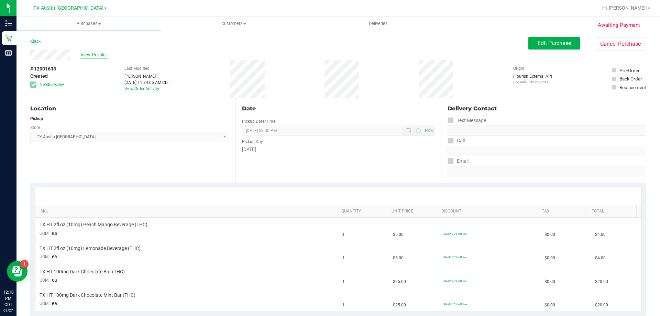
click at [99, 54] on span "View Profile" at bounding box center [93, 54] width 27 height 7
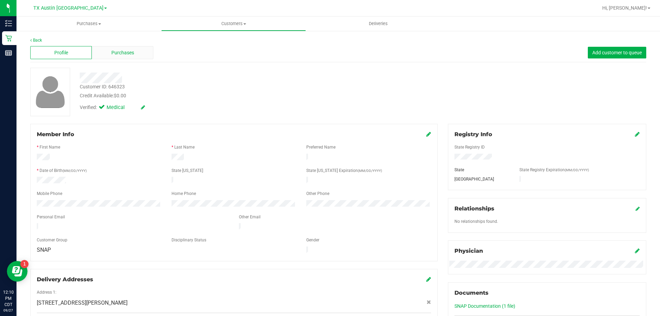
click at [136, 55] on div "Purchases" at bounding box center [123, 52] width 62 height 13
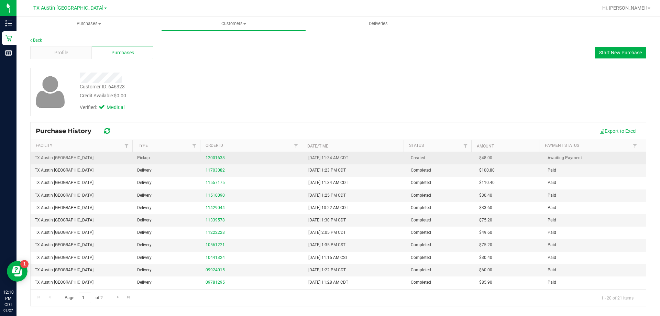
click at [208, 158] on link "12001638" at bounding box center [215, 157] width 19 height 5
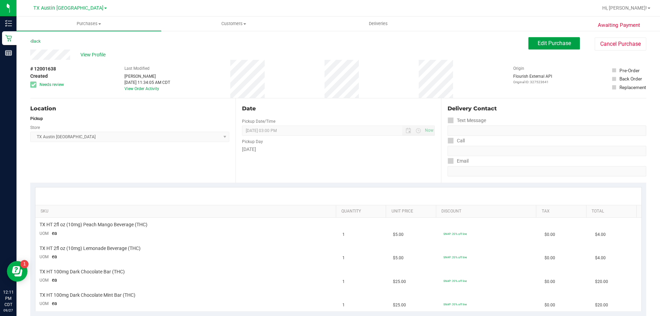
click at [566, 46] on button "Edit Purchase" at bounding box center [554, 43] width 52 height 12
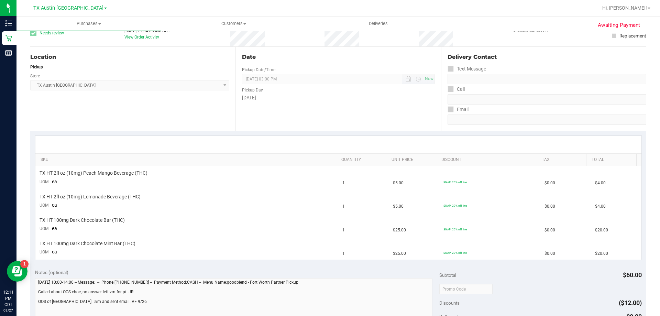
scroll to position [103, 0]
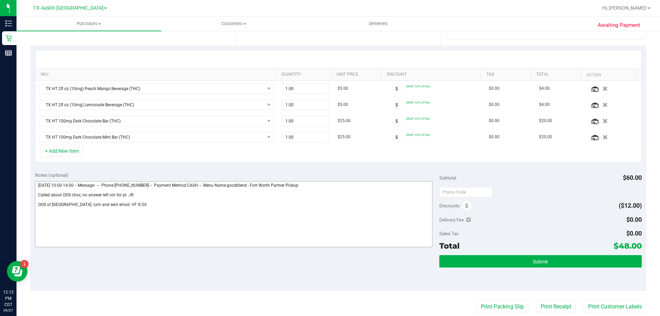
scroll to position [137, 0]
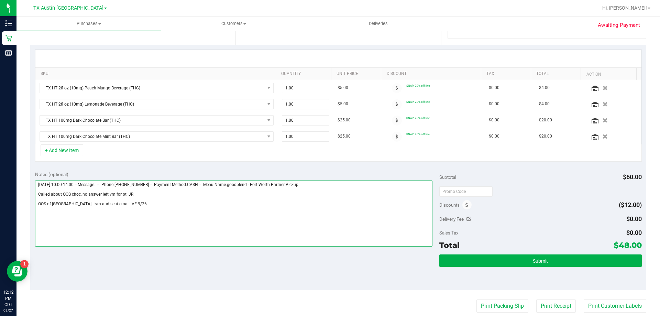
click at [131, 203] on textarea at bounding box center [234, 213] width 398 height 66
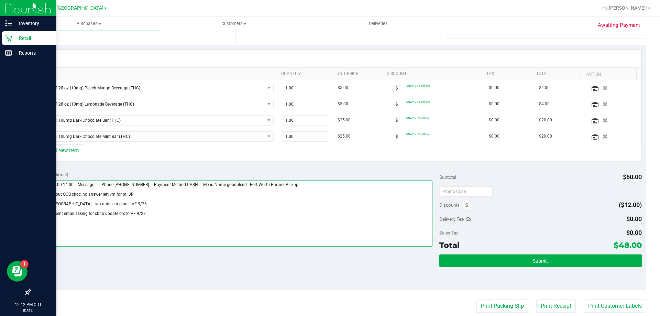
type textarea "Monday 09/29/2025 10:00-14:00 -- Message: -- Phone:6824596772 -- Payment Method…"
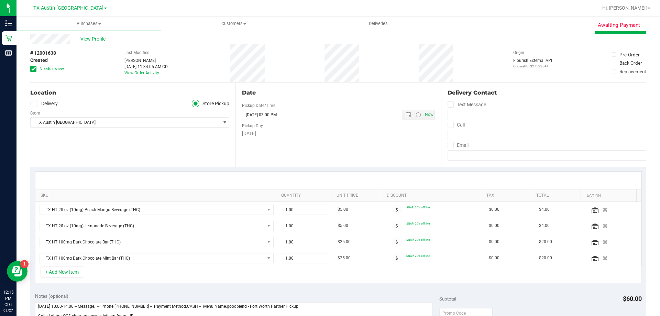
scroll to position [0, 0]
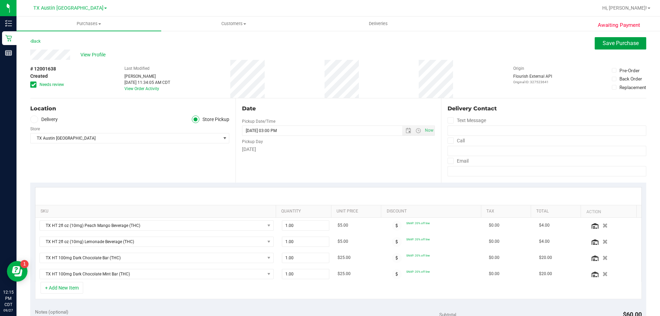
drag, startPoint x: 606, startPoint y: 46, endPoint x: 210, endPoint y: 65, distance: 396.3
click at [606, 46] on button "Save Purchase" at bounding box center [621, 43] width 52 height 12
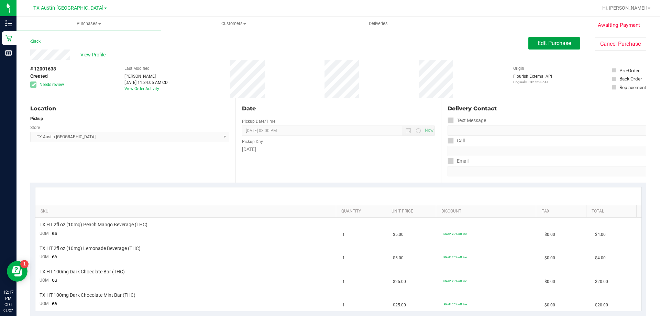
drag, startPoint x: 534, startPoint y: 39, endPoint x: 487, endPoint y: 69, distance: 55.8
click at [534, 39] on button "Edit Purchase" at bounding box center [554, 43] width 52 height 12
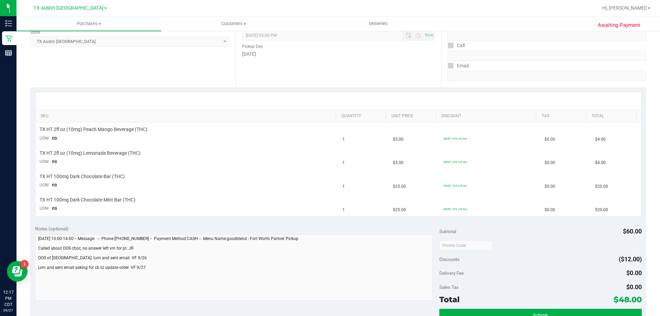
scroll to position [103, 0]
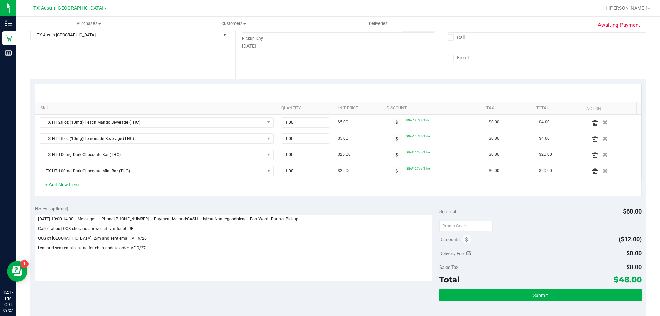
scroll to position [137, 0]
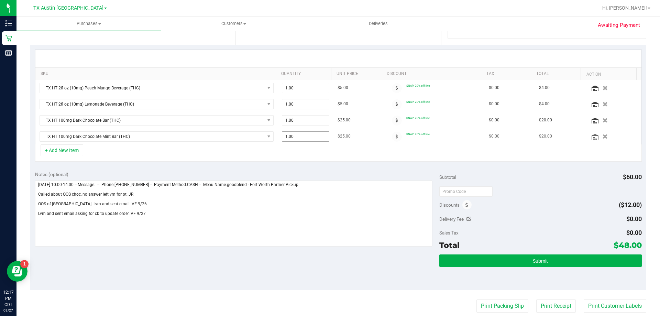
click at [299, 140] on span "1.00 1" at bounding box center [306, 136] width 48 height 10
type input "2"
type input "2.00"
click at [295, 173] on div "Notes (optional)" at bounding box center [237, 174] width 404 height 7
click at [602, 119] on icon "button" at bounding box center [604, 120] width 5 height 5
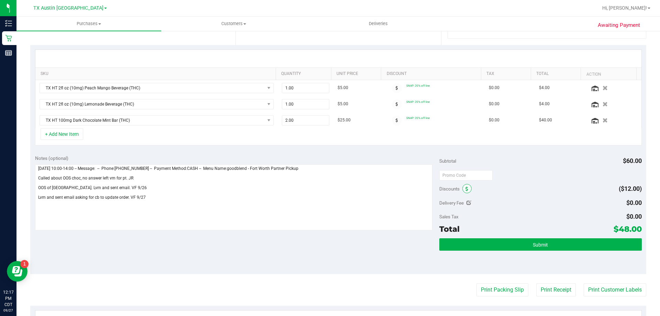
click at [462, 192] on span at bounding box center [466, 188] width 9 height 9
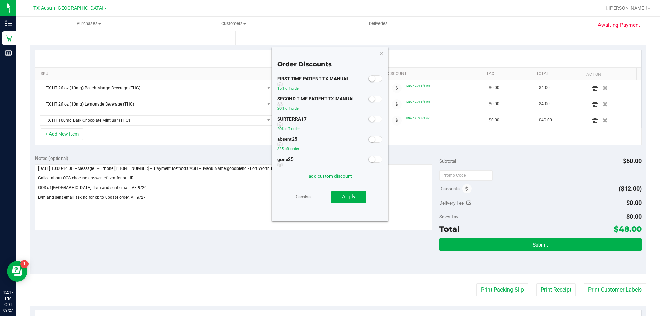
scroll to position [0, 0]
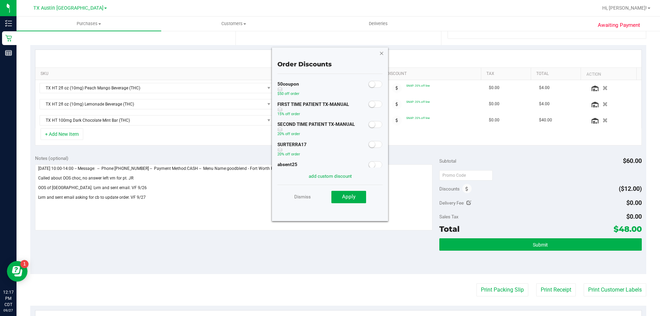
click at [381, 55] on icon "button" at bounding box center [381, 53] width 5 height 8
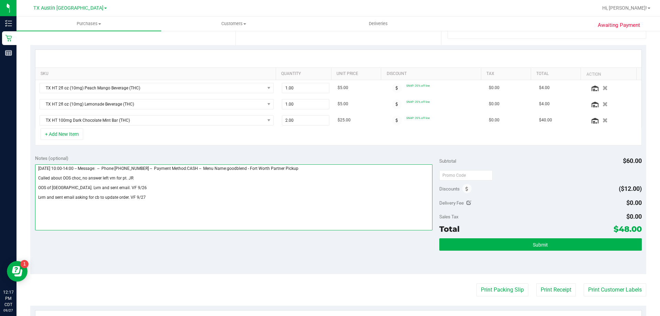
click at [147, 197] on textarea at bounding box center [234, 197] width 398 height 66
click at [52, 208] on textarea at bounding box center [234, 197] width 398 height 66
click at [38, 206] on textarea at bounding box center [234, 197] width 398 height 66
click at [133, 206] on textarea at bounding box center [234, 197] width 398 height 66
click at [37, 178] on textarea at bounding box center [234, 197] width 398 height 66
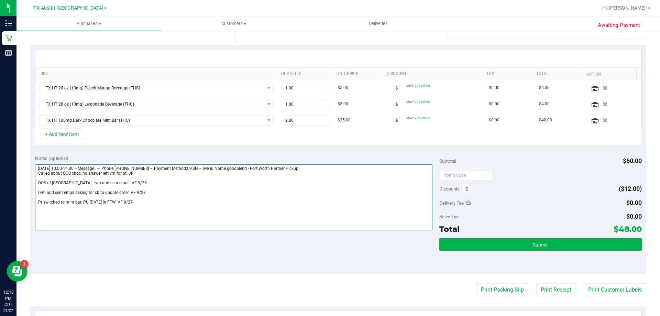
click at [37, 182] on textarea at bounding box center [234, 197] width 398 height 66
click at [38, 188] on textarea at bounding box center [234, 197] width 398 height 66
click at [37, 192] on textarea at bounding box center [234, 197] width 398 height 66
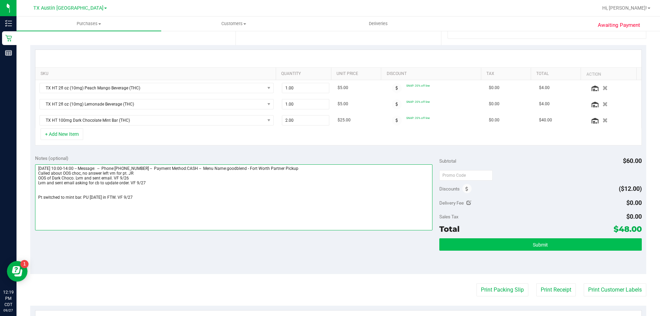
type textarea "Monday 09/29/2025 10:00-14:00 -- Message: -- Phone:6824596772 -- Payment Method…"
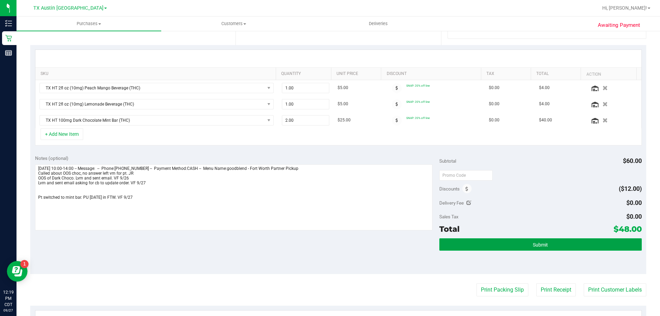
click at [533, 246] on span "Submit" at bounding box center [540, 244] width 15 height 5
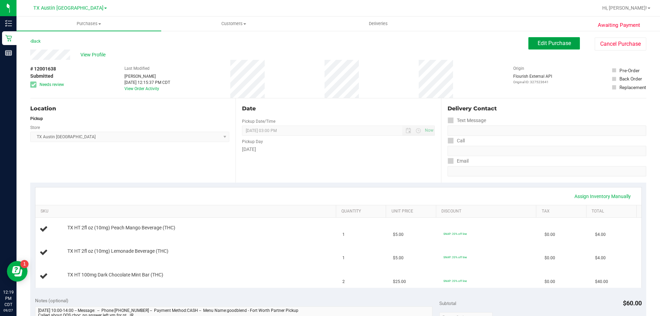
click at [531, 46] on button "Edit Purchase" at bounding box center [554, 43] width 52 height 12
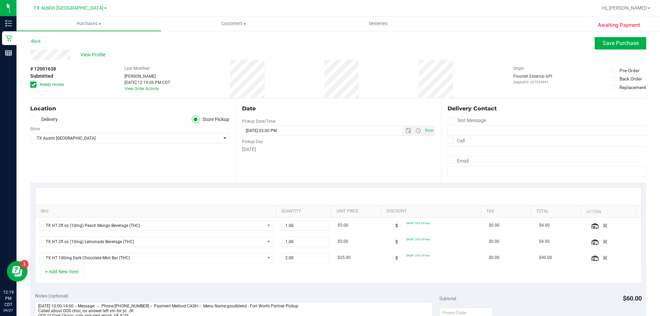
click at [32, 119] on icon at bounding box center [34, 119] width 4 height 0
click at [0, 0] on input "Delivery" at bounding box center [0, 0] width 0 height 0
click at [160, 140] on span "76033" at bounding box center [166, 138] width 12 height 5
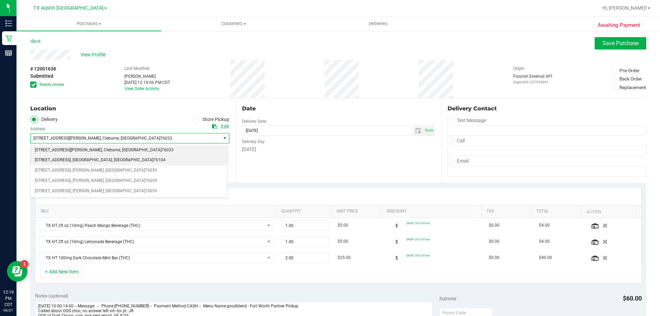
click at [96, 162] on span ", Fort Worth" at bounding box center [91, 160] width 41 height 9
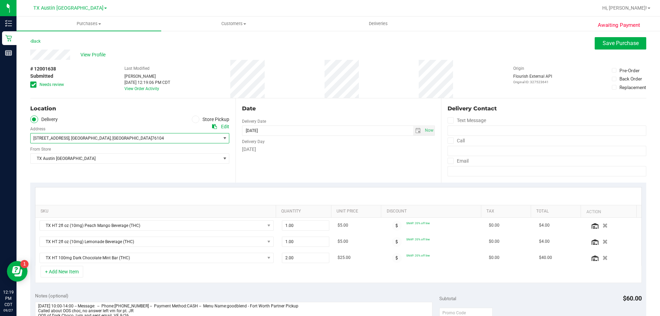
click at [32, 81] on span at bounding box center [33, 84] width 6 height 6
click at [0, 0] on input "Needs review" at bounding box center [0, 0] width 0 height 0
click at [611, 45] on span "Save Purchase" at bounding box center [620, 43] width 36 height 7
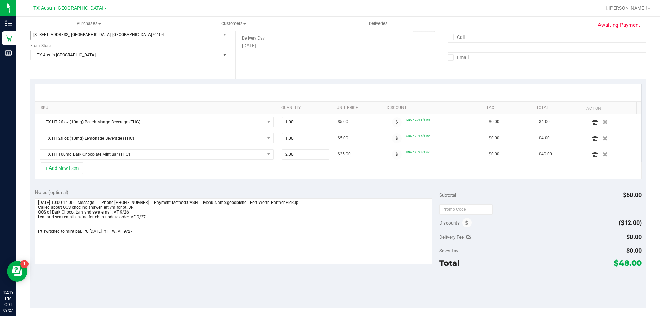
scroll to position [172, 0]
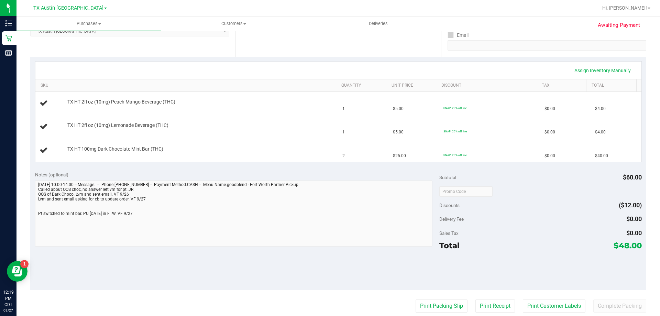
scroll to position [137, 0]
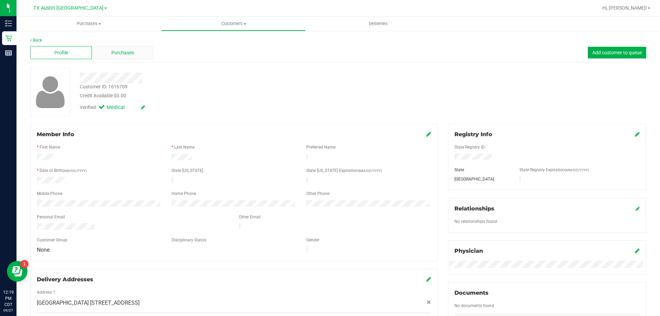
click at [123, 56] on span "Purchases" at bounding box center [122, 52] width 23 height 7
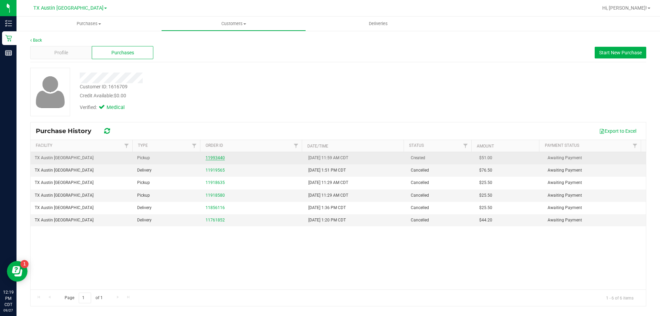
click at [207, 155] on link "11993440" at bounding box center [215, 157] width 19 height 5
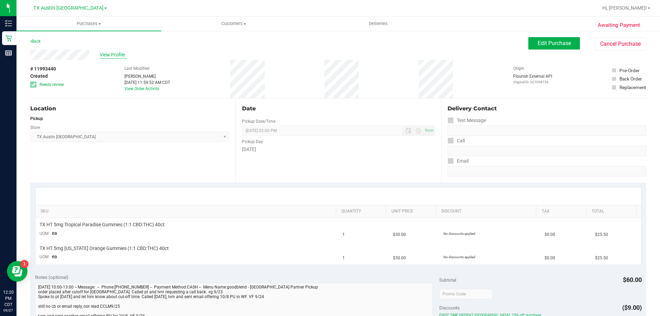
click at [108, 54] on span "View Profile" at bounding box center [113, 54] width 27 height 7
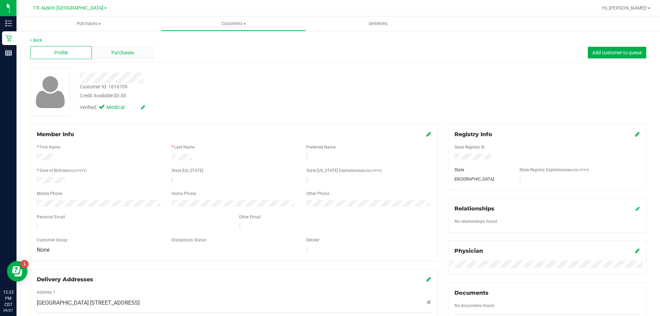
click at [125, 53] on span "Purchases" at bounding box center [122, 52] width 23 height 7
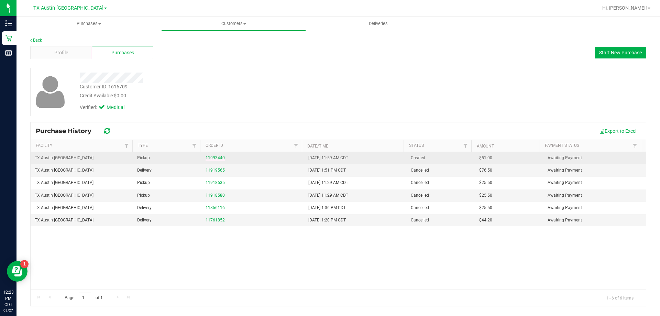
click at [213, 159] on link "11993440" at bounding box center [215, 157] width 19 height 5
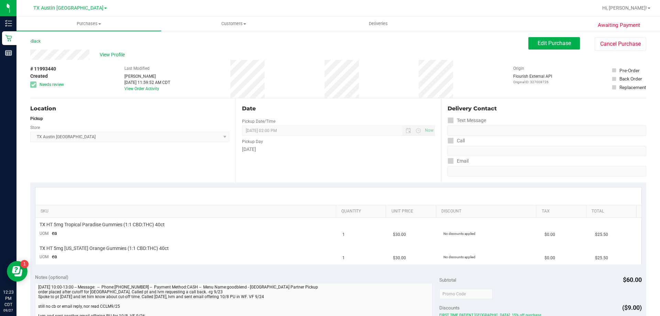
click at [112, 50] on div "View Profile" at bounding box center [279, 54] width 498 height 10
click at [116, 51] on span "View Profile" at bounding box center [113, 54] width 27 height 7
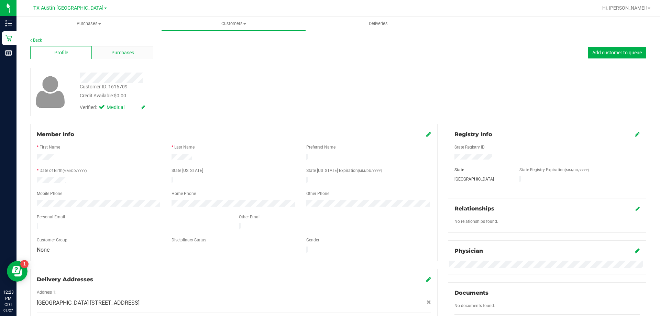
click at [119, 46] on div "Purchases" at bounding box center [123, 52] width 62 height 13
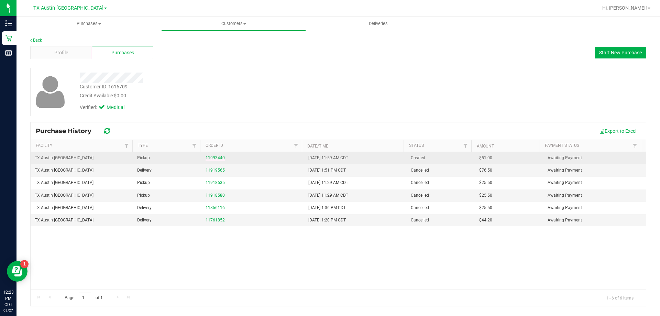
click at [208, 157] on link "11993440" at bounding box center [215, 157] width 19 height 5
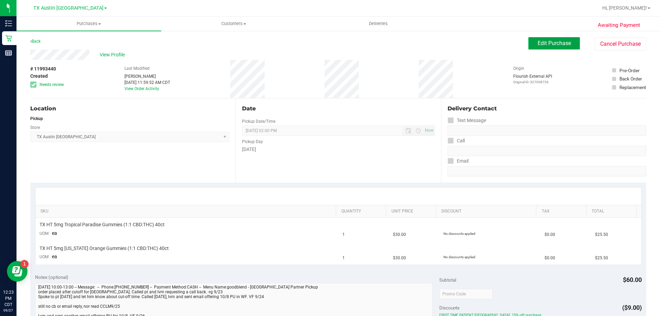
click at [548, 48] on button "Edit Purchase" at bounding box center [554, 43] width 52 height 12
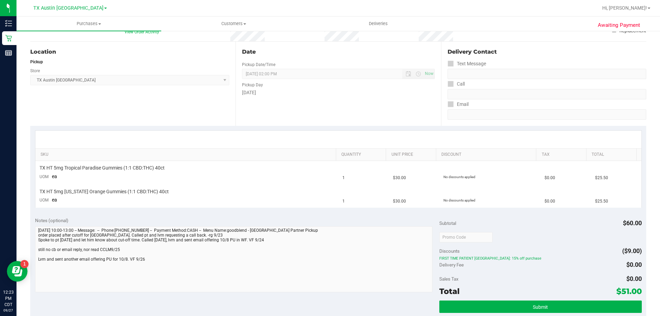
scroll to position [69, 0]
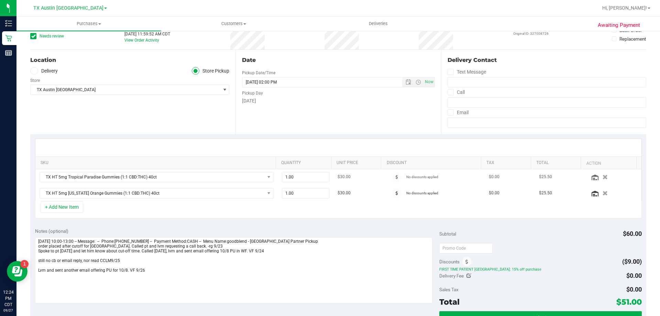
scroll to position [69, 0]
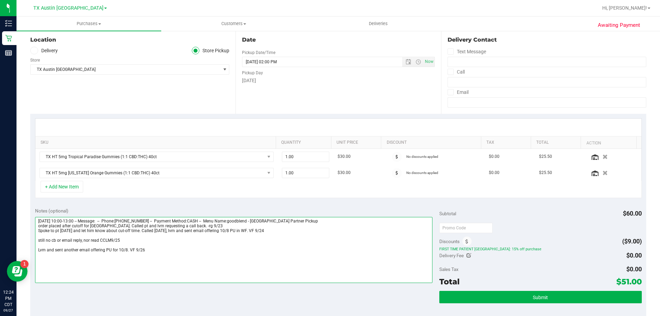
click at [152, 251] on textarea at bounding box center [234, 250] width 398 height 66
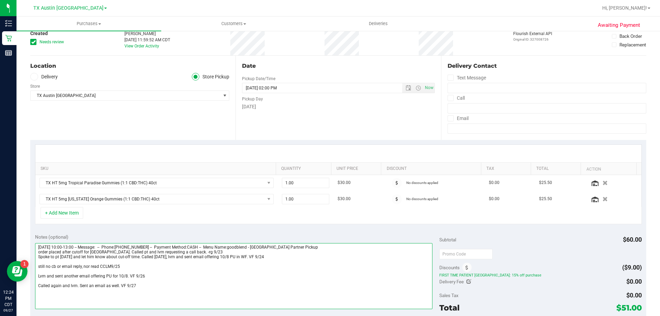
scroll to position [0, 0]
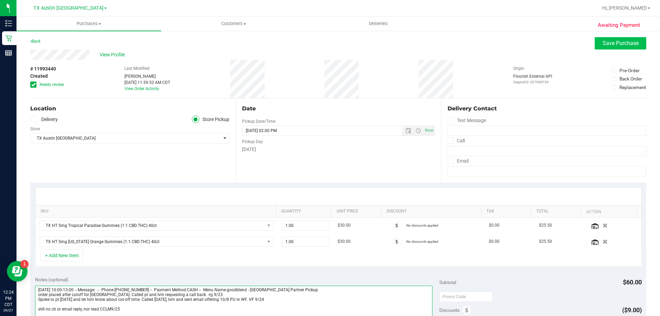
type textarea "Wednesday 09/24/2025 10:00-13:00 -- Message: -- Phone:9402227170 -- Payment Met…"
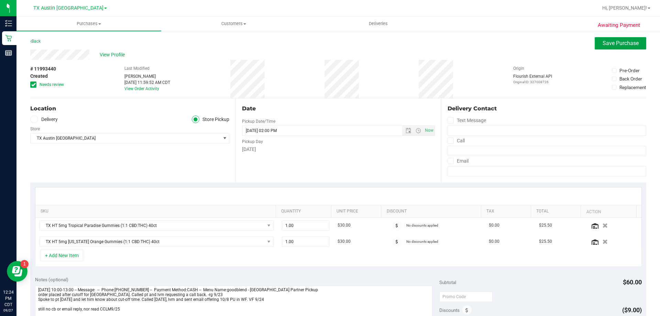
click at [629, 38] on button "Save Purchase" at bounding box center [621, 43] width 52 height 12
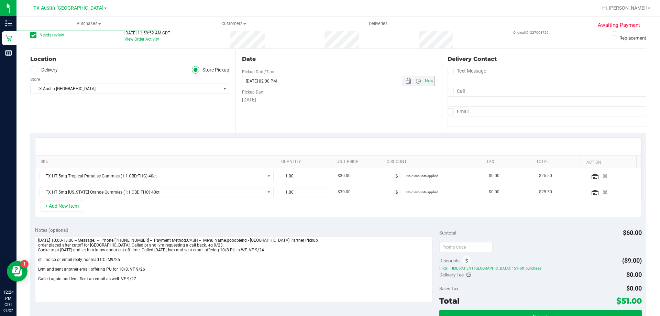
scroll to position [103, 0]
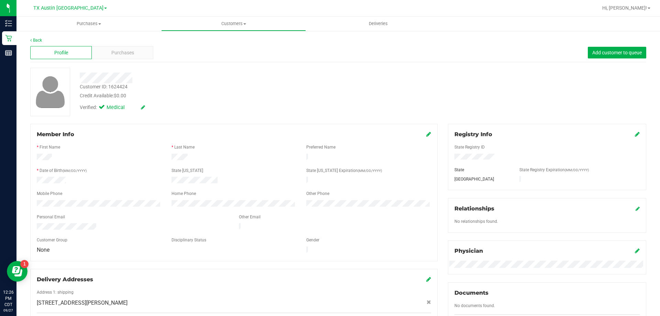
click at [109, 45] on div "Profile Purchases Add customer to queue" at bounding box center [338, 52] width 616 height 19
click at [112, 50] on span "Purchases" at bounding box center [122, 52] width 23 height 7
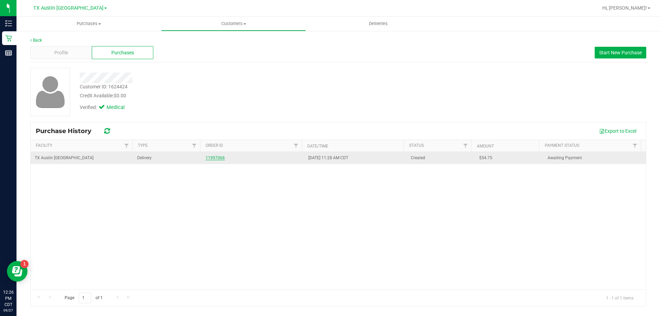
click at [216, 156] on link "11997066" at bounding box center [215, 157] width 19 height 5
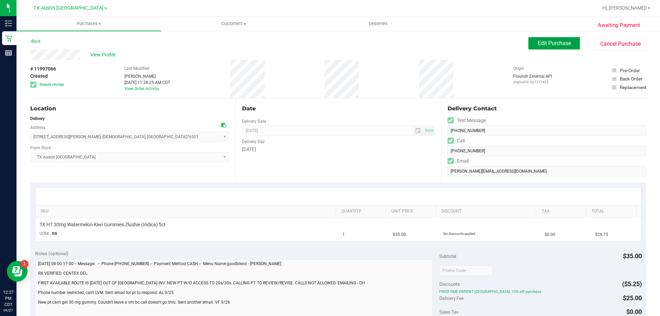
click at [554, 44] on span "Edit Purchase" at bounding box center [553, 43] width 33 height 7
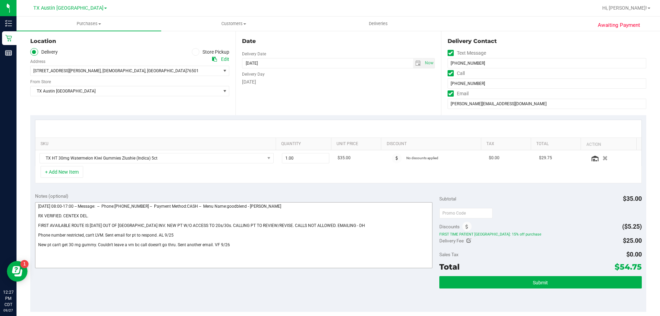
scroll to position [69, 0]
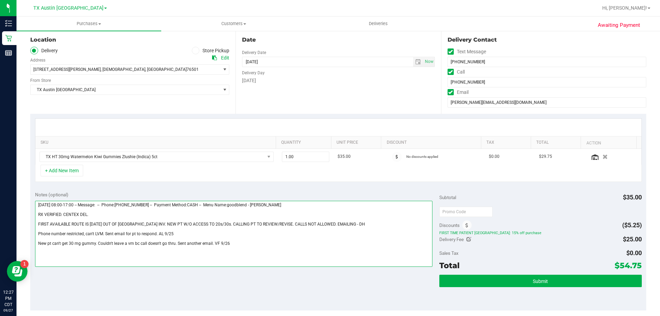
click at [37, 213] on textarea at bounding box center [234, 234] width 398 height 66
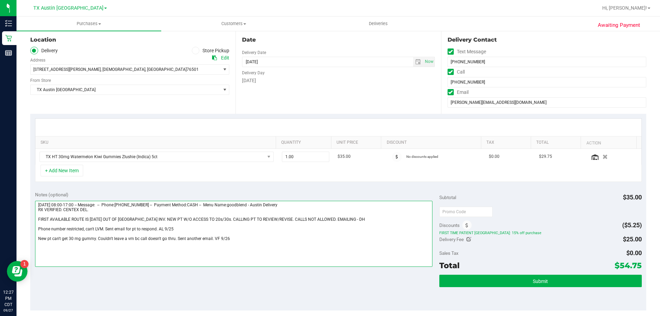
click at [38, 219] on textarea at bounding box center [234, 234] width 398 height 66
click at [37, 222] on textarea at bounding box center [234, 234] width 398 height 66
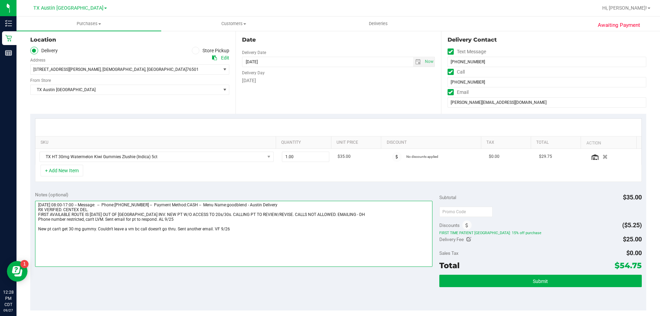
click at [37, 230] on textarea at bounding box center [234, 234] width 398 height 66
click at [227, 224] on textarea at bounding box center [234, 234] width 398 height 66
paste textarea "Unable to leave vm bc pts phone is restricted. Looks like pt opened email, but …"
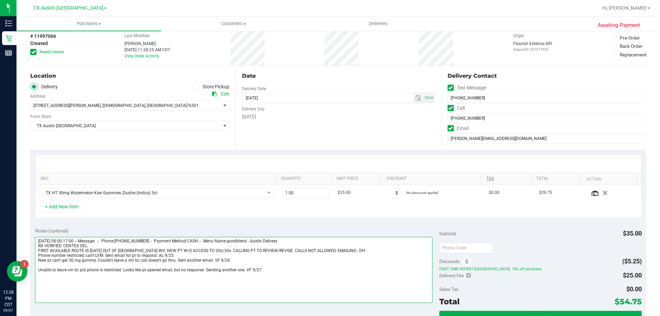
scroll to position [0, 0]
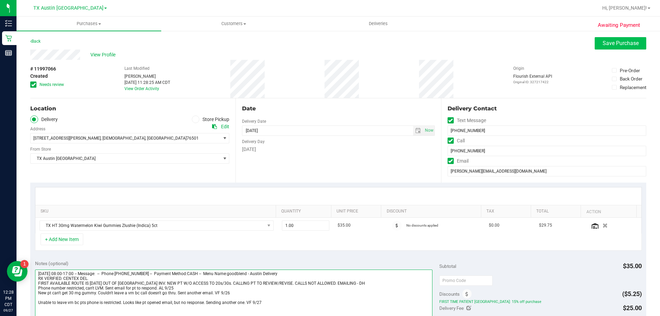
type textarea "Thursday 09/25/2025 08:00-17:00 -- Message: -- Phone:2546544449 -- Payment Meth…"
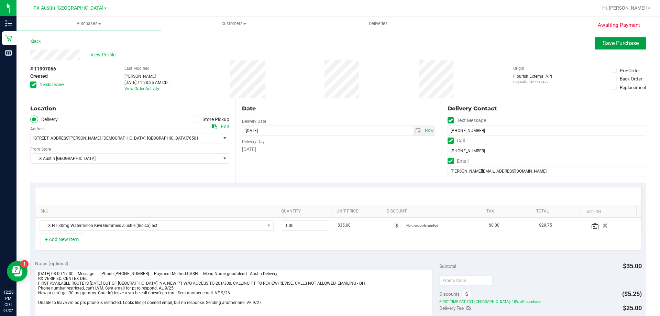
click at [624, 42] on span "Save Purchase" at bounding box center [620, 43] width 36 height 7
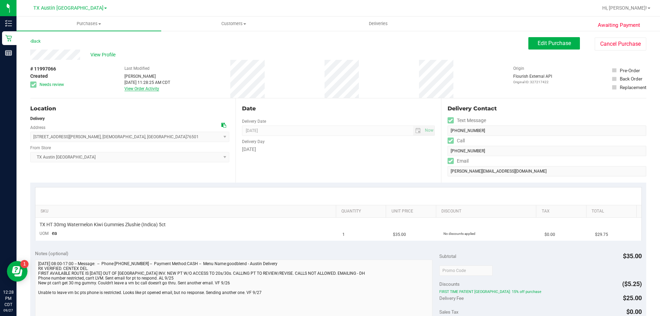
click at [150, 89] on link "View Order Activity" at bounding box center [141, 88] width 35 height 5
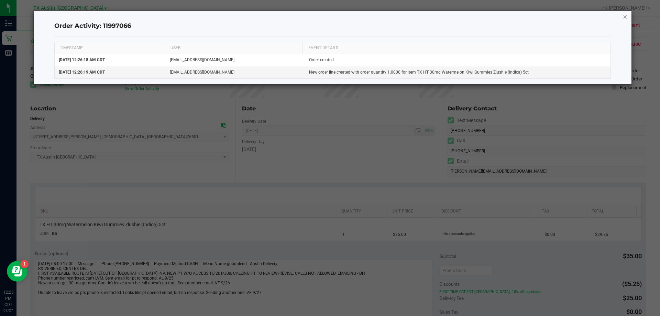
click at [627, 16] on icon "button" at bounding box center [625, 16] width 5 height 8
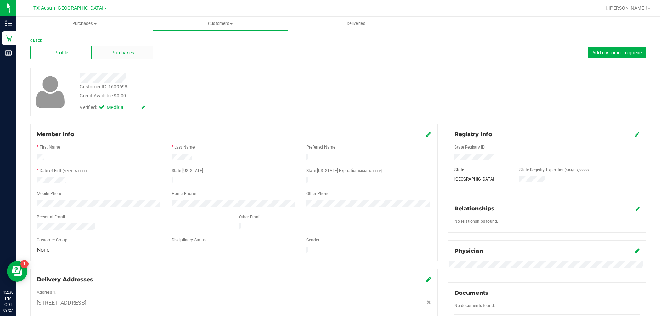
click at [135, 52] on div "Purchases" at bounding box center [123, 52] width 62 height 13
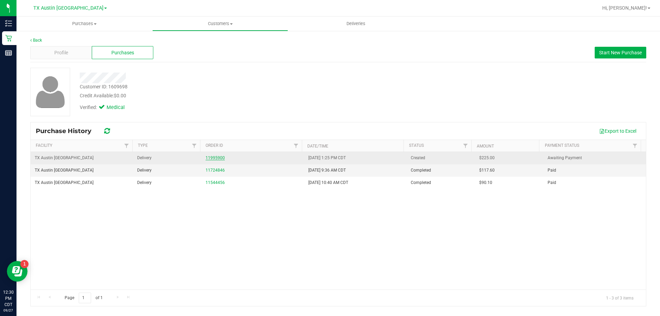
click at [215, 158] on link "11995900" at bounding box center [215, 157] width 19 height 5
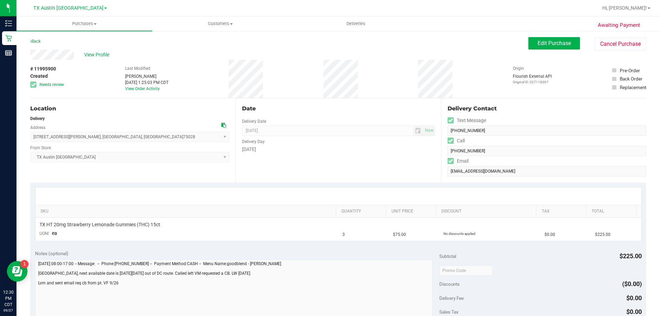
click at [221, 125] on icon at bounding box center [223, 125] width 5 height 5
click at [153, 89] on link "View Order Activity" at bounding box center [142, 88] width 35 height 5
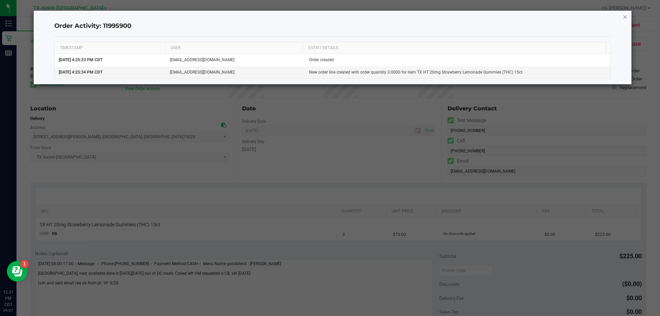
click at [623, 17] on icon "button" at bounding box center [625, 16] width 5 height 8
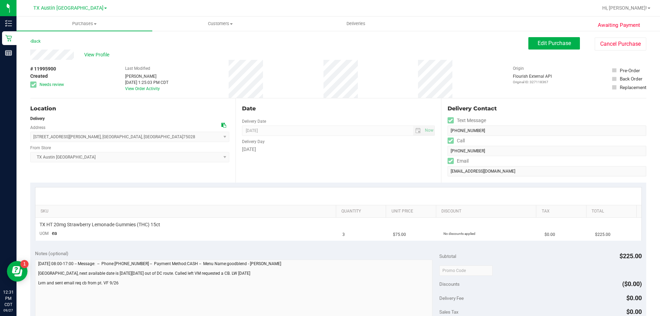
click at [66, 50] on purchase-details "Back Edit Purchase Cancel Purchase View Profile # 11995900 Created Needs review…" at bounding box center [338, 283] width 616 height 492
click at [549, 47] on button "Edit Purchase" at bounding box center [554, 43] width 52 height 12
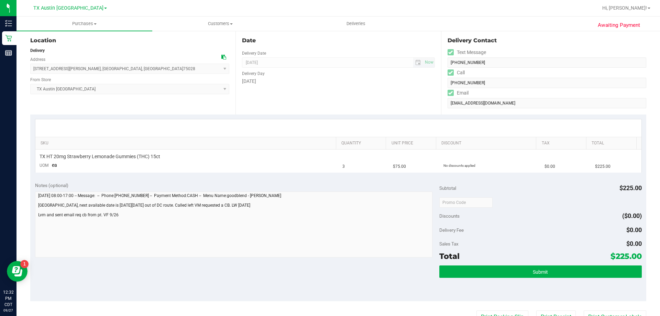
scroll to position [69, 0]
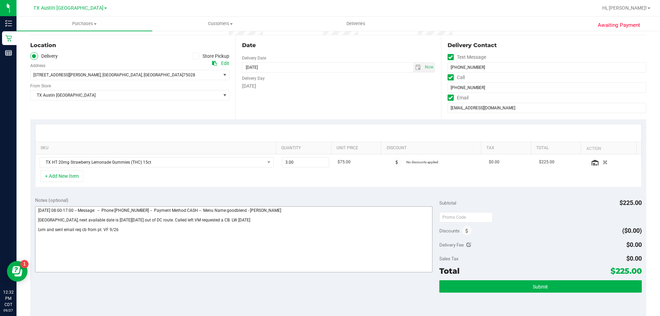
scroll to position [69, 0]
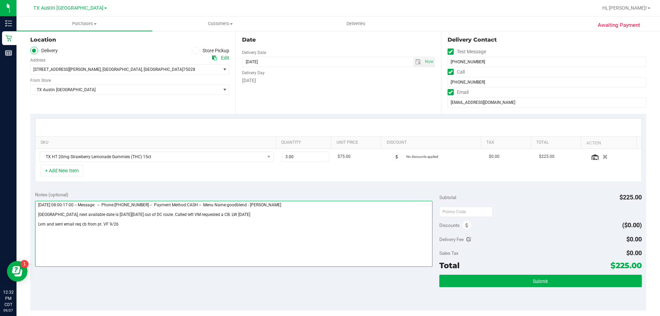
click at [133, 223] on textarea at bounding box center [234, 234] width 398 height 66
click at [136, 233] on textarea at bounding box center [234, 234] width 398 height 66
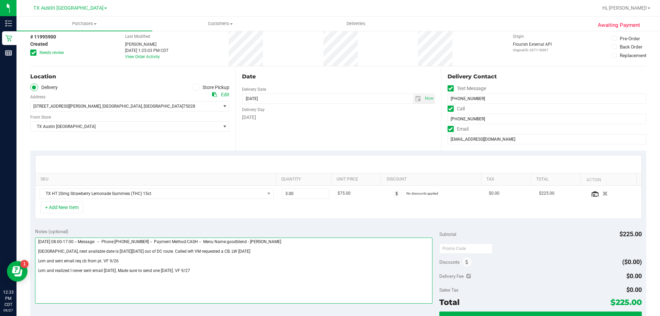
scroll to position [0, 0]
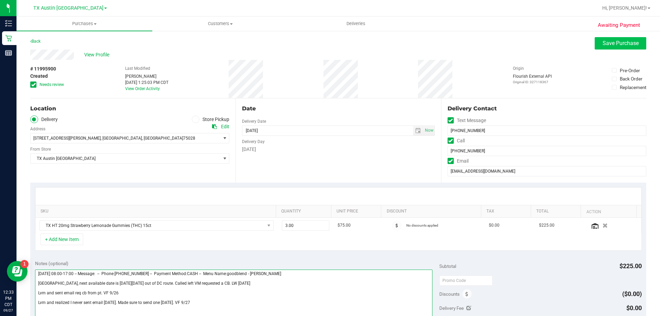
type textarea "Friday 09/26/2025 08:00-17:00 -- Message: -- Phone:2147245149 -- Payment Method…"
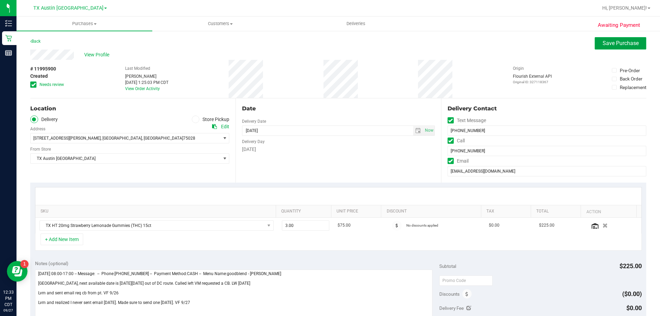
drag, startPoint x: 605, startPoint y: 42, endPoint x: 598, endPoint y: 46, distance: 8.2
click at [605, 42] on span "Save Purchase" at bounding box center [620, 43] width 36 height 7
click at [415, 129] on span "select" at bounding box center [417, 130] width 5 height 5
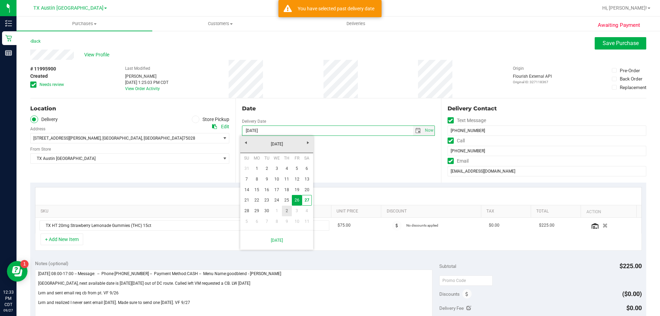
click at [286, 212] on link "2" at bounding box center [287, 211] width 10 height 11
type input "10/02/2025"
click at [615, 42] on span "Save Purchase" at bounding box center [620, 43] width 36 height 7
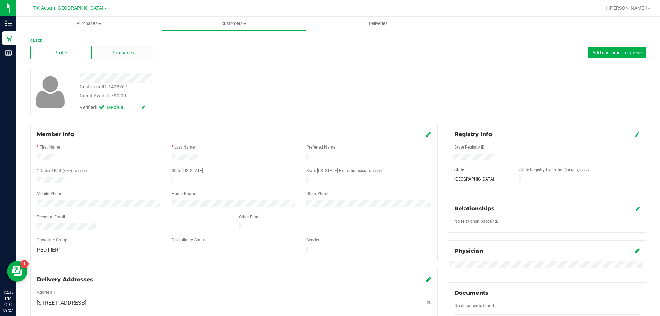
click at [131, 53] on span "Purchases" at bounding box center [122, 52] width 23 height 7
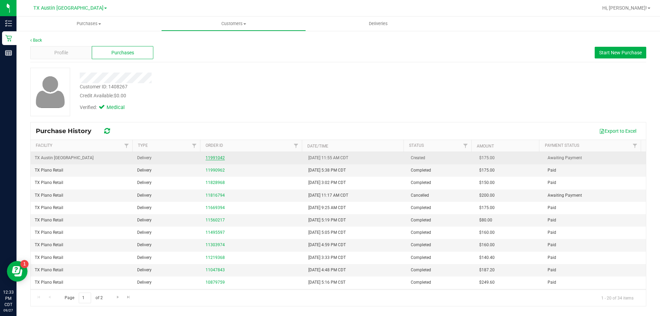
click at [207, 159] on link "11991042" at bounding box center [215, 157] width 19 height 5
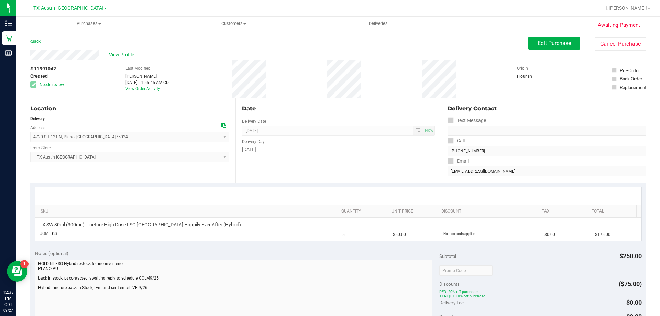
click at [135, 87] on link "View Order Activity" at bounding box center [142, 88] width 35 height 5
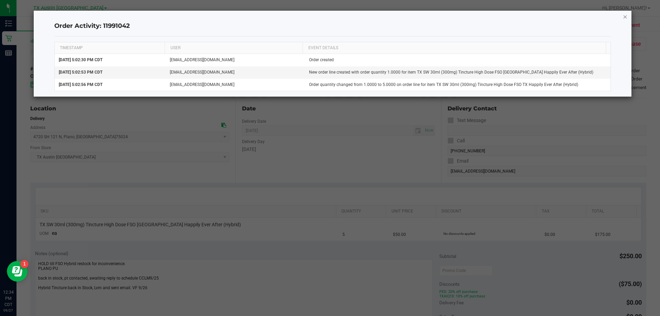
click at [626, 15] on icon "button" at bounding box center [625, 16] width 5 height 8
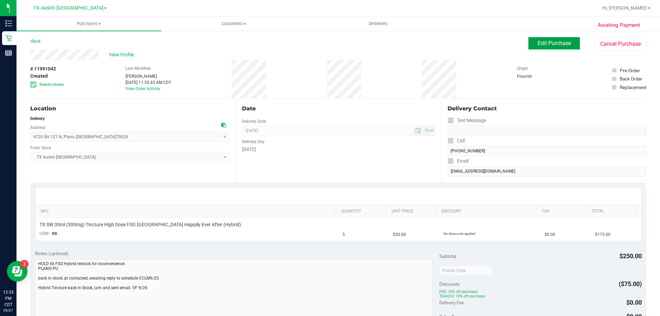
click at [539, 42] on span "Edit Purchase" at bounding box center [553, 43] width 33 height 7
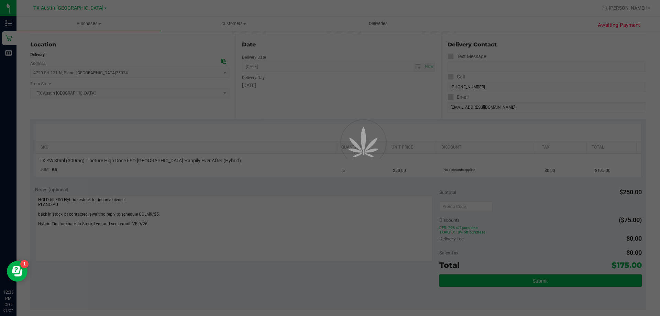
scroll to position [69, 0]
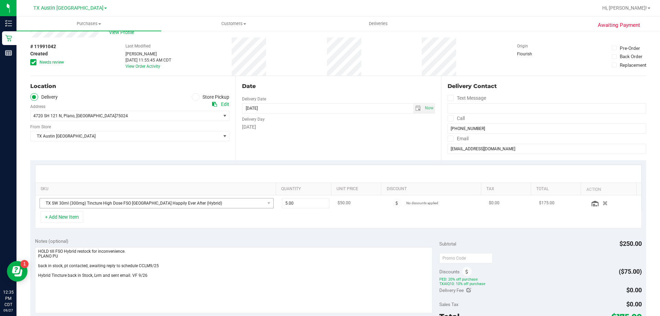
scroll to position [34, 0]
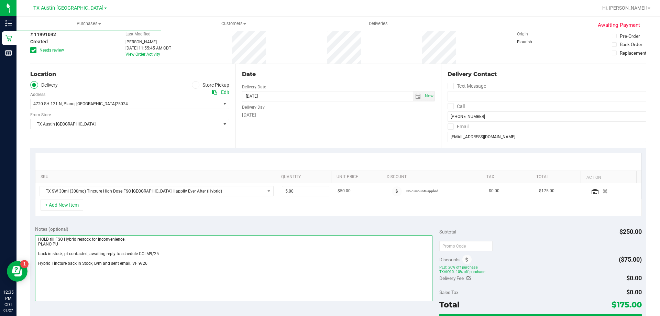
click at [163, 264] on textarea at bounding box center [234, 268] width 398 height 66
type textarea "HOLD till FSO Hybrid restock for inconvenience. PLANO PU back in stock, pt cont…"
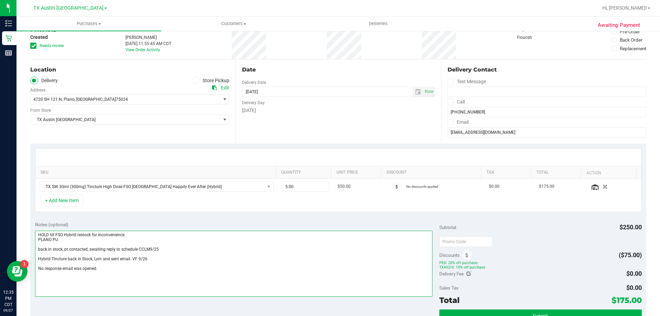
scroll to position [0, 0]
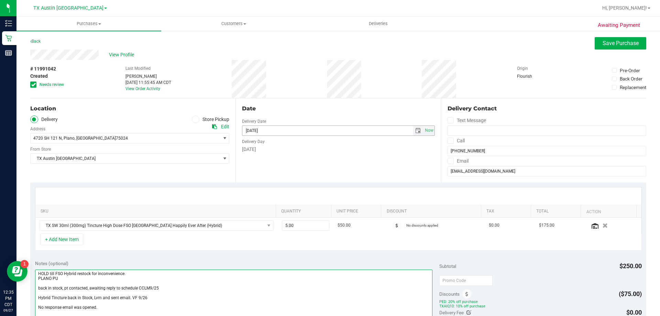
click at [415, 130] on span "select" at bounding box center [417, 130] width 5 height 5
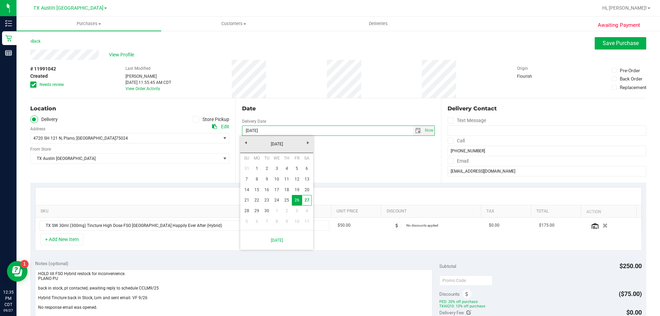
click at [244, 209] on link "28" at bounding box center [247, 211] width 10 height 11
type input "09/28/2025"
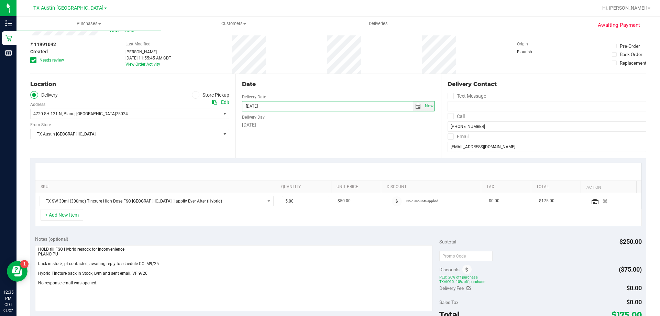
scroll to position [34, 0]
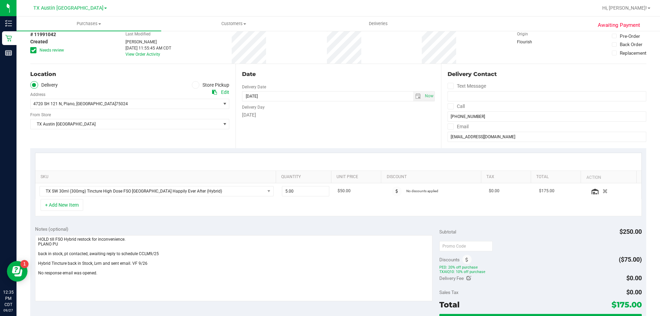
click at [448, 106] on icon at bounding box center [450, 106] width 4 height 0
click at [0, 0] on input "Call" at bounding box center [0, 0] width 0 height 0
click at [448, 126] on icon at bounding box center [450, 126] width 4 height 0
click at [0, 0] on input "Email" at bounding box center [0, 0] width 0 height 0
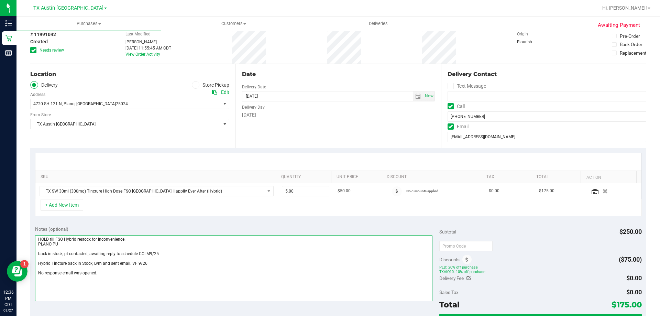
click at [109, 271] on textarea at bounding box center [234, 268] width 398 height 66
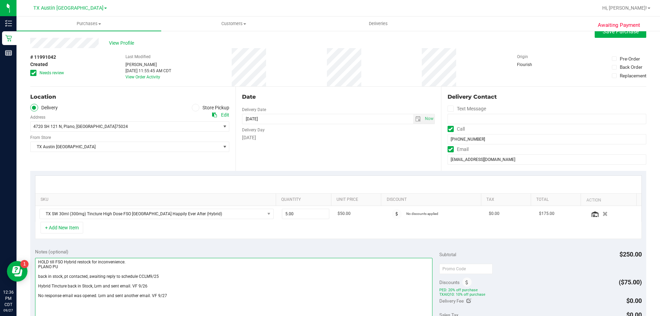
scroll to position [0, 0]
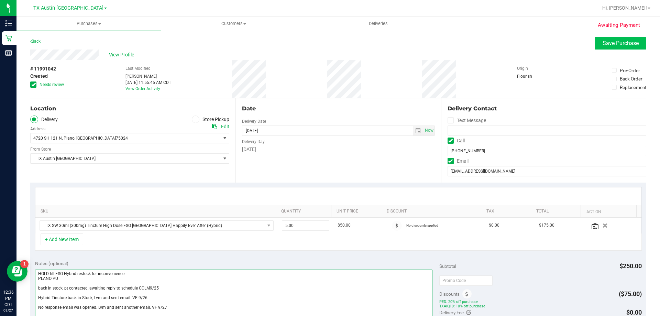
type textarea "HOLD till FSO Hybrid restock for inconvenience. PLANO PU back in stock, pt cont…"
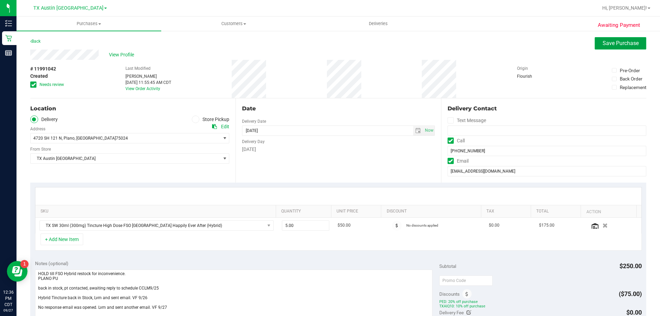
click at [620, 48] on button "Save Purchase" at bounding box center [621, 43] width 52 height 12
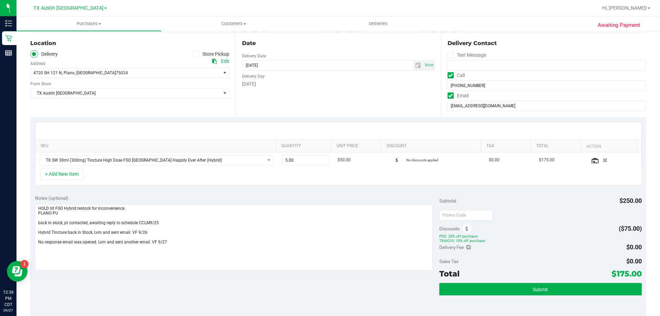
scroll to position [103, 0]
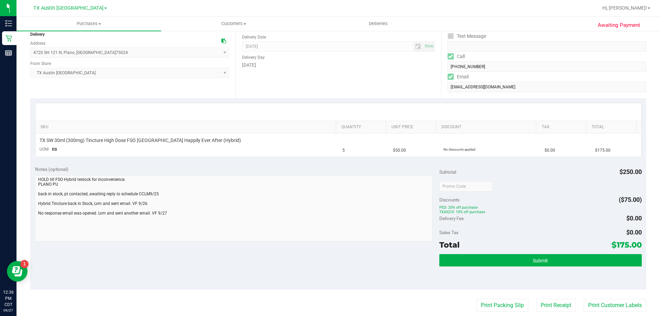
scroll to position [103, 0]
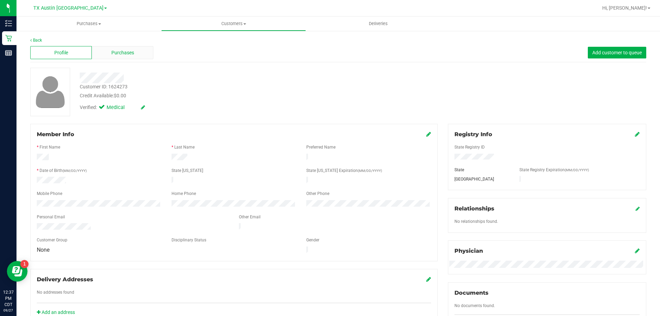
click at [124, 49] on span "Purchases" at bounding box center [122, 52] width 23 height 7
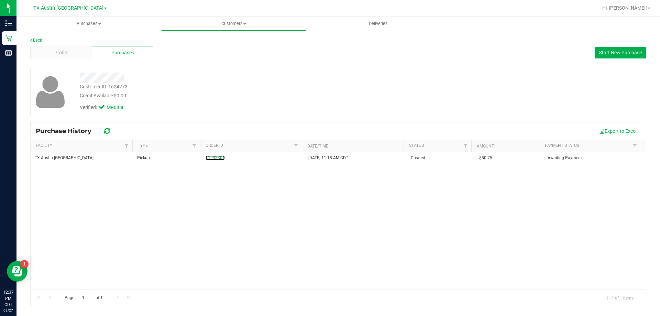
click at [214, 159] on link "11993301" at bounding box center [215, 157] width 19 height 5
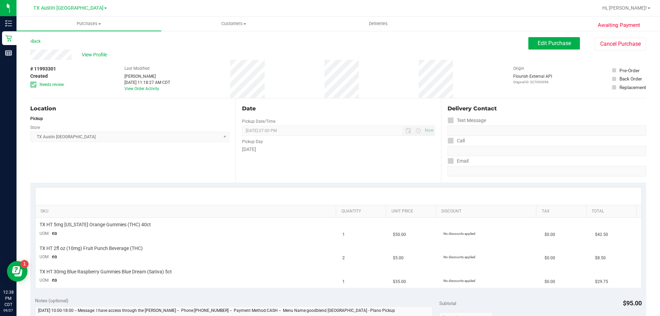
click at [139, 92] on div "Last Modified [PERSON_NAME] [DATE] 11:18:27 AM CDT View Order Activity" at bounding box center [147, 79] width 46 height 38
click at [140, 88] on link "View Order Activity" at bounding box center [141, 88] width 35 height 5
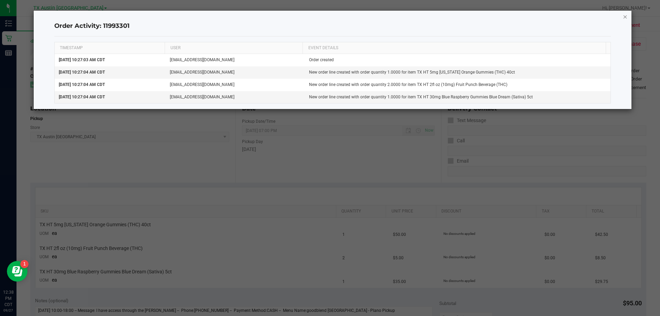
click at [625, 17] on icon "button" at bounding box center [625, 16] width 5 height 8
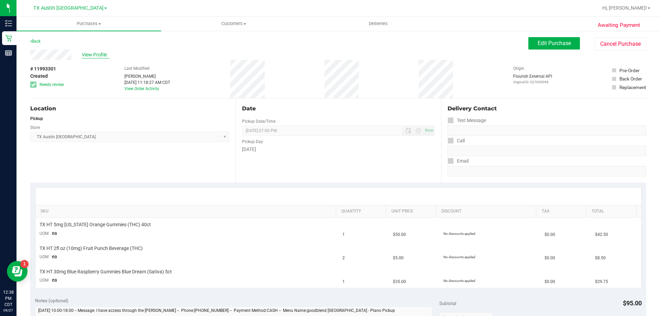
click at [99, 54] on span "View Profile" at bounding box center [95, 54] width 27 height 7
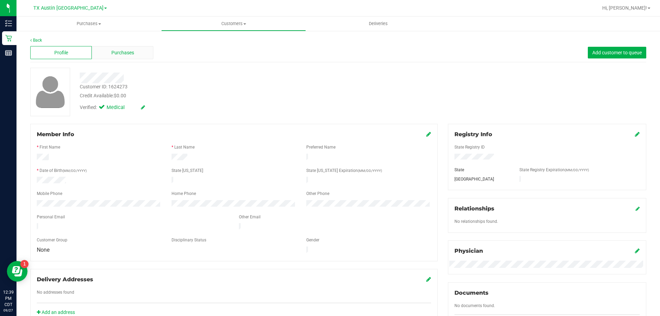
click at [104, 50] on div "Purchases" at bounding box center [123, 52] width 62 height 13
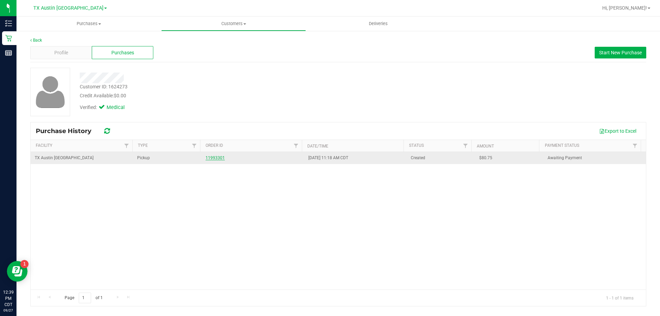
click at [217, 157] on link "11993301" at bounding box center [215, 157] width 19 height 5
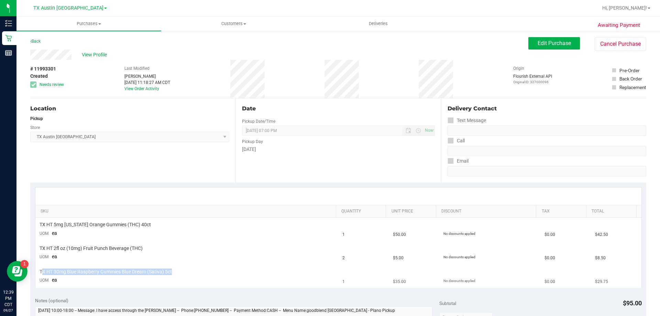
drag, startPoint x: 43, startPoint y: 272, endPoint x: 183, endPoint y: 272, distance: 140.2
click at [183, 272] on div "TX HT 30mg Blue Raspberry Gummies Blue Dream (Sativa) 5ct" at bounding box center [187, 271] width 295 height 7
click at [213, 269] on div "TX HT 30mg Blue Raspberry Gummies Blue Dream (Sativa) 5ct" at bounding box center [187, 271] width 295 height 7
drag, startPoint x: 573, startPoint y: 22, endPoint x: 562, endPoint y: 34, distance: 15.8
click at [572, 23] on ul "Purchases Summary of purchases Fulfillment All purchases Customers All customer…" at bounding box center [346, 23] width 660 height 15
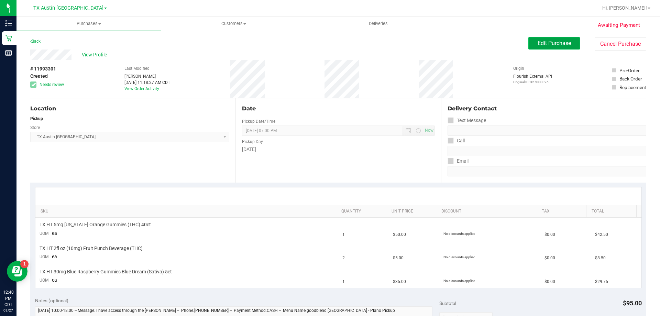
click at [559, 44] on span "Edit Purchase" at bounding box center [553, 43] width 33 height 7
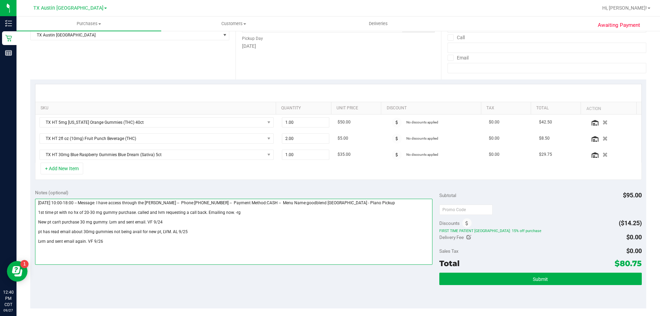
click at [37, 213] on textarea at bounding box center [234, 232] width 398 height 66
click at [37, 218] on textarea at bounding box center [234, 232] width 398 height 66
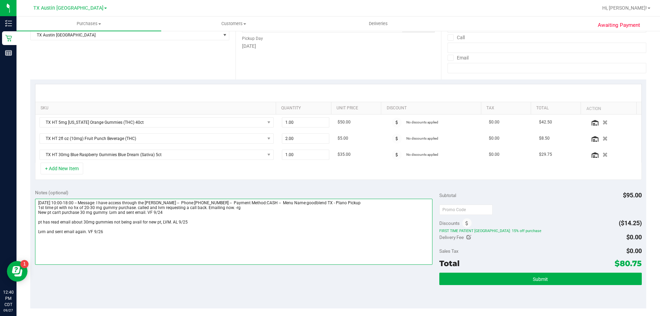
click at [37, 221] on textarea at bounding box center [234, 232] width 398 height 66
click at [38, 227] on textarea at bounding box center [234, 232] width 398 height 66
click at [103, 223] on textarea at bounding box center [234, 232] width 398 height 66
click at [113, 233] on textarea at bounding box center [234, 232] width 398 height 66
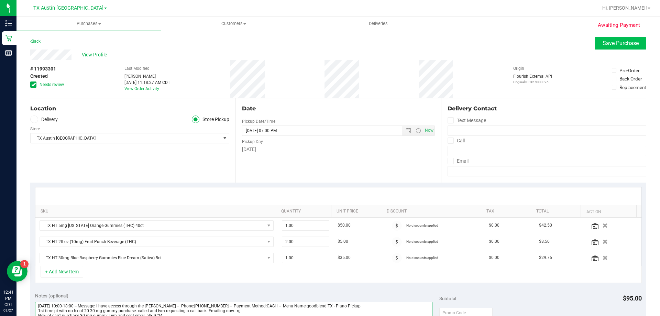
type textarea "Wednesday 09/24/2025 10:00-18:00 -- Message: I have access through the CURT -- …"
click at [613, 44] on span "Save Purchase" at bounding box center [620, 43] width 36 height 7
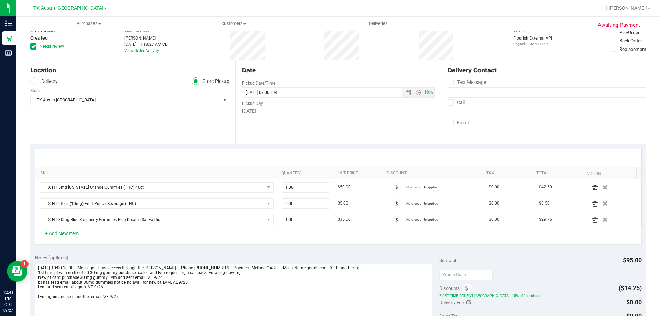
scroll to position [103, 0]
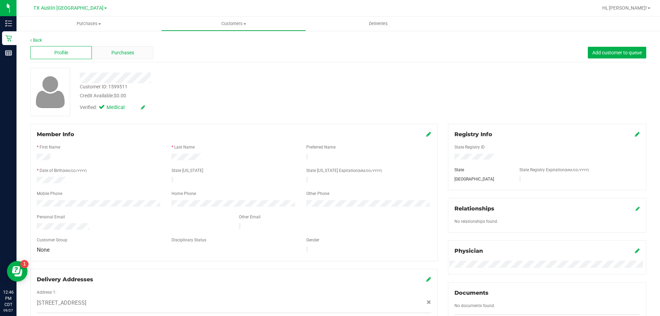
click at [142, 52] on div "Purchases" at bounding box center [123, 52] width 62 height 13
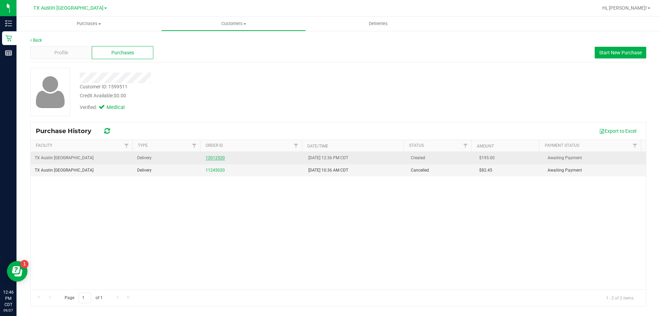
click at [214, 157] on link "12012520" at bounding box center [215, 157] width 19 height 5
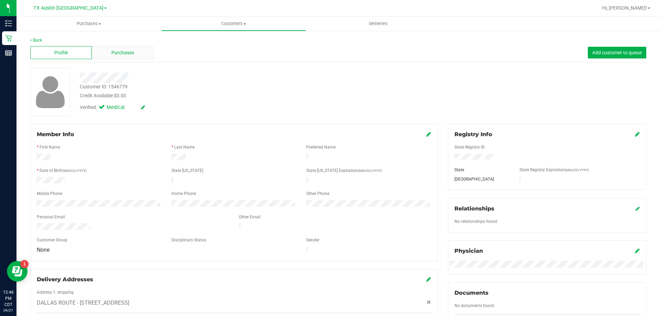
click at [116, 52] on span "Purchases" at bounding box center [122, 52] width 23 height 7
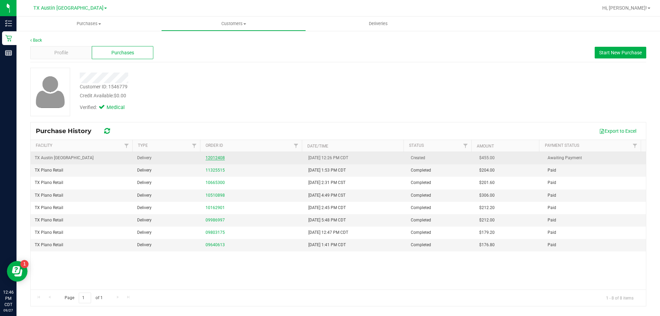
click at [216, 157] on link "12012408" at bounding box center [215, 157] width 19 height 5
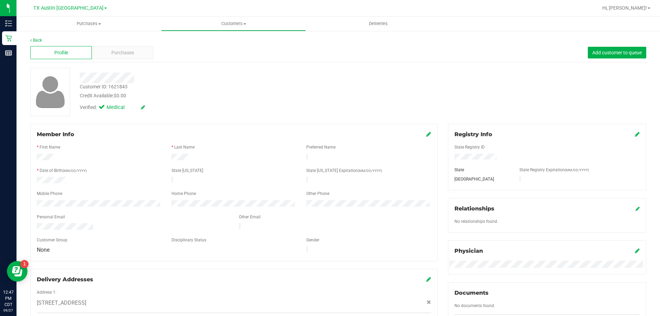
click at [128, 45] on div "Profile Purchases Add customer to queue" at bounding box center [338, 52] width 616 height 19
click at [128, 52] on span "Purchases" at bounding box center [122, 52] width 23 height 7
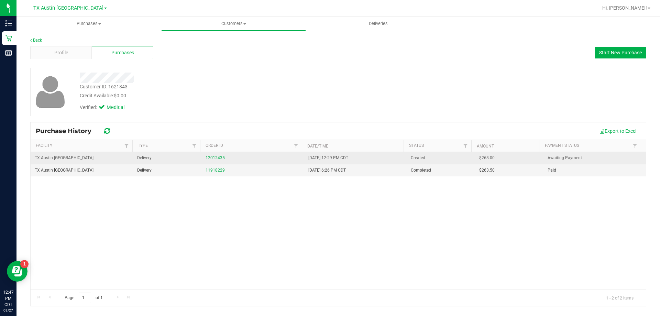
click at [212, 157] on link "12012435" at bounding box center [215, 157] width 19 height 5
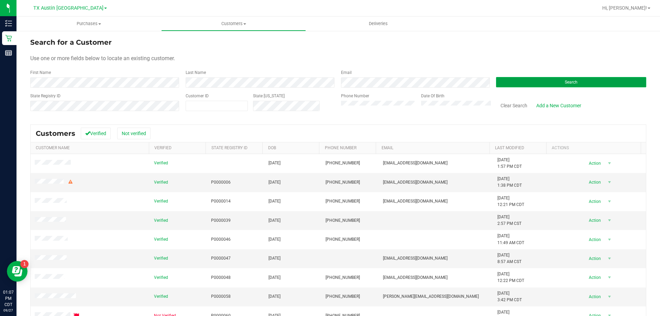
click at [588, 82] on button "Search" at bounding box center [571, 82] width 150 height 10
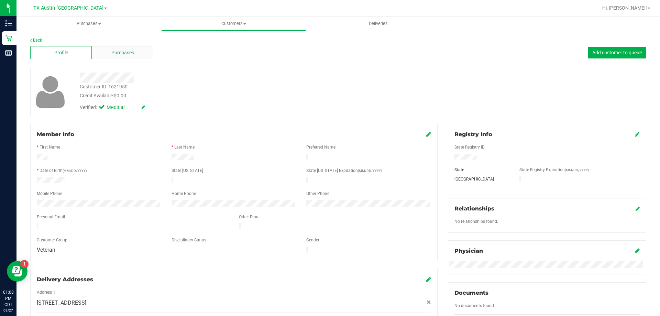
click at [140, 54] on div "Purchases" at bounding box center [123, 52] width 62 height 13
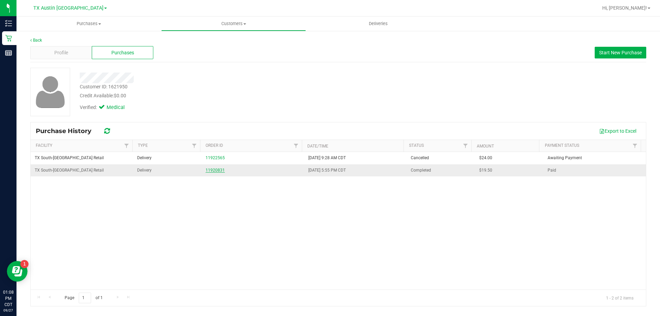
click at [216, 172] on link "11920831" at bounding box center [215, 170] width 19 height 5
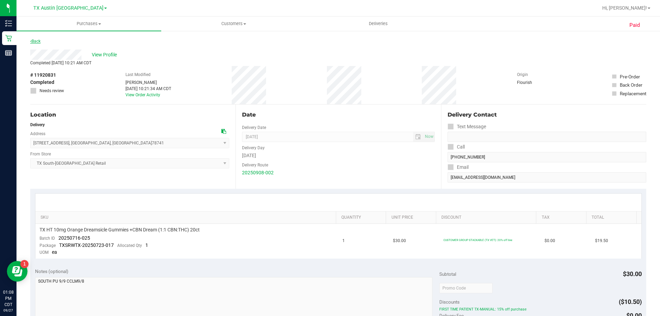
click at [34, 41] on link "Back" at bounding box center [35, 41] width 10 height 5
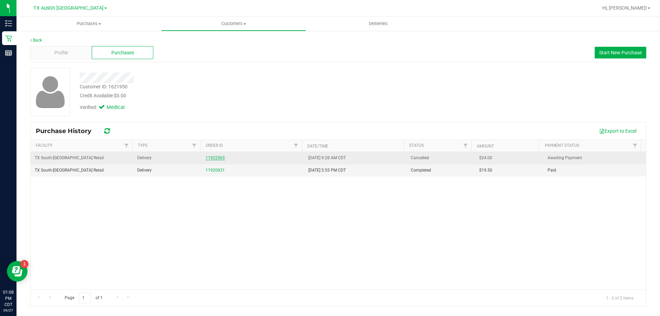
click at [214, 156] on link "11922565" at bounding box center [215, 157] width 19 height 5
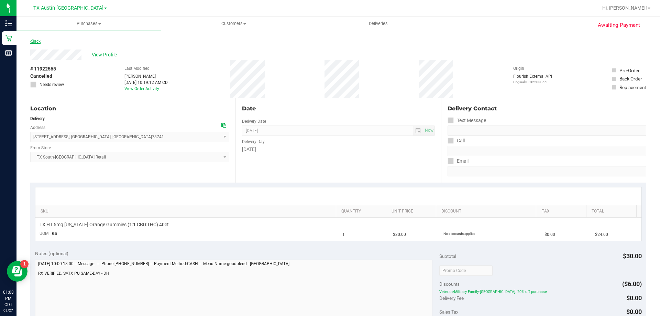
click at [34, 41] on link "Back" at bounding box center [35, 41] width 10 height 5
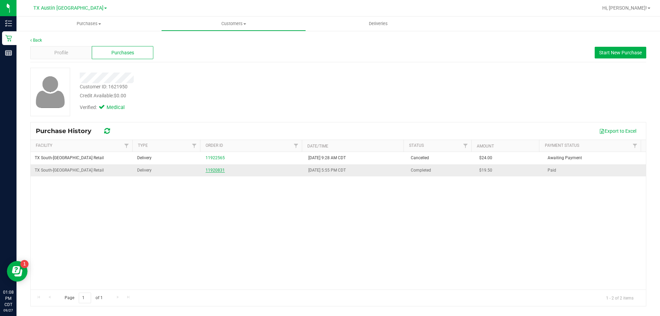
click at [208, 171] on link "11920831" at bounding box center [215, 170] width 19 height 5
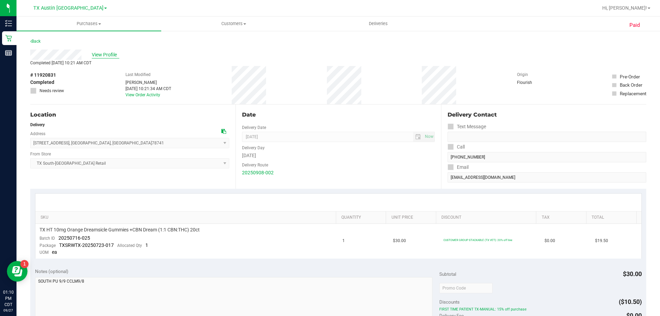
click at [101, 54] on span "View Profile" at bounding box center [105, 54] width 27 height 7
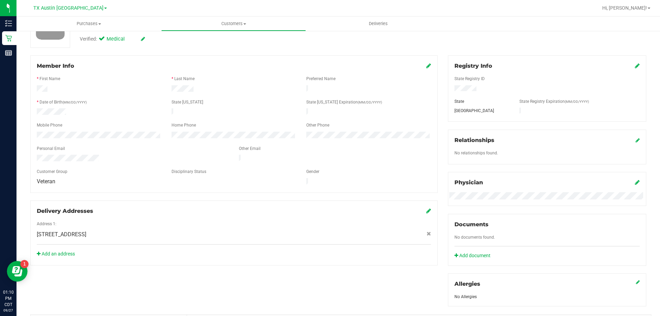
scroll to position [69, 0]
click at [230, 26] on span "Customers" at bounding box center [234, 24] width 144 height 6
click at [225, 45] on li "All customers" at bounding box center [233, 41] width 145 height 8
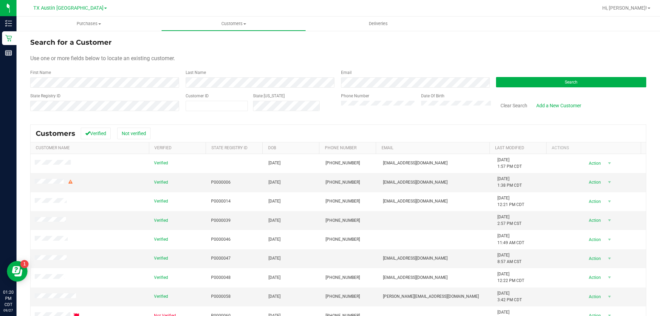
click at [538, 91] on form "Search for a Customer Use one or more fields below to locate an existing custom…" at bounding box center [338, 77] width 616 height 80
click at [541, 86] on button "Search" at bounding box center [571, 82] width 150 height 10
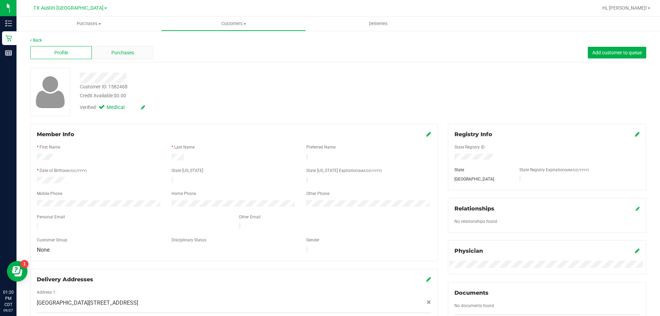
click at [133, 52] on div "Purchases" at bounding box center [123, 52] width 62 height 13
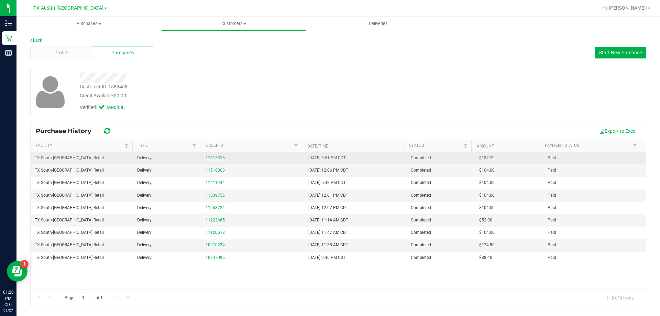
click at [220, 156] on link "11615316" at bounding box center [215, 157] width 19 height 5
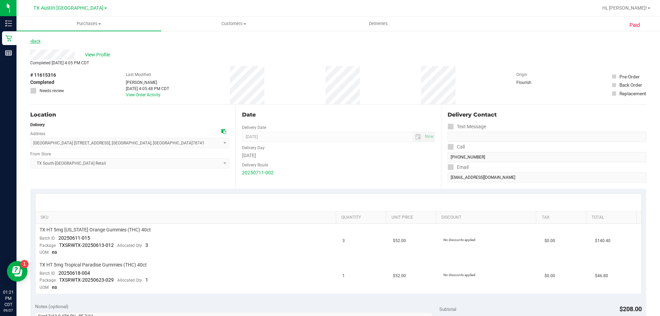
click at [34, 42] on link "Back" at bounding box center [35, 41] width 10 height 5
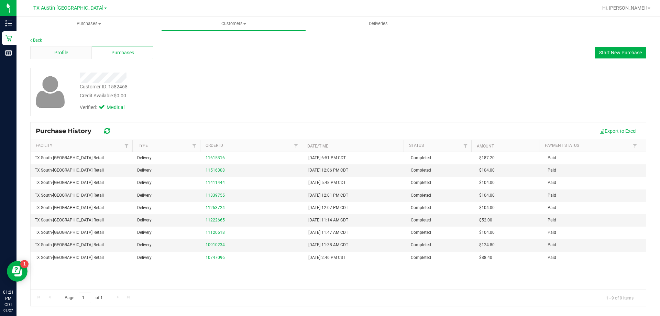
click at [77, 59] on div "Profile" at bounding box center [61, 52] width 62 height 13
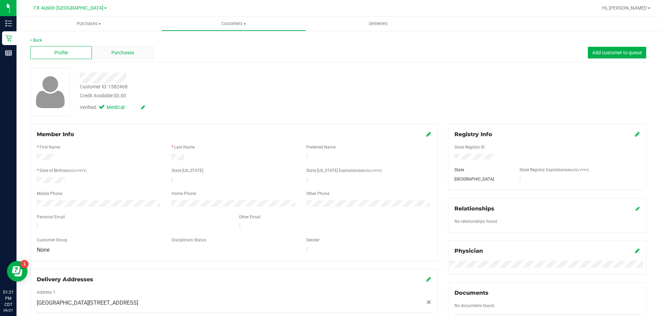
click at [140, 54] on div "Purchases" at bounding box center [123, 52] width 62 height 13
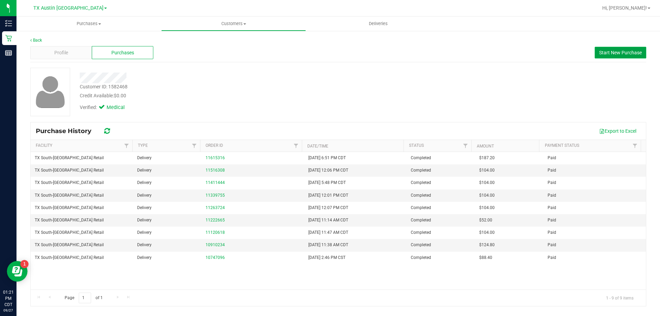
click at [623, 54] on span "Start New Purchase" at bounding box center [620, 52] width 43 height 5
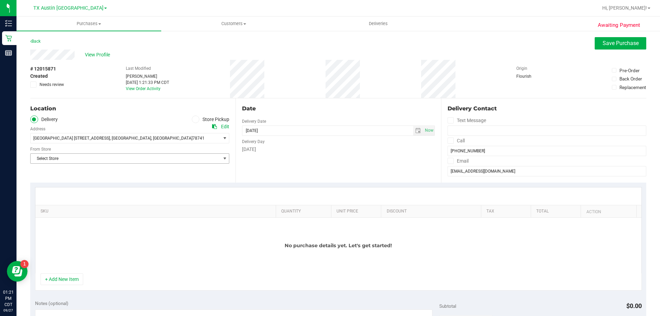
click at [118, 156] on span "Select Store" at bounding box center [126, 159] width 190 height 10
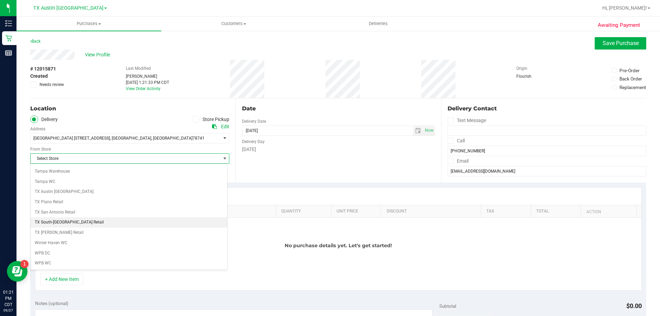
click at [91, 221] on li "TX South-[GEOGRAPHIC_DATA] Retail" at bounding box center [129, 222] width 197 height 10
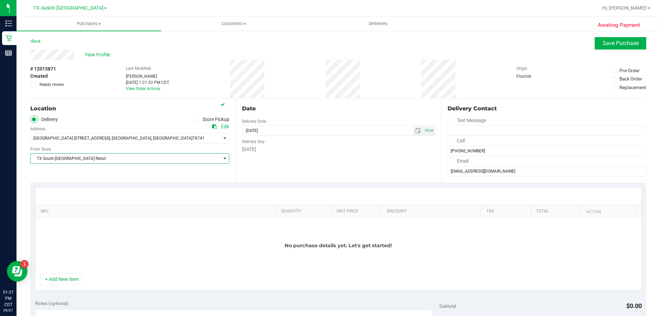
click at [448, 141] on icon at bounding box center [450, 141] width 4 height 0
click at [0, 0] on input "Call" at bounding box center [0, 0] width 0 height 0
click at [448, 161] on icon at bounding box center [450, 161] width 4 height 0
click at [0, 0] on input "Email" at bounding box center [0, 0] width 0 height 0
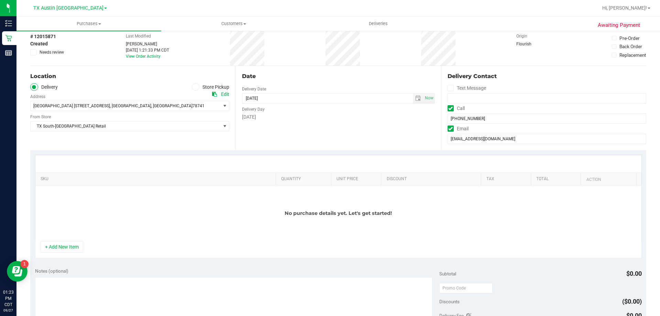
scroll to position [0, 0]
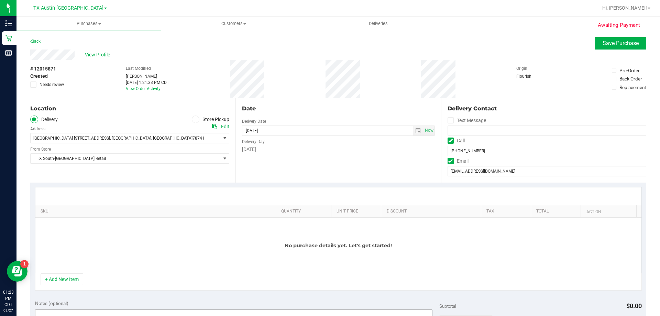
click at [64, 281] on button "+ Add New Item" at bounding box center [62, 279] width 43 height 12
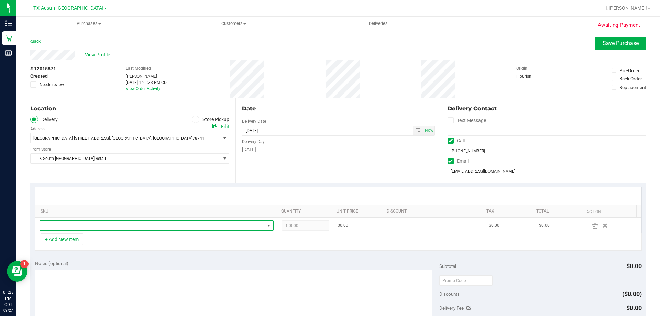
click at [99, 226] on span "NO DATA FOUND" at bounding box center [152, 226] width 225 height 10
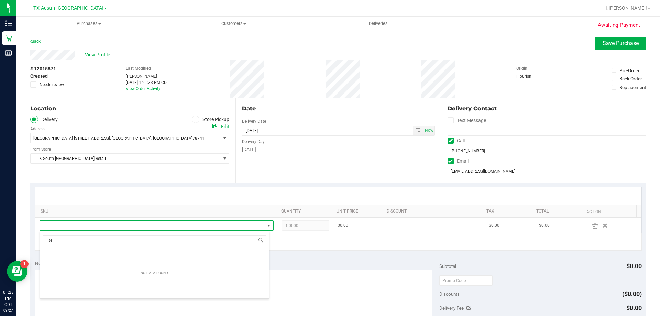
scroll to position [10, 228]
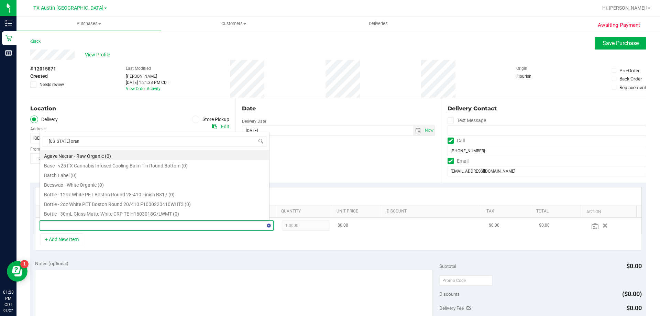
type input "[US_STATE] orang"
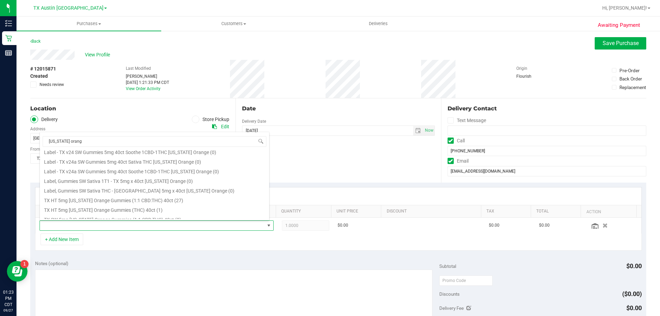
scroll to position [69, 0]
click at [135, 249] on div "+ Add New Item" at bounding box center [338, 241] width 607 height 17
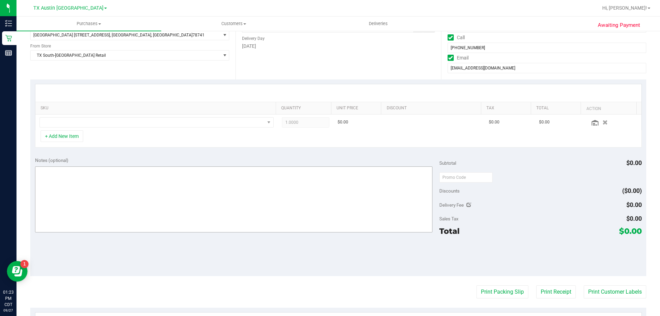
scroll to position [0, 0]
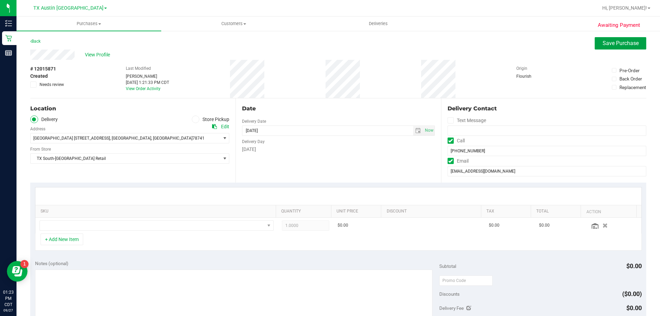
click at [619, 38] on button "Save Purchase" at bounding box center [621, 43] width 52 height 12
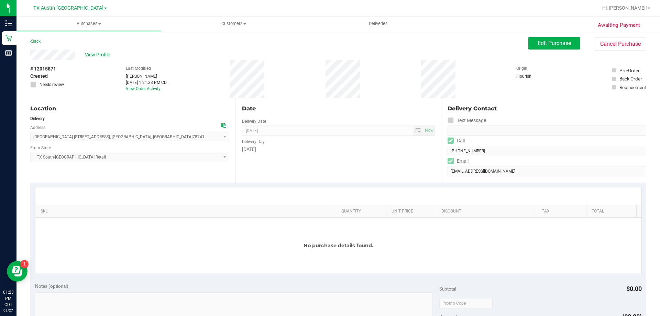
click at [34, 41] on link "Back" at bounding box center [35, 41] width 10 height 5
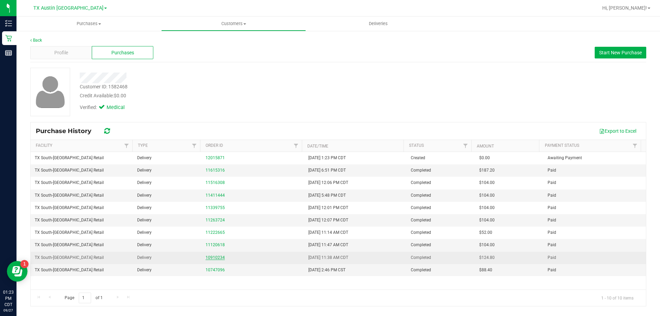
click at [215, 257] on link "10910234" at bounding box center [215, 257] width 19 height 5
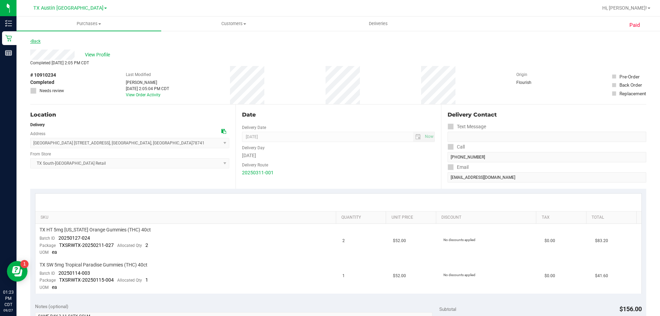
click at [38, 42] on link "Back" at bounding box center [35, 41] width 10 height 5
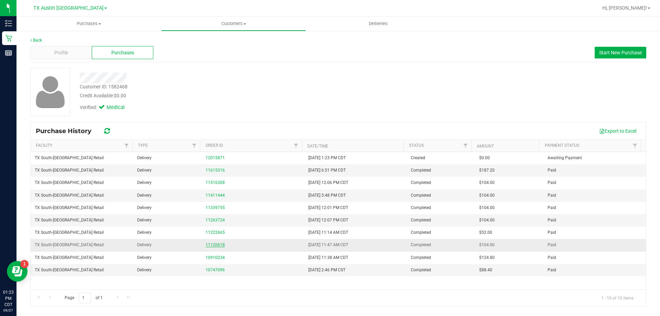
click at [216, 245] on link "11120618" at bounding box center [215, 244] width 19 height 5
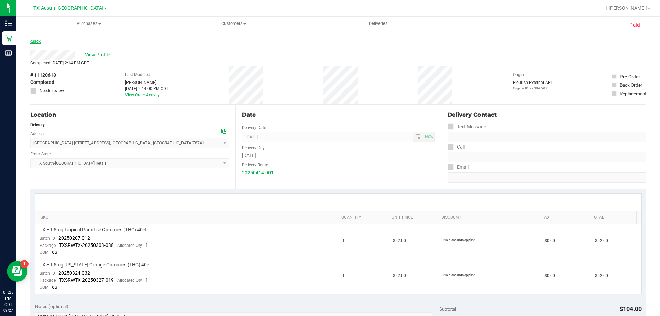
click at [38, 39] on link "Back" at bounding box center [35, 41] width 10 height 5
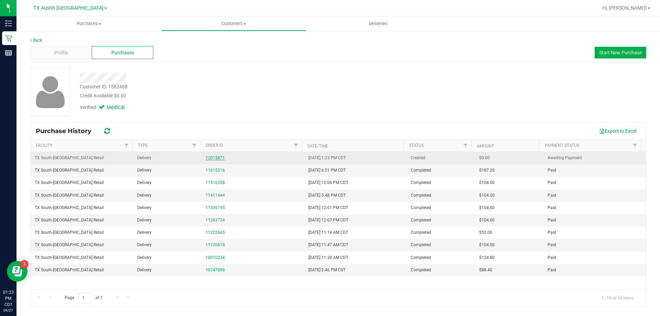
click at [217, 157] on link "12015871" at bounding box center [215, 157] width 19 height 5
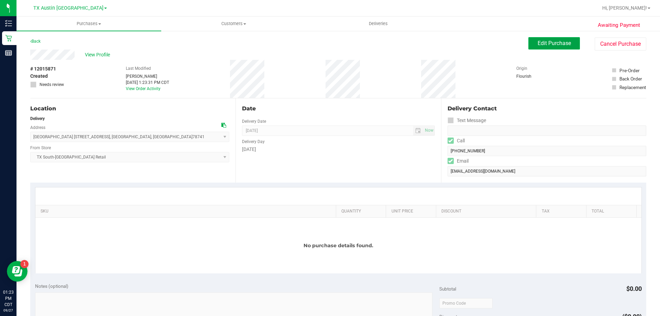
click at [537, 47] on button "Edit Purchase" at bounding box center [554, 43] width 52 height 12
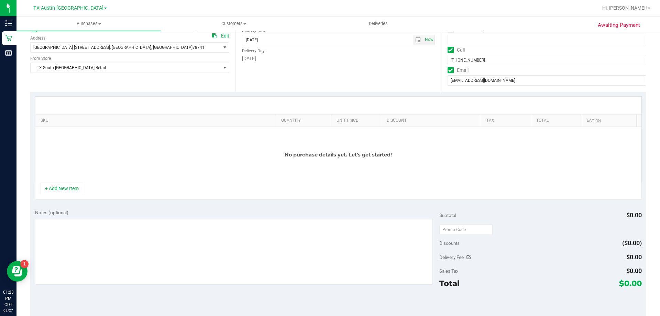
scroll to position [103, 0]
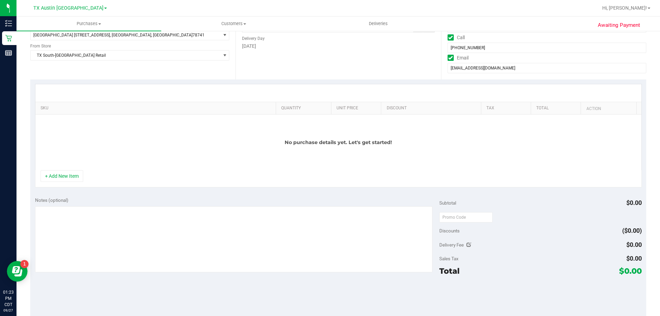
click at [49, 167] on div "No purchase details yet. Let's get started!" at bounding box center [338, 142] width 606 height 56
click at [57, 175] on button "+ Add New Item" at bounding box center [62, 176] width 43 height 12
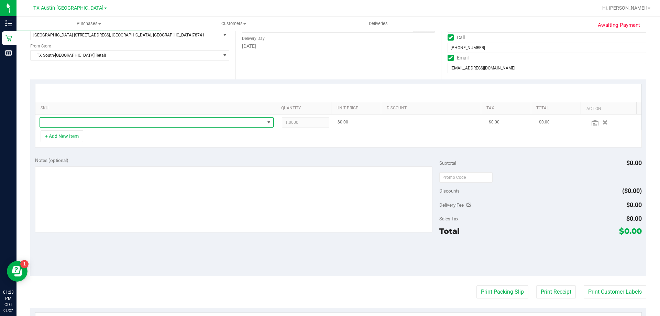
click at [106, 124] on span "NO DATA FOUND" at bounding box center [152, 123] width 225 height 10
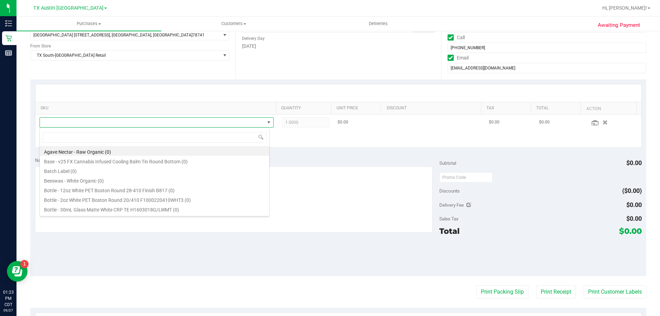
scroll to position [10, 230]
type input "tropical pa"
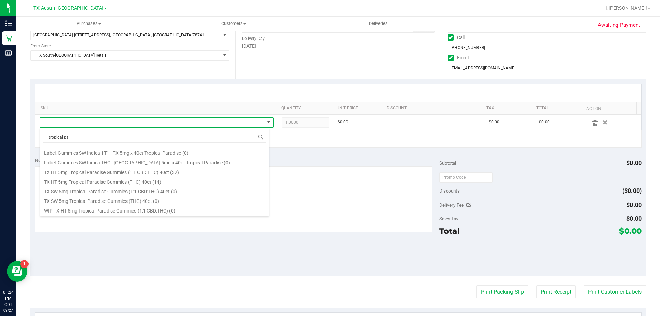
scroll to position [103, 0]
click at [93, 174] on li "TX HT 5mg Tropical Paradise Gummies (THC) 40ct (14)" at bounding box center [154, 173] width 229 height 10
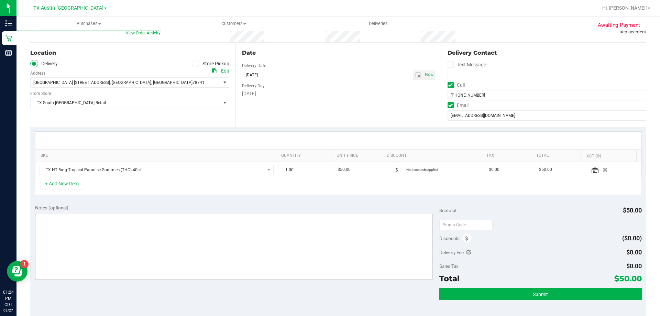
scroll to position [0, 0]
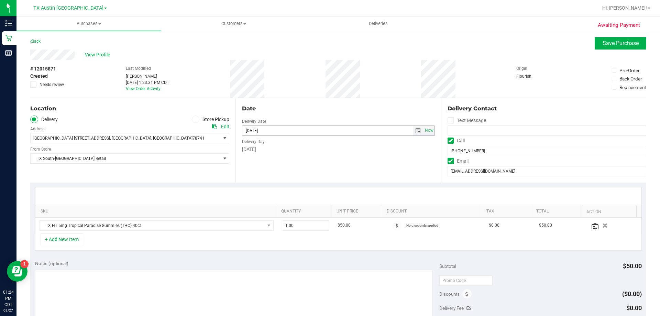
click at [416, 131] on span "select" at bounding box center [417, 130] width 5 height 5
click at [246, 202] on link "21" at bounding box center [247, 200] width 10 height 11
click at [414, 133] on span "select" at bounding box center [418, 131] width 10 height 10
click at [244, 210] on link "28" at bounding box center [247, 211] width 10 height 11
type input "[DATE]"
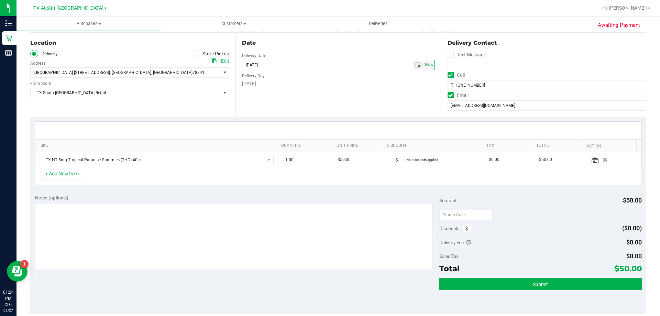
scroll to position [69, 0]
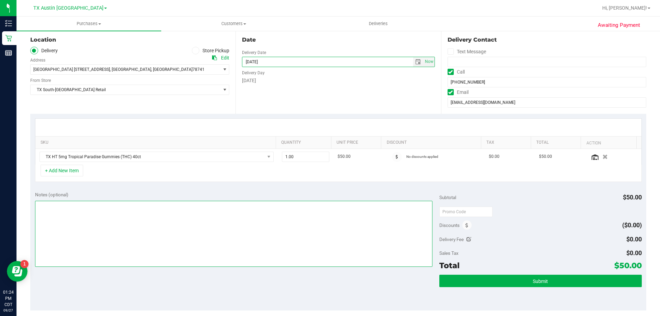
click at [238, 207] on textarea at bounding box center [234, 234] width 398 height 66
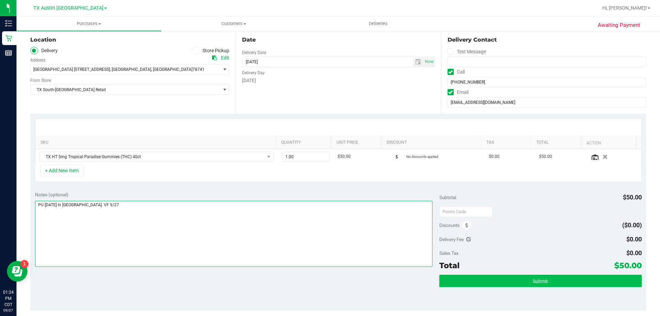
type textarea "PU [DATE] in [GEOGRAPHIC_DATA]. VF 9/27"
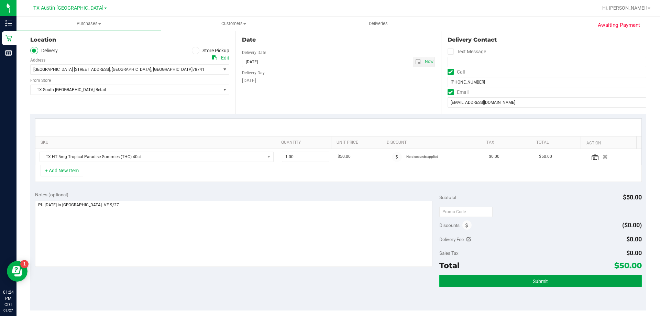
click at [557, 279] on button "Submit" at bounding box center [540, 281] width 202 height 12
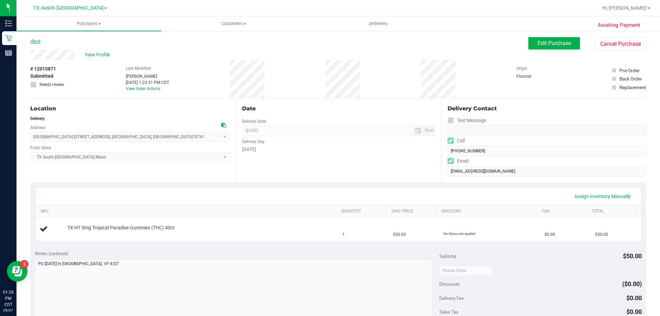
click at [36, 42] on link "Back" at bounding box center [35, 41] width 10 height 5
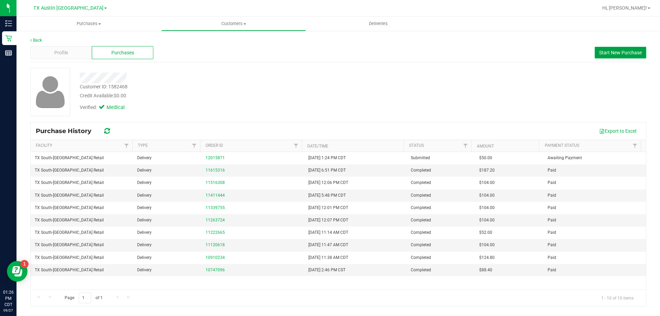
click at [608, 53] on span "Start New Purchase" at bounding box center [620, 52] width 43 height 5
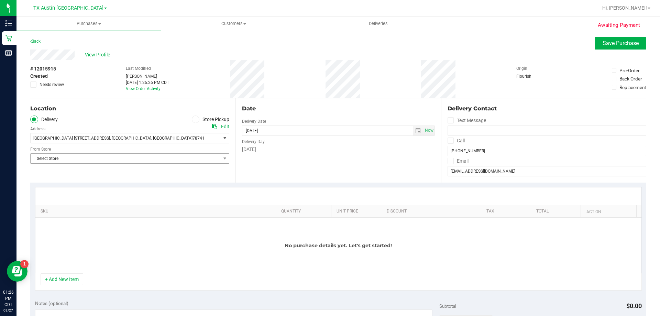
click at [150, 159] on span "Select Store" at bounding box center [126, 159] width 190 height 10
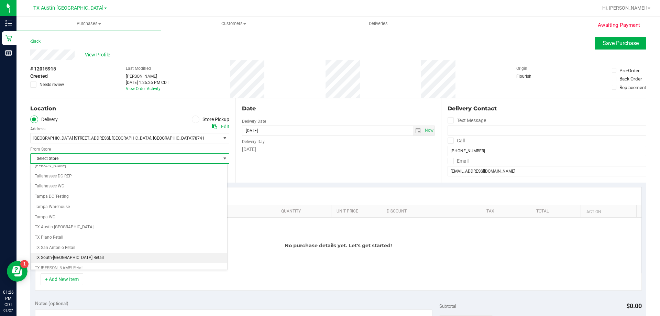
scroll to position [499, 0]
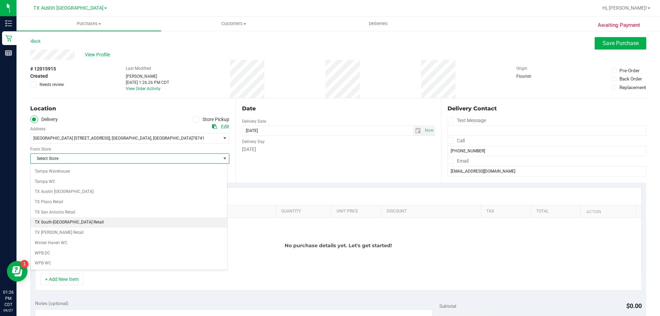
click at [102, 222] on li "TX South-[GEOGRAPHIC_DATA] Retail" at bounding box center [129, 222] width 197 height 10
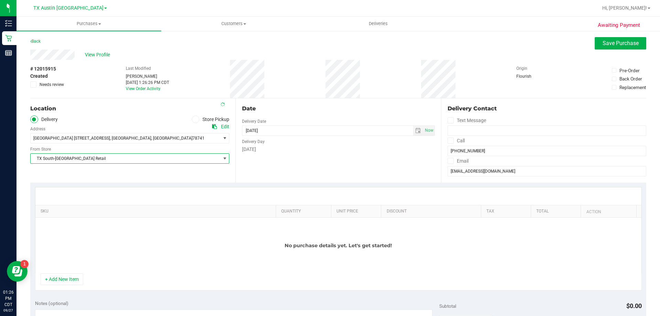
scroll to position [69, 0]
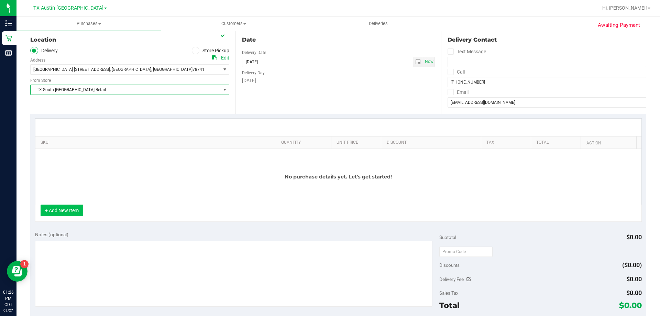
click at [72, 209] on button "+ Add New Item" at bounding box center [62, 210] width 43 height 12
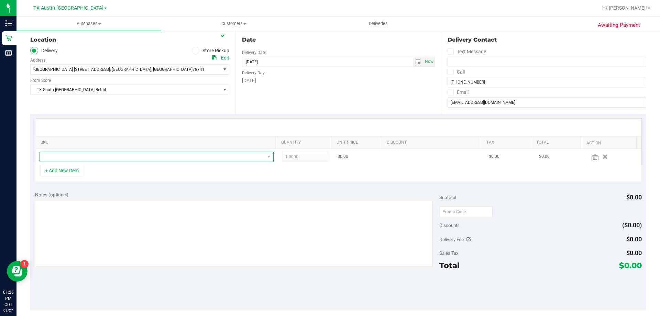
click at [98, 161] on span "NO DATA FOUND" at bounding box center [152, 157] width 225 height 10
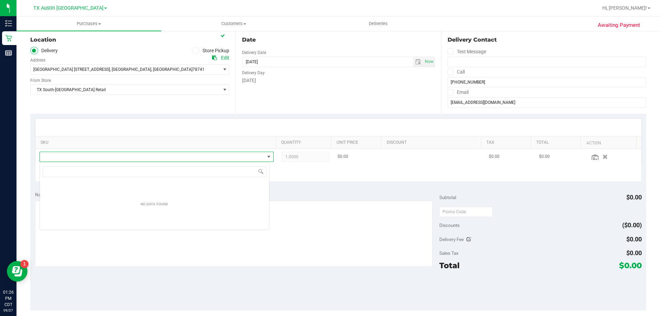
scroll to position [10, 230]
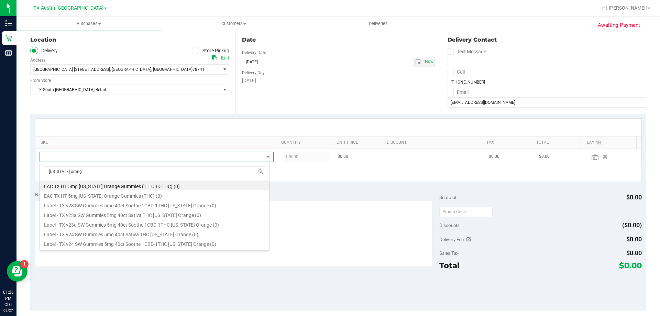
type input "[US_STATE] orange"
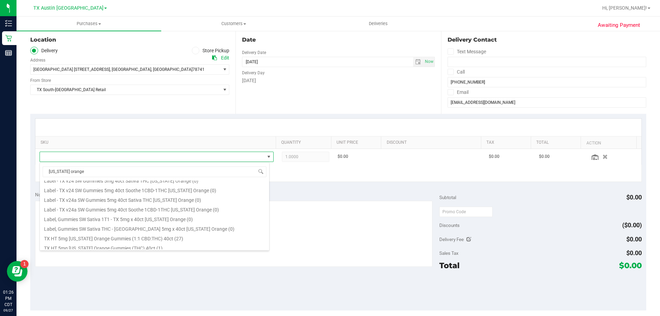
scroll to position [69, 0]
click at [90, 232] on li "TX HT 5mg [US_STATE] Orange Gummies (THC) 40ct (1)" at bounding box center [154, 232] width 229 height 10
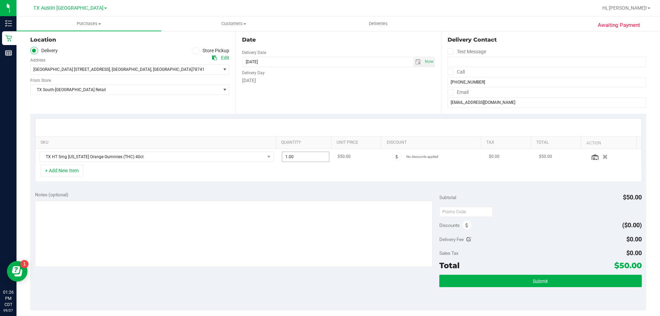
click at [297, 157] on span "1.00 1" at bounding box center [306, 157] width 48 height 10
type input "2"
type input "2.00"
click at [318, 102] on div "Date Delivery Date [DATE] Now [DATE] 08:00 AM Now Delivery Day [DATE]" at bounding box center [337, 72] width 205 height 84
click at [448, 72] on icon at bounding box center [450, 72] width 4 height 0
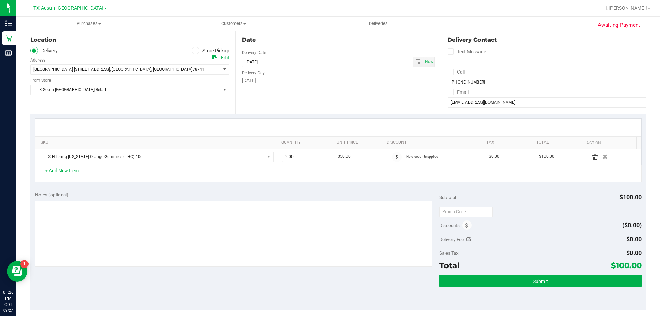
click at [0, 0] on input "Call" at bounding box center [0, 0] width 0 height 0
click at [448, 92] on icon at bounding box center [450, 92] width 4 height 0
click at [0, 0] on input "Email" at bounding box center [0, 0] width 0 height 0
click at [118, 215] on textarea at bounding box center [234, 234] width 398 height 66
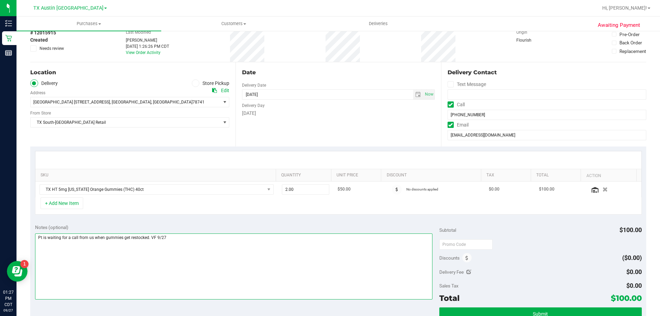
scroll to position [0, 0]
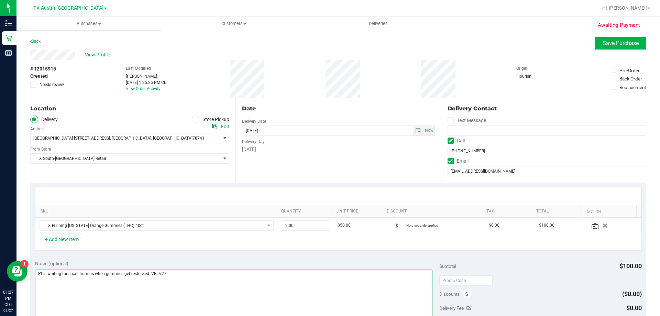
type textarea "Pt is waiting for a call from us when gummies get restocked. VF 9/27"
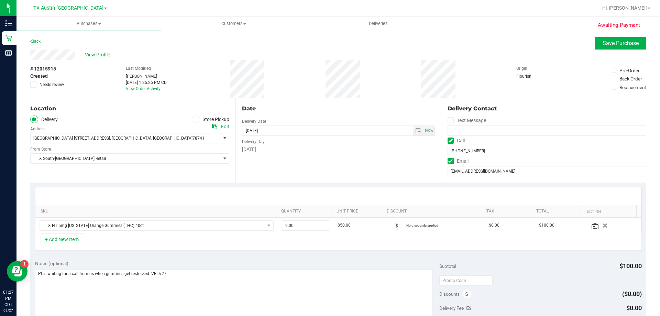
click at [36, 85] on span at bounding box center [33, 84] width 6 height 6
click at [0, 0] on input "Needs review" at bounding box center [0, 0] width 0 height 0
click at [618, 41] on span "Save Purchase" at bounding box center [620, 43] width 36 height 7
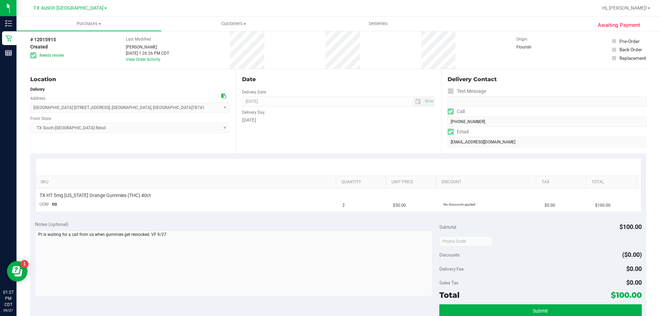
scroll to position [69, 0]
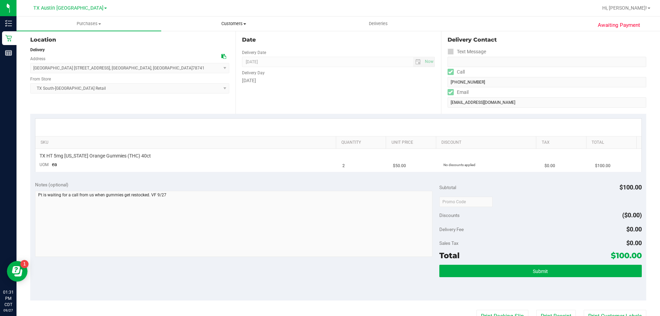
click at [236, 21] on span "Customers" at bounding box center [234, 24] width 144 height 6
click at [233, 41] on li "All customers" at bounding box center [233, 41] width 145 height 8
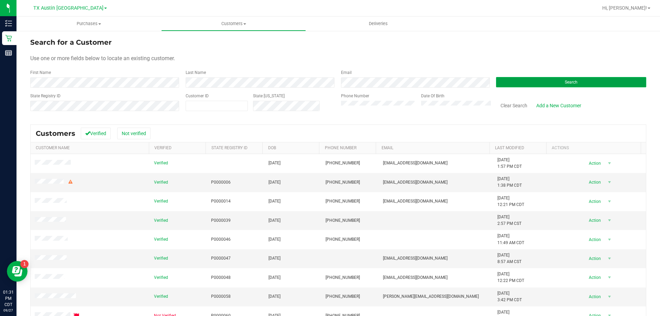
click at [555, 79] on button "Search" at bounding box center [571, 82] width 150 height 10
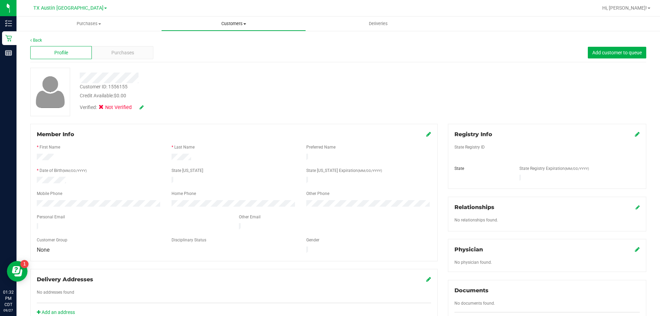
click at [237, 21] on span "Customers" at bounding box center [234, 24] width 144 height 6
click at [230, 42] on li "All customers" at bounding box center [233, 41] width 145 height 8
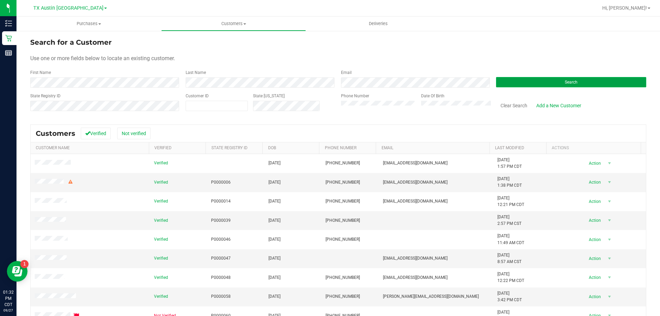
click at [556, 78] on button "Search" at bounding box center [571, 82] width 150 height 10
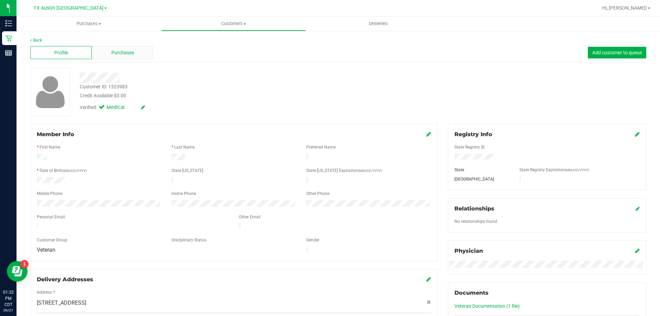
click at [139, 51] on div "Purchases" at bounding box center [123, 52] width 62 height 13
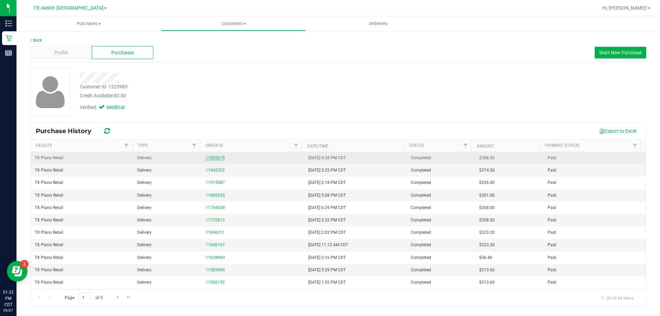
click at [213, 155] on link "11985679" at bounding box center [215, 157] width 19 height 5
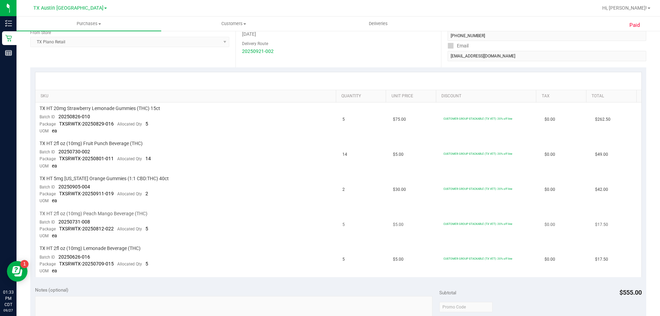
scroll to position [137, 0]
